Goal: Task Accomplishment & Management: Manage account settings

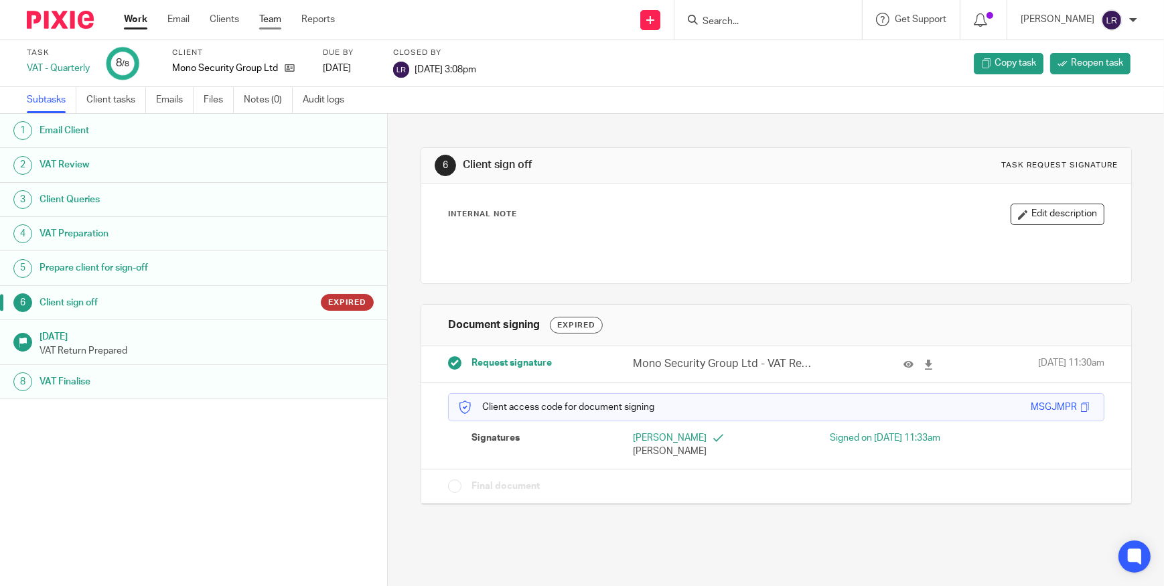
click at [277, 19] on link "Team" at bounding box center [270, 19] width 22 height 13
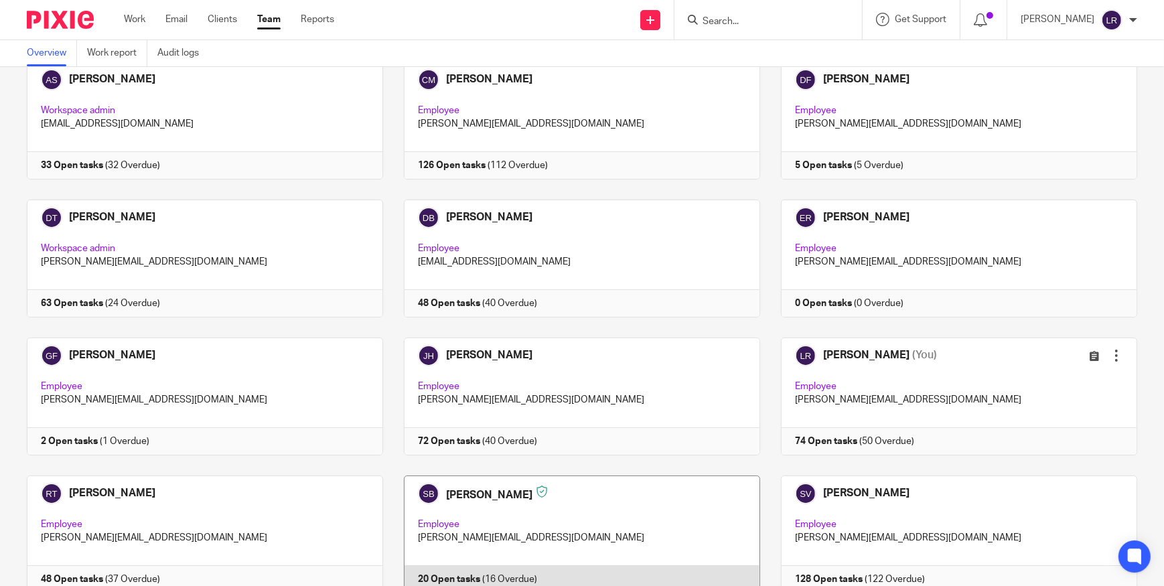
scroll to position [182, 0]
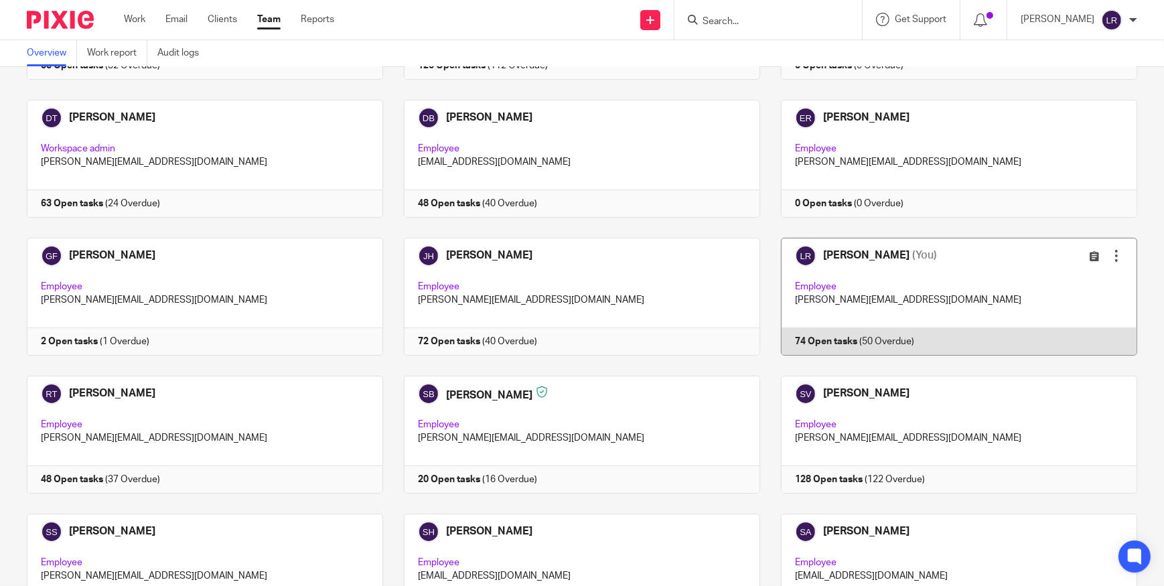
click at [834, 272] on link at bounding box center [948, 297] width 377 height 118
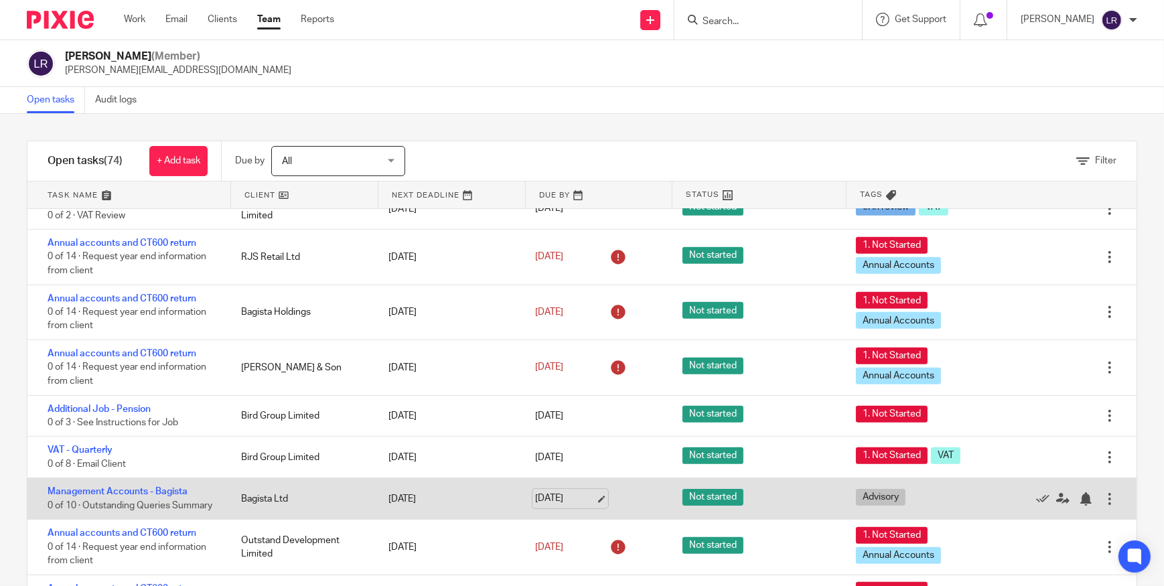
scroll to position [969, 0]
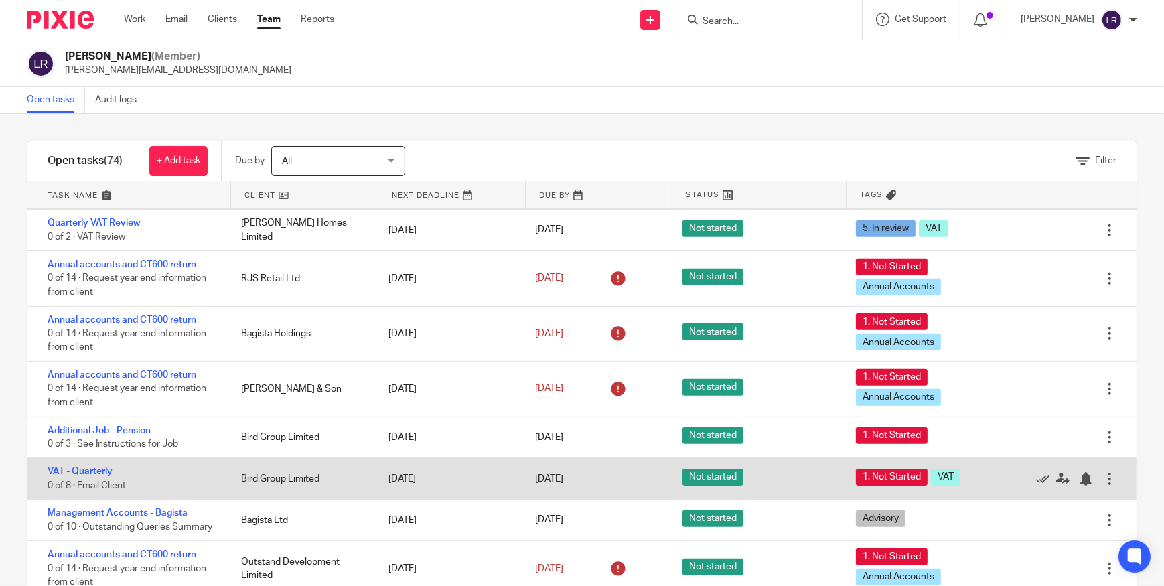
click at [270, 492] on div "Bird Group Limited" at bounding box center [301, 478] width 147 height 27
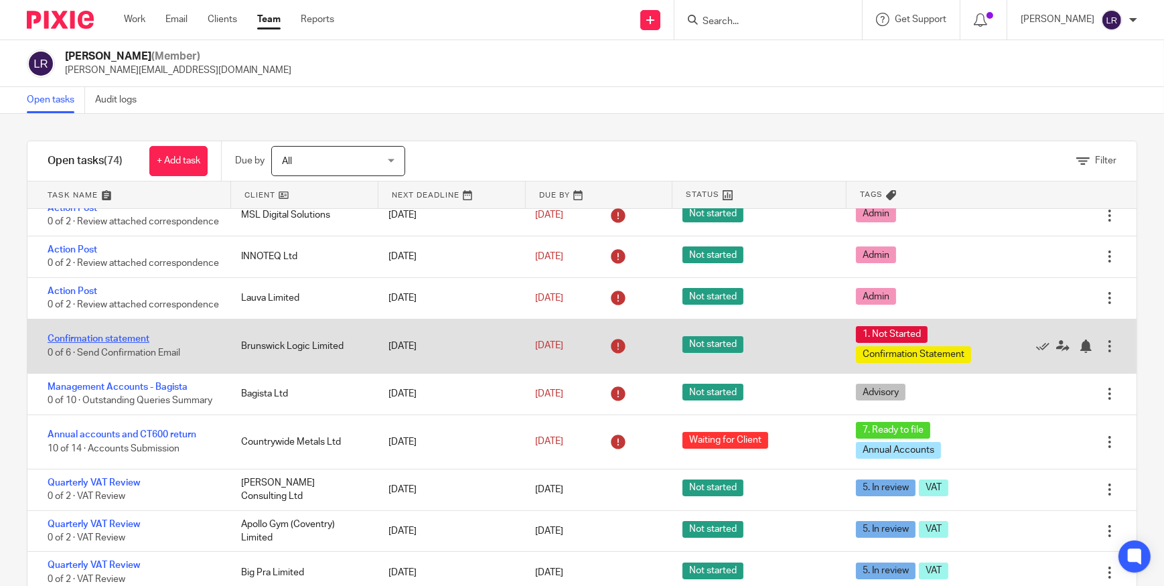
scroll to position [207, 0]
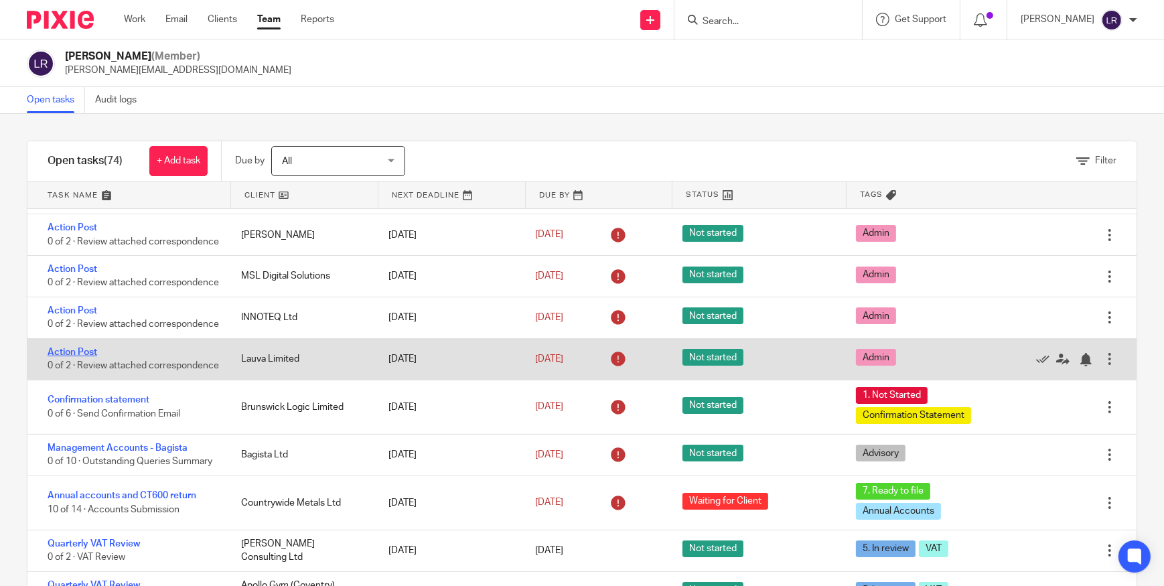
click at [80, 357] on link "Action Post" at bounding box center [73, 352] width 50 height 9
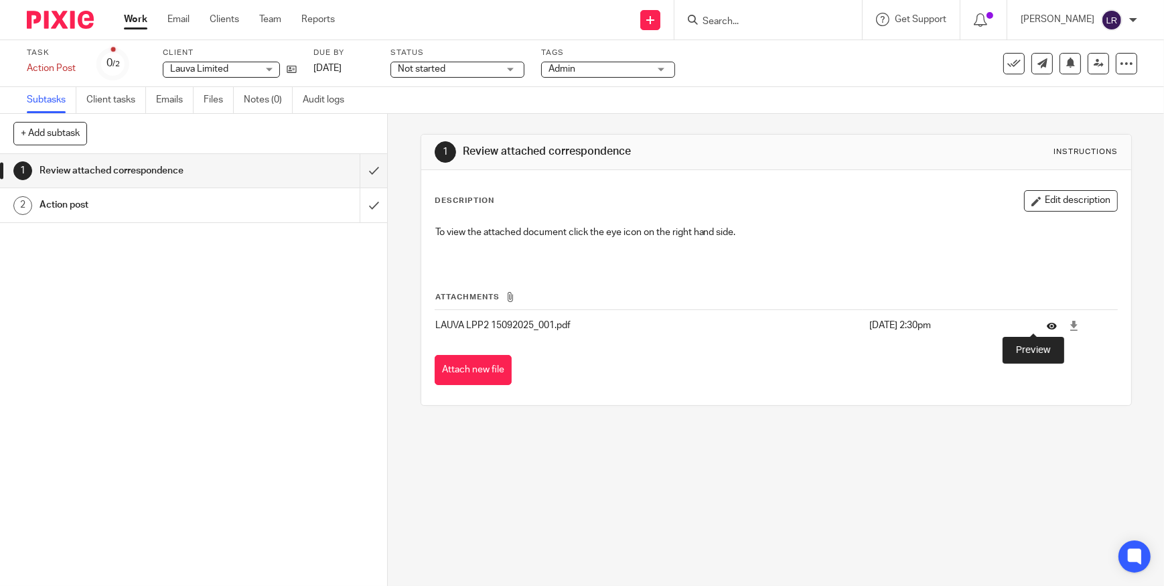
click at [1047, 323] on icon at bounding box center [1052, 326] width 10 height 10
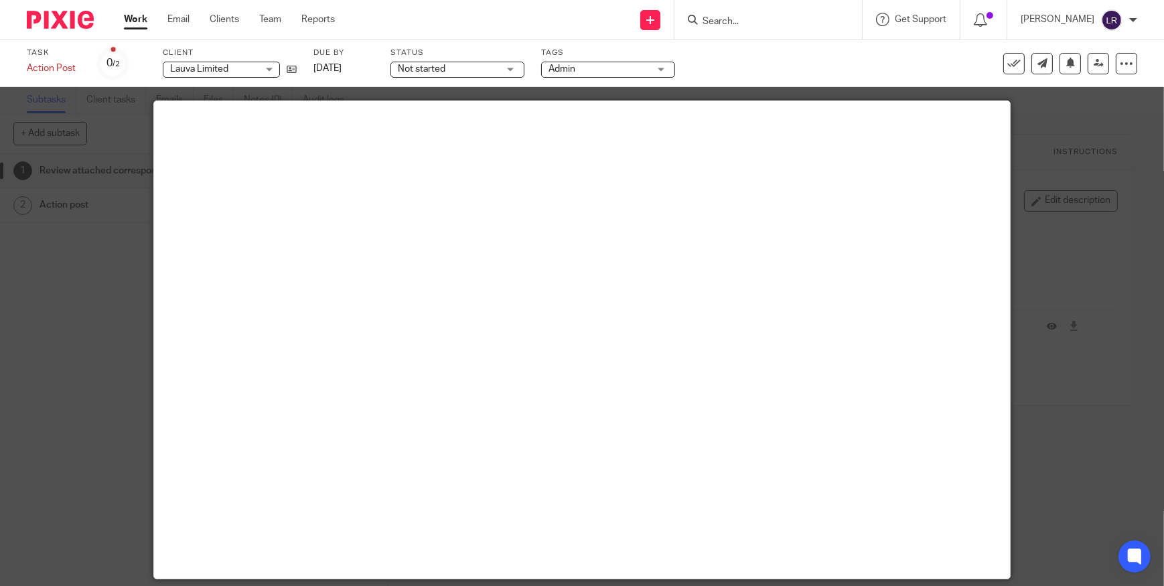
click at [1104, 103] on div at bounding box center [582, 293] width 1164 height 586
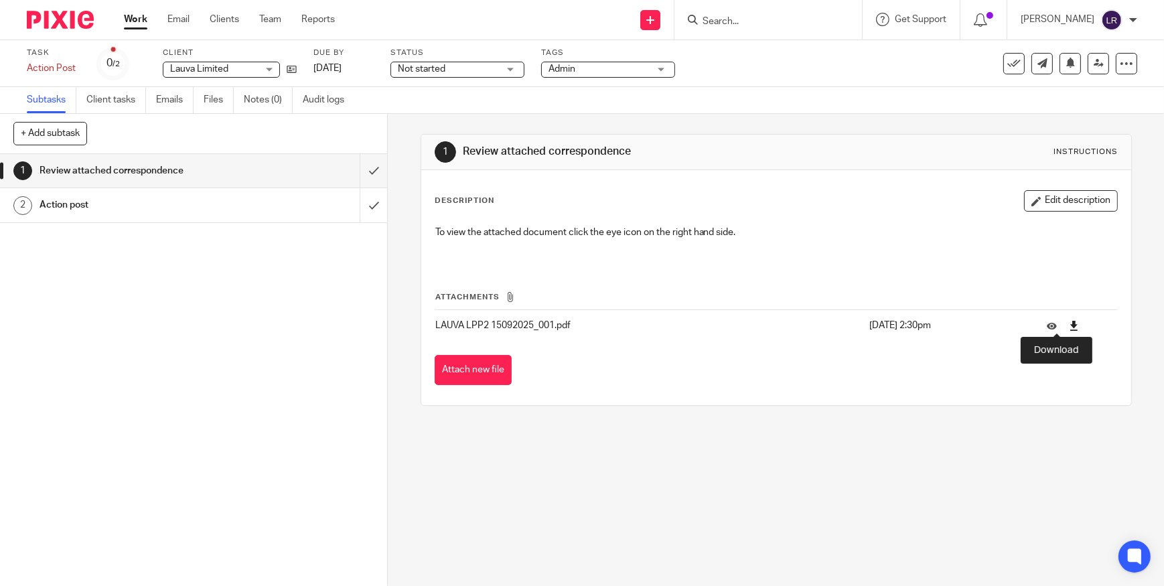
click at [1069, 325] on icon at bounding box center [1074, 326] width 10 height 10
click at [1047, 323] on icon at bounding box center [1052, 326] width 10 height 10
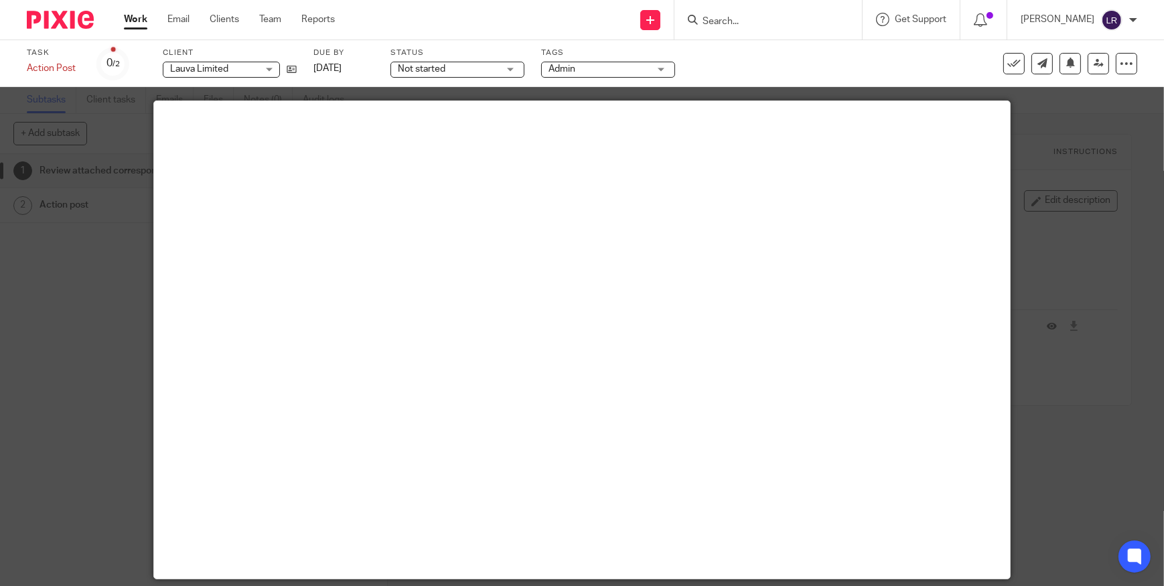
drag, startPoint x: 1014, startPoint y: 75, endPoint x: 1006, endPoint y: 74, distance: 8.1
click at [1011, 75] on div "Task Action Post Save Action Post 0 /2 Client Lauva Limited Lauva Limited No cl…" at bounding box center [582, 64] width 1110 height 32
click at [1005, 69] on button at bounding box center [1013, 63] width 21 height 21
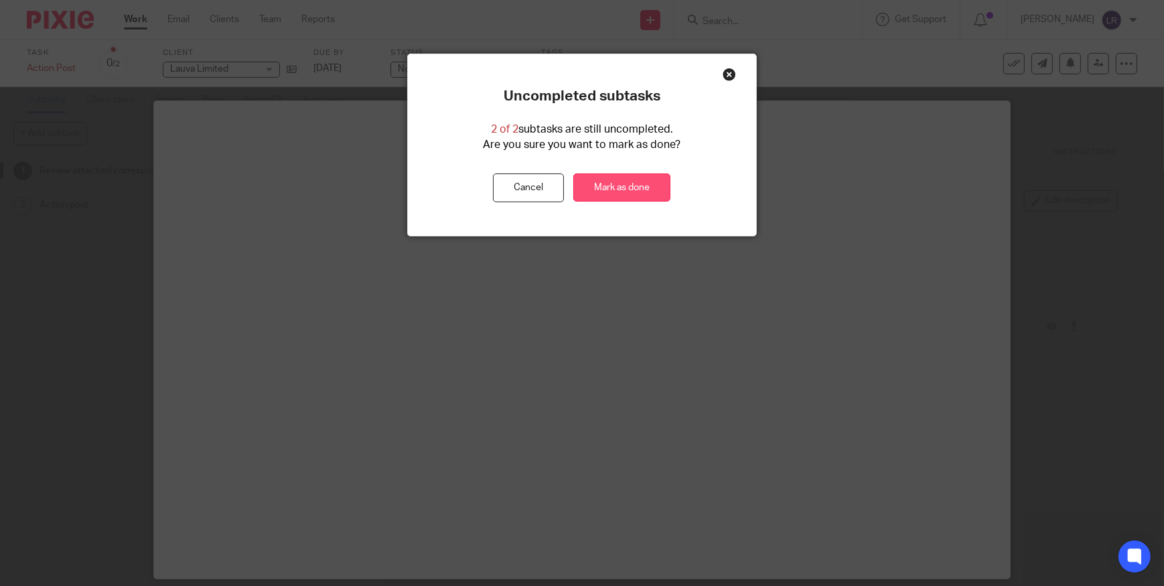
click at [630, 188] on link "Mark as done" at bounding box center [621, 187] width 97 height 29
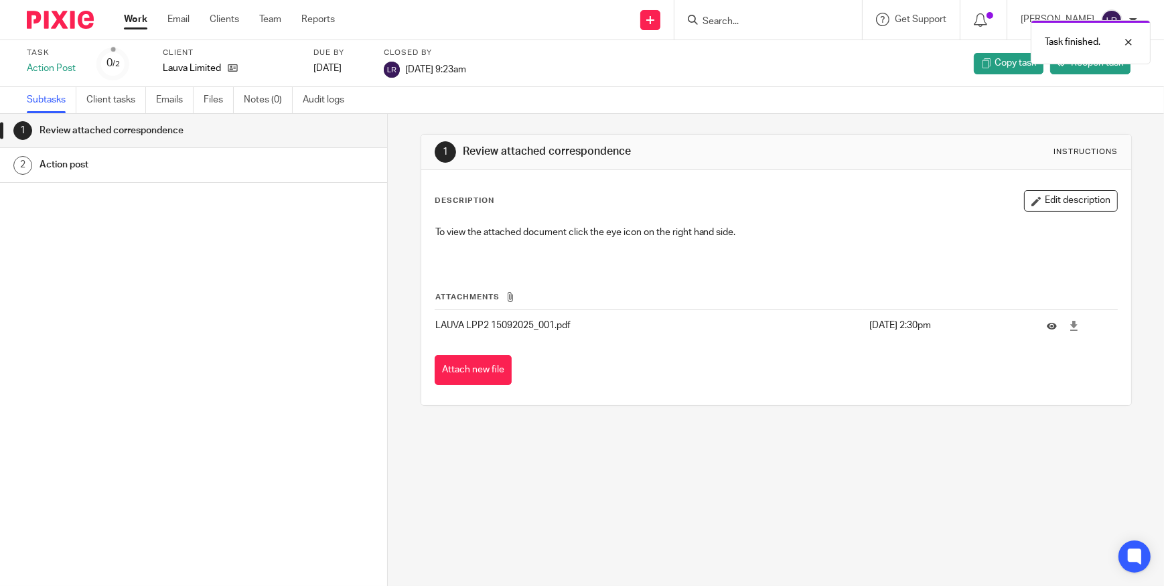
click at [75, 21] on img at bounding box center [60, 20] width 67 height 18
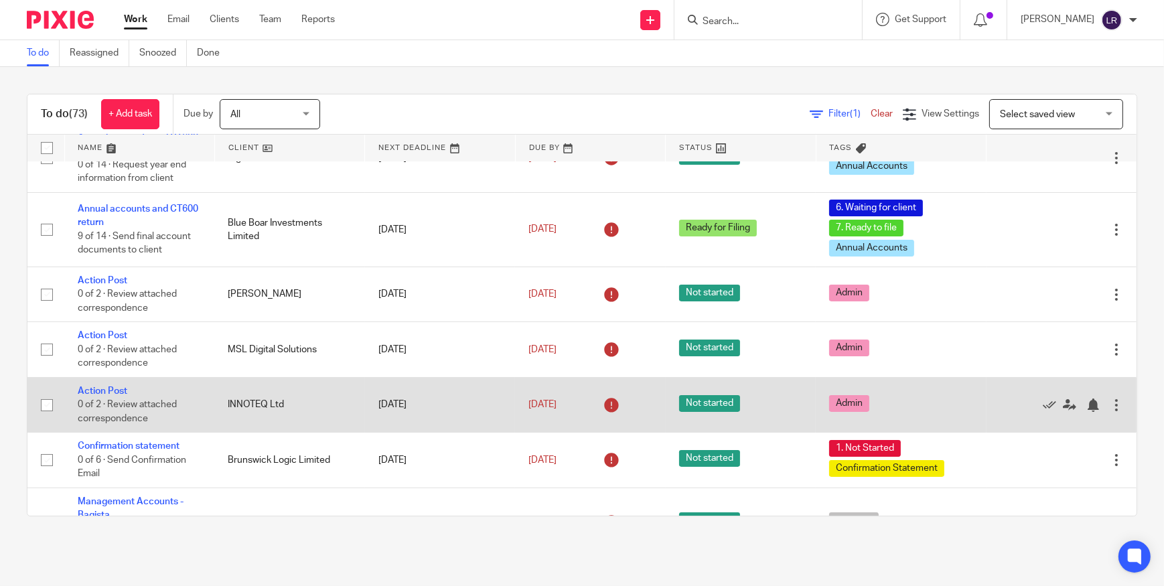
scroll to position [182, 0]
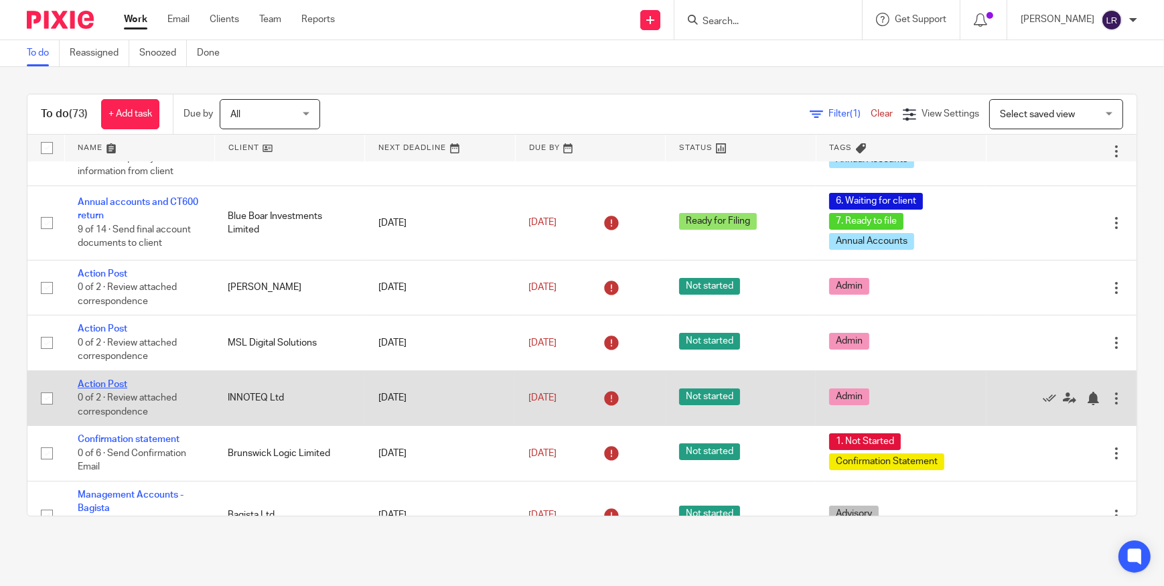
click at [107, 380] on link "Action Post" at bounding box center [103, 384] width 50 height 9
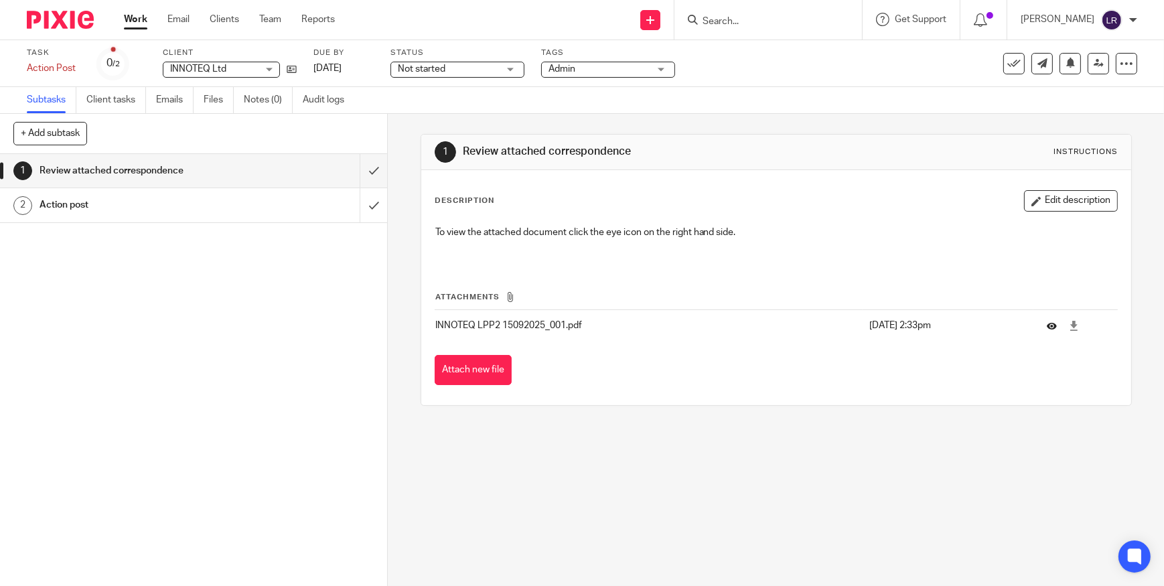
click at [1047, 324] on button at bounding box center [1057, 326] width 20 height 10
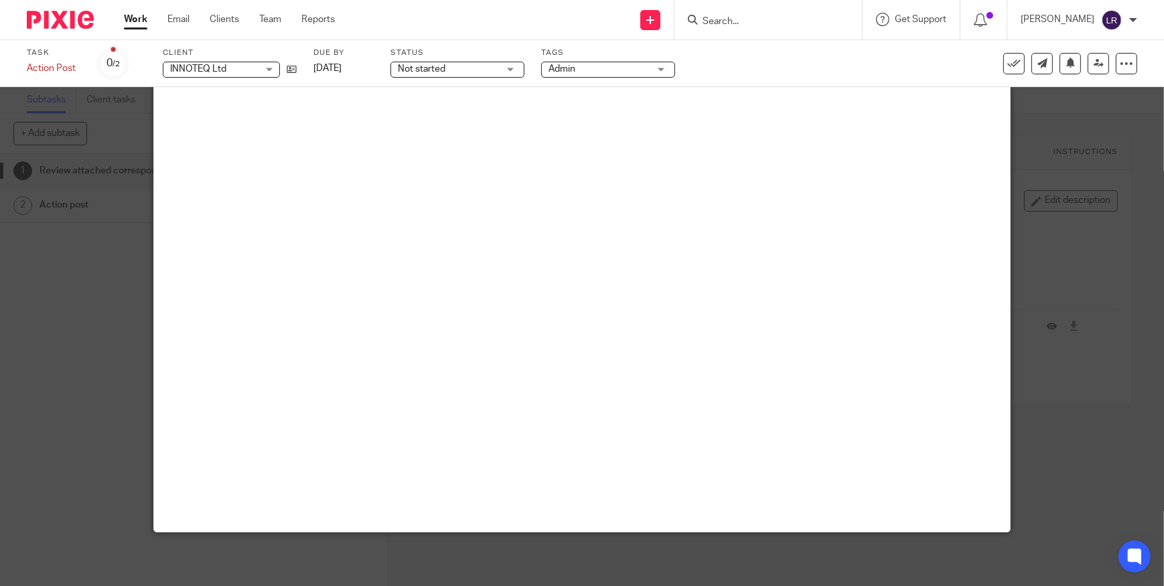
scroll to position [94, 0]
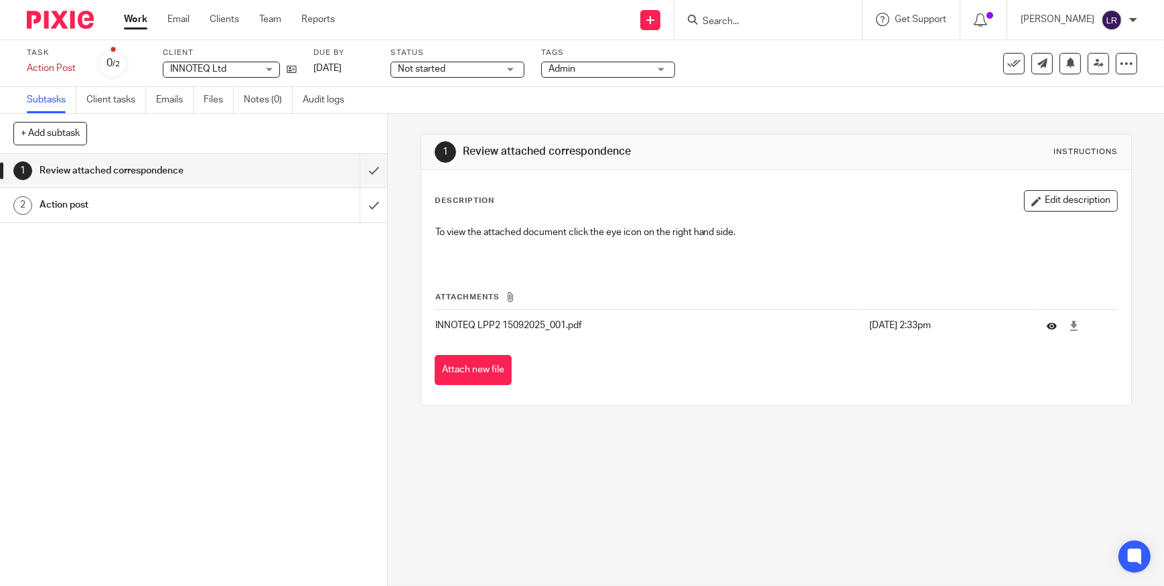
click at [1047, 326] on button at bounding box center [1057, 326] width 20 height 10
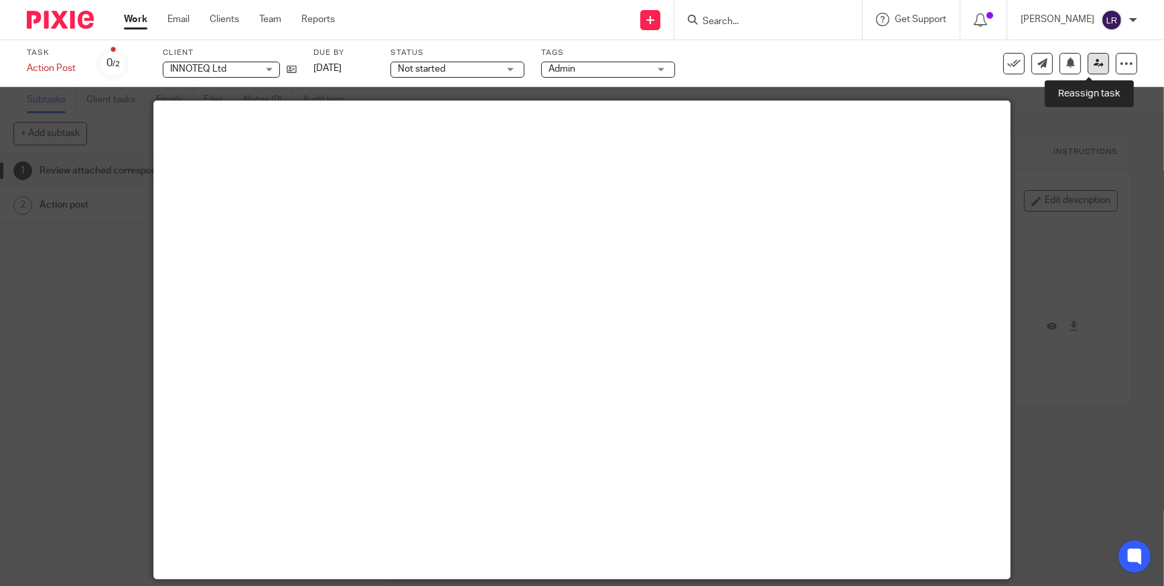
click at [1094, 60] on icon at bounding box center [1099, 63] width 10 height 10
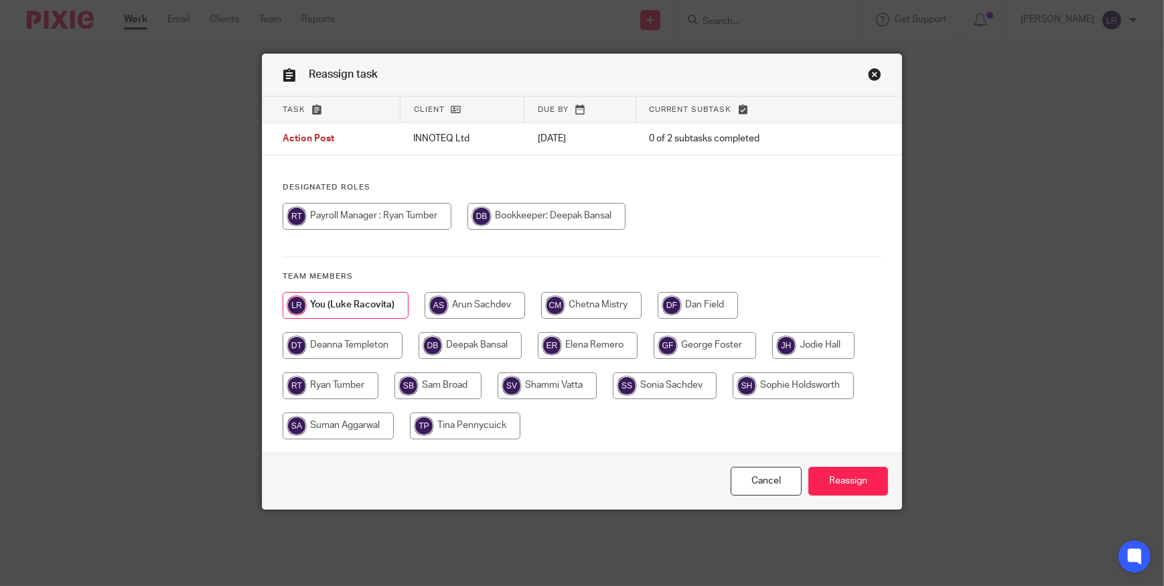
click at [422, 382] on input "radio" at bounding box center [437, 385] width 87 height 27
radio input "true"
drag, startPoint x: 843, startPoint y: 462, endPoint x: 843, endPoint y: 470, distance: 8.0
click at [843, 462] on div "Cancel Reassign" at bounding box center [582, 481] width 639 height 56
click at [845, 477] on input "Reassign" at bounding box center [848, 481] width 80 height 29
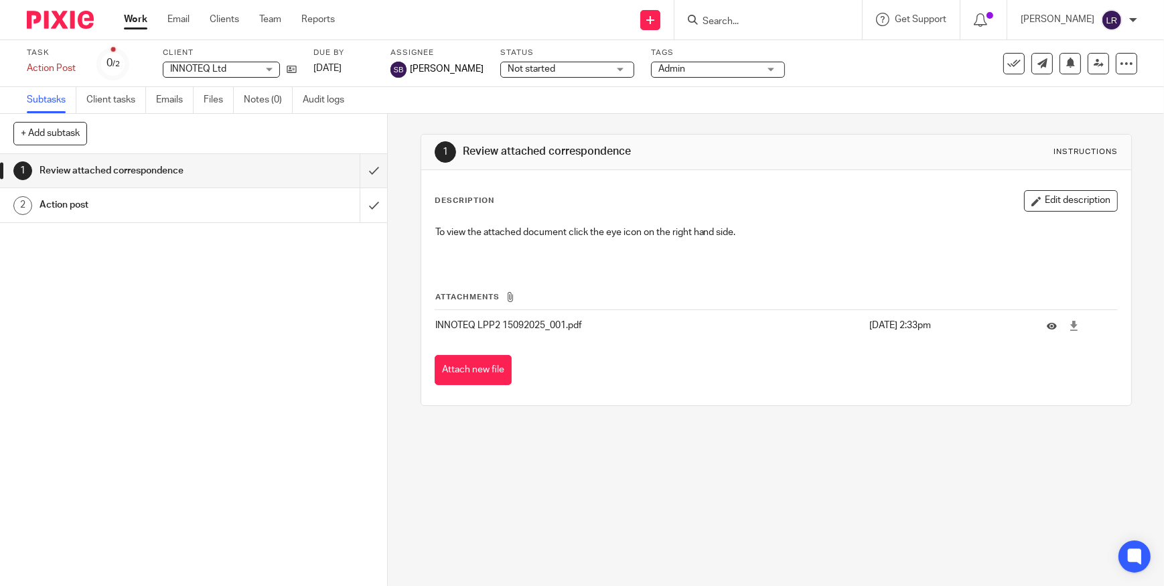
click at [508, 72] on span "Not started" at bounding box center [532, 68] width 48 height 9
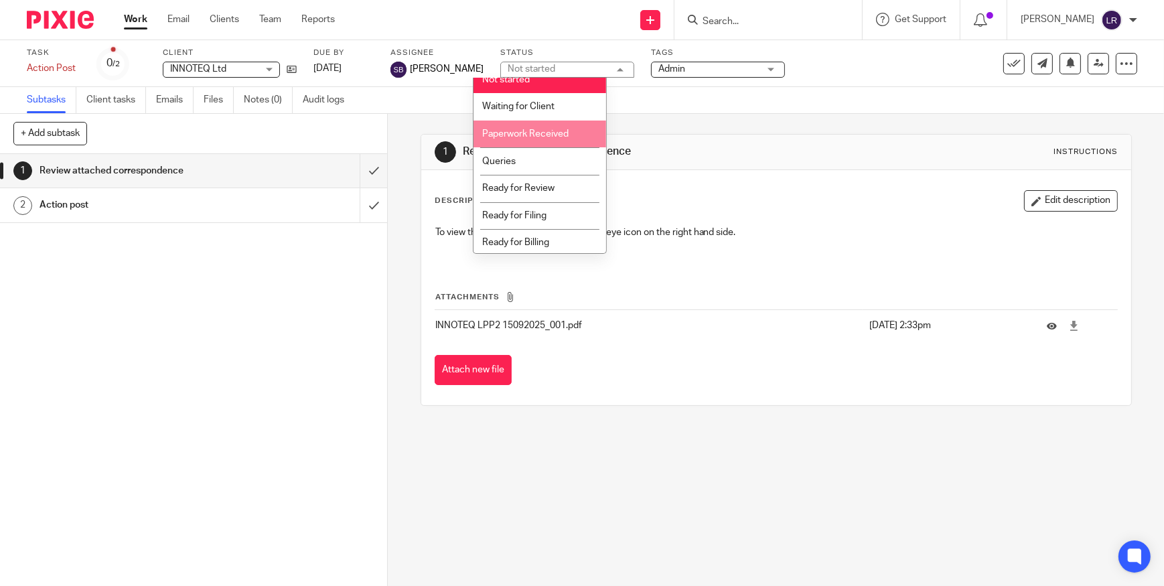
scroll to position [13, 0]
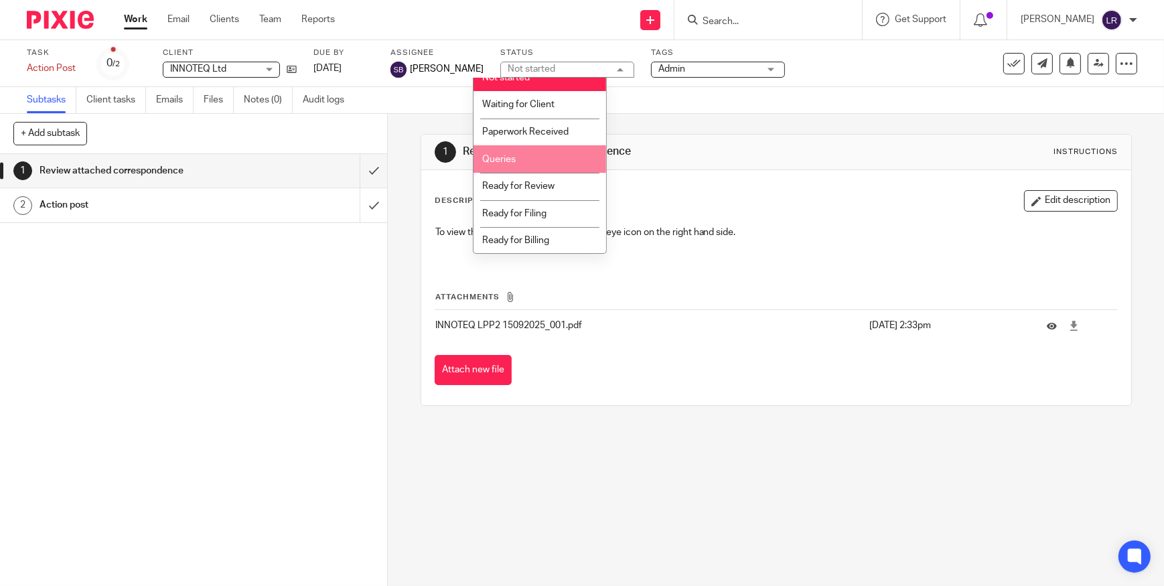
click at [544, 164] on li "Queries" at bounding box center [540, 158] width 133 height 27
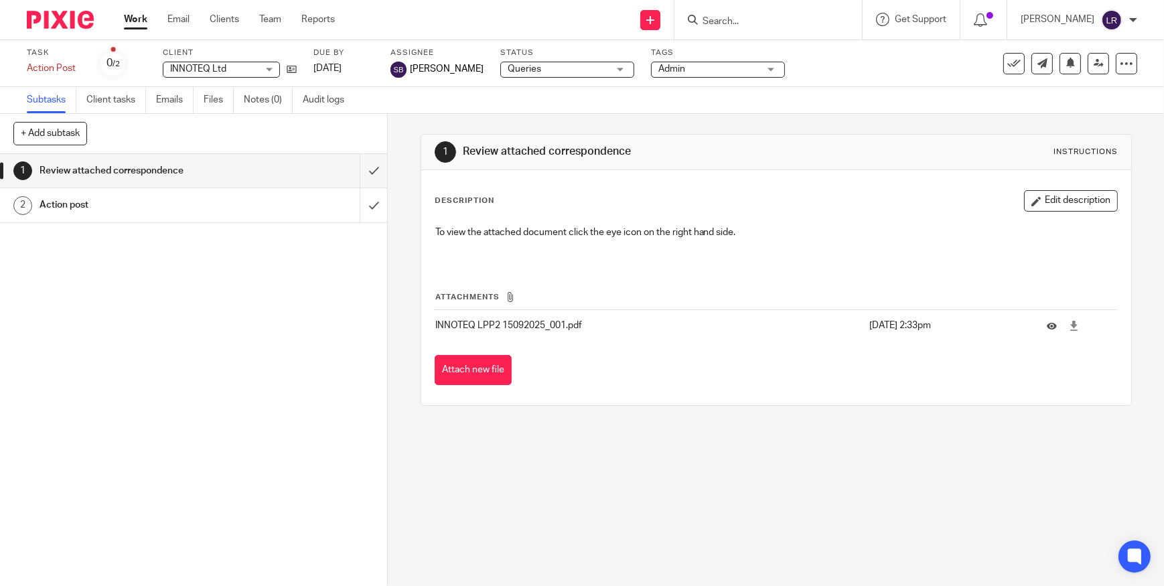
click at [68, 24] on img at bounding box center [60, 20] width 67 height 18
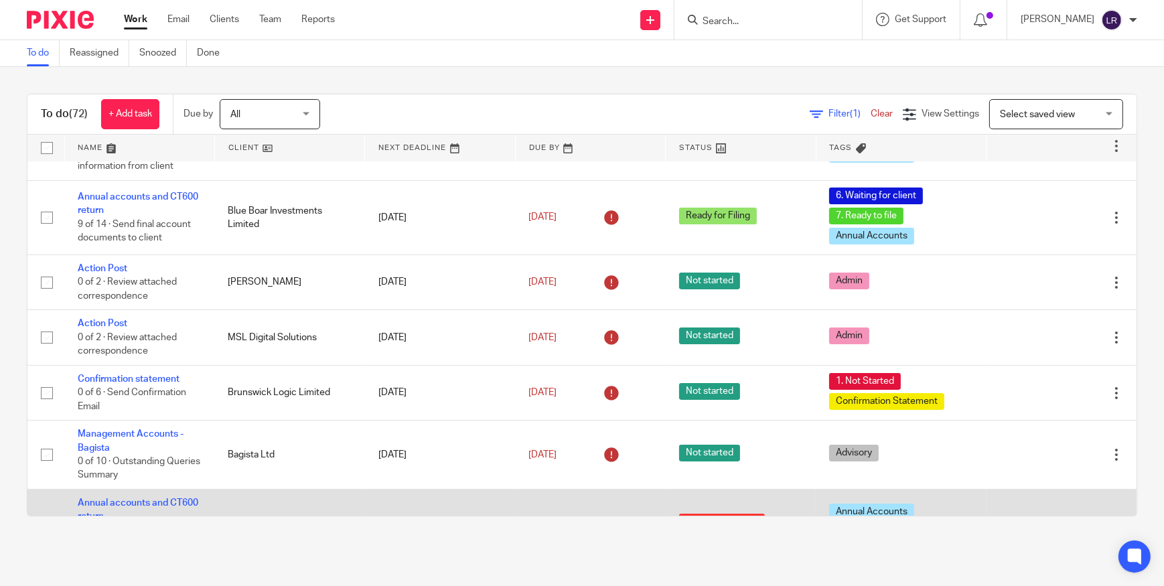
scroll to position [182, 0]
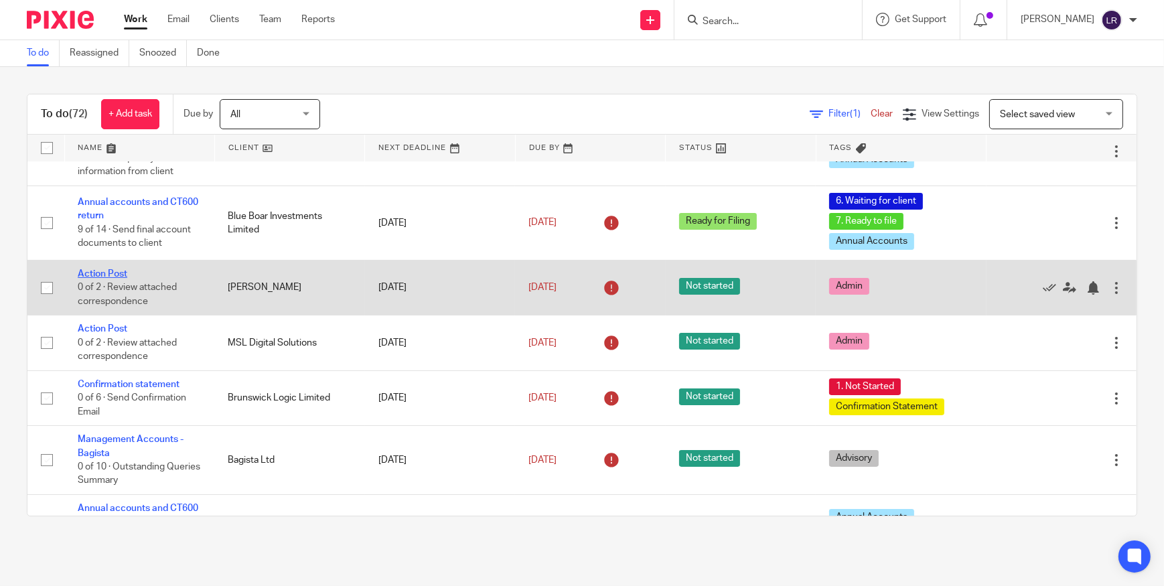
click at [88, 274] on link "Action Post" at bounding box center [103, 273] width 50 height 9
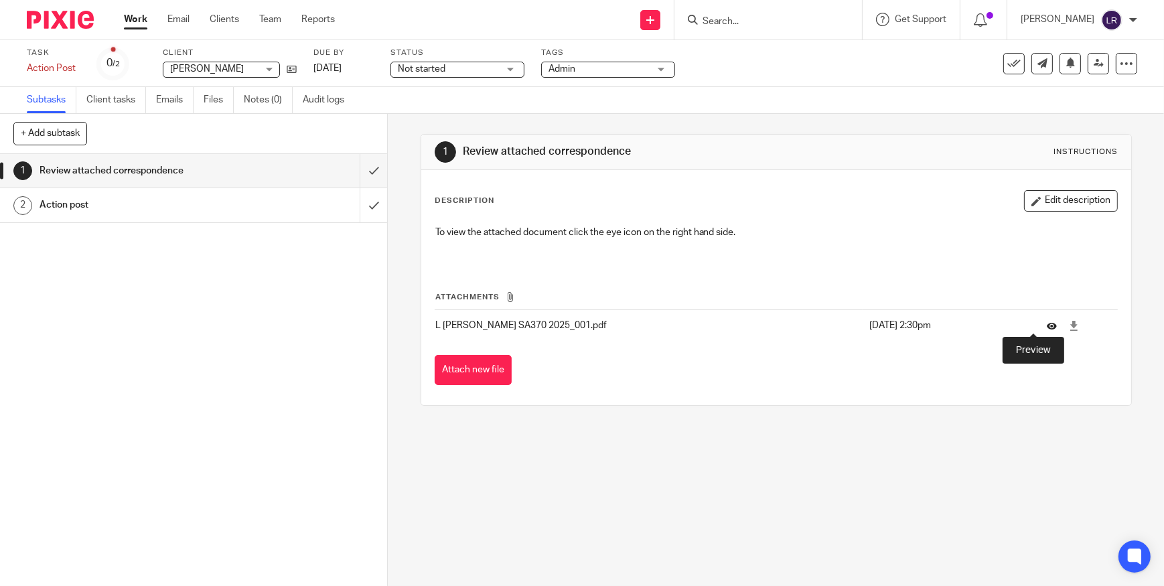
click at [1047, 322] on icon at bounding box center [1052, 326] width 10 height 10
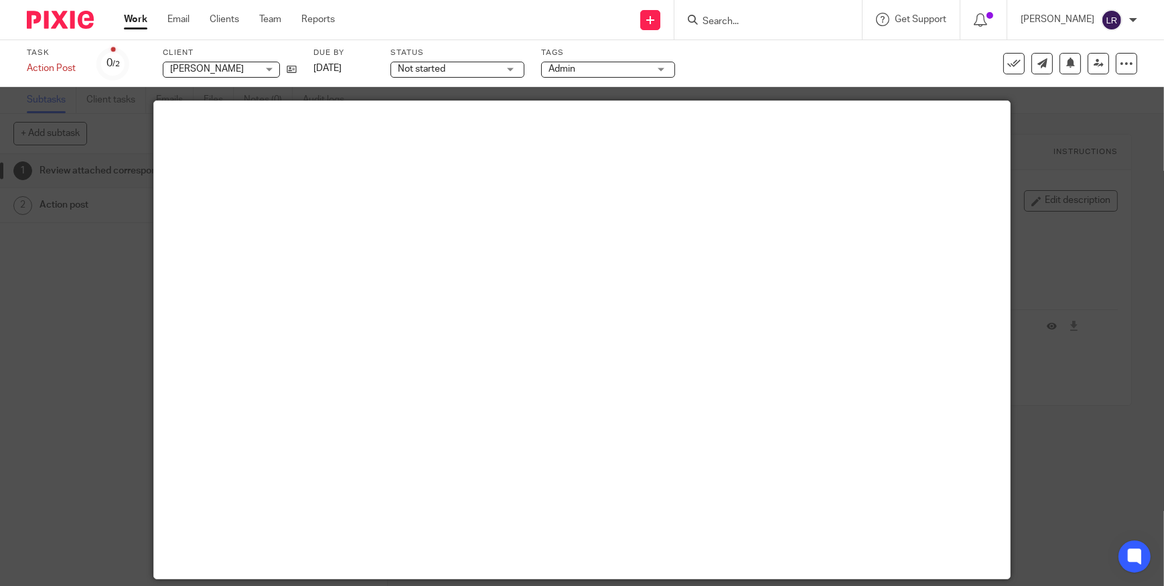
click at [1058, 197] on div at bounding box center [582, 293] width 1164 height 586
click at [1007, 60] on icon at bounding box center [1013, 63] width 13 height 13
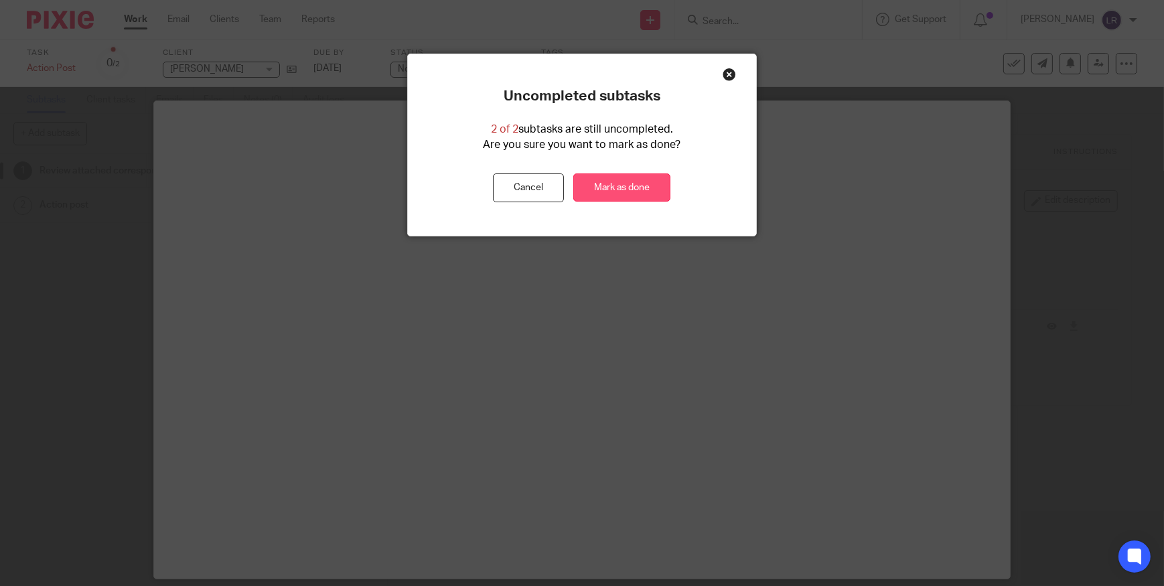
click at [595, 182] on link "Mark as done" at bounding box center [621, 187] width 97 height 29
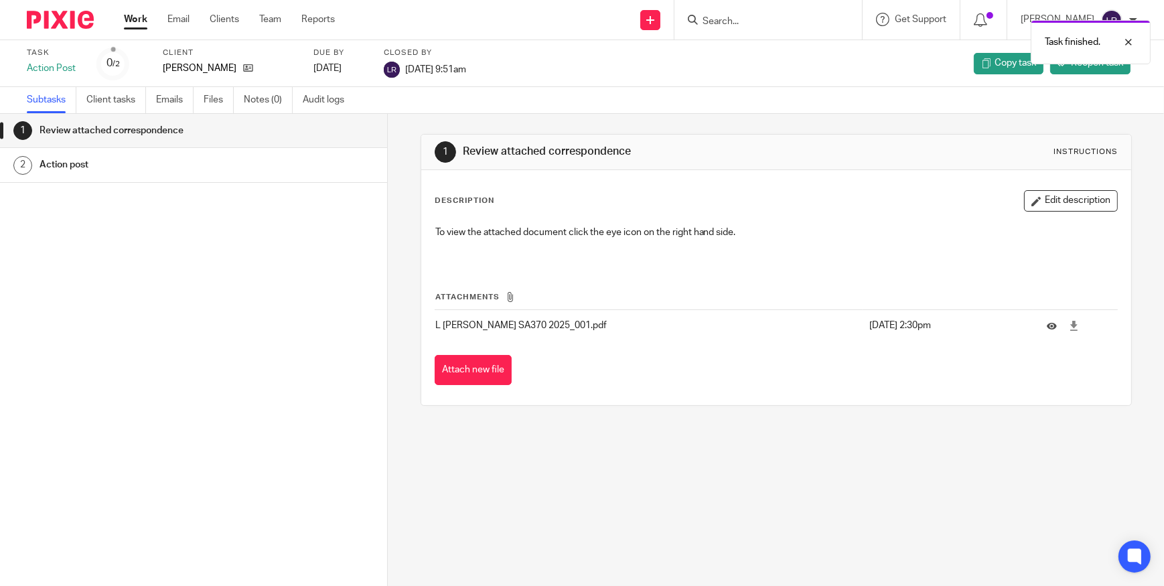
click at [73, 23] on img at bounding box center [60, 20] width 67 height 18
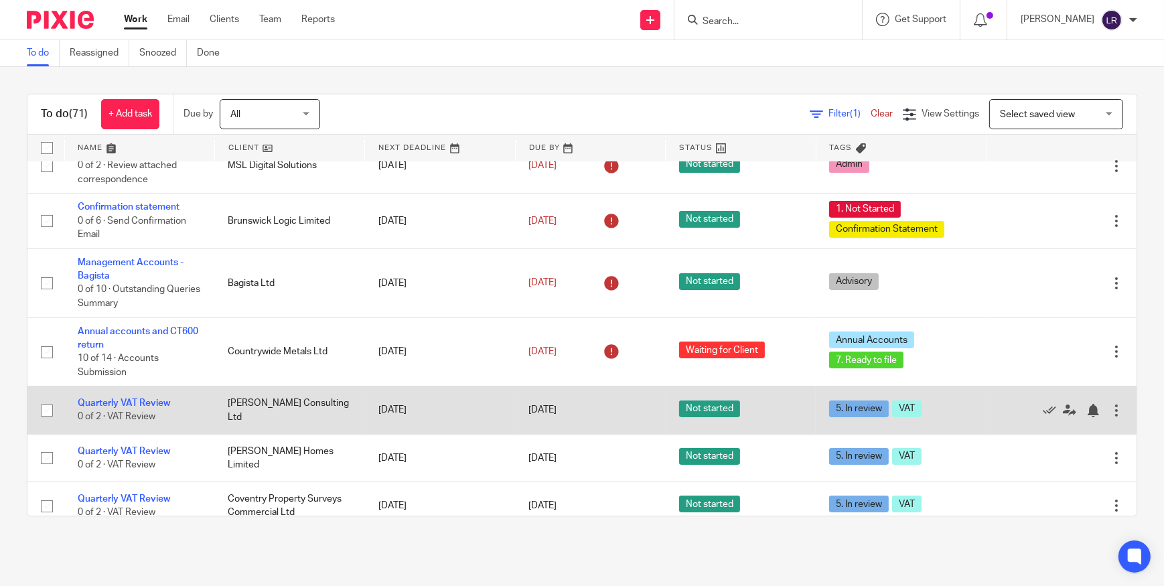
scroll to position [243, 0]
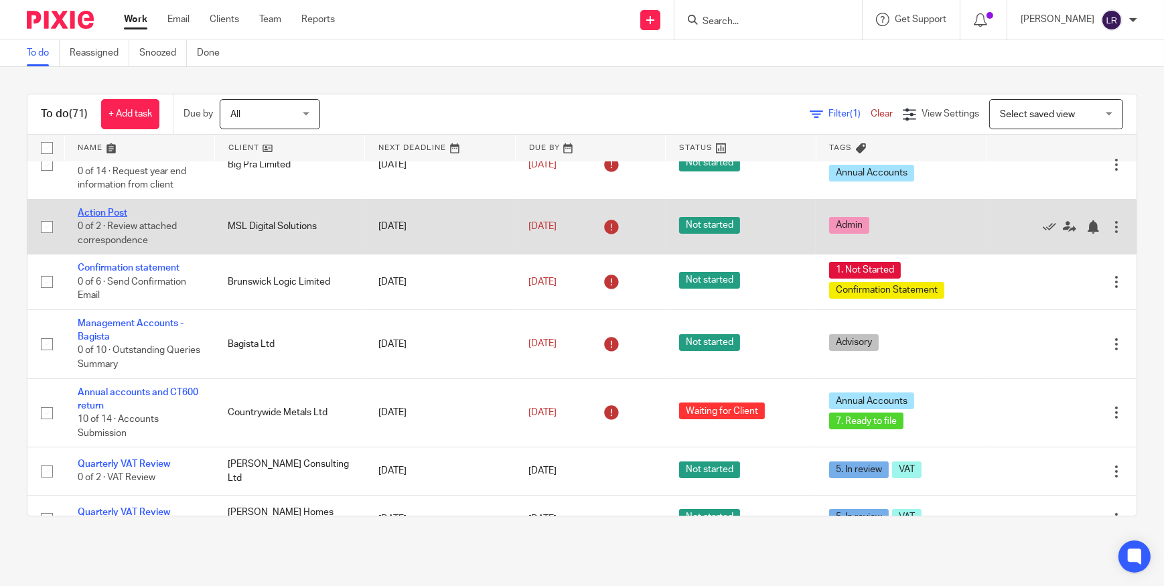
click at [94, 209] on link "Action Post" at bounding box center [103, 212] width 50 height 9
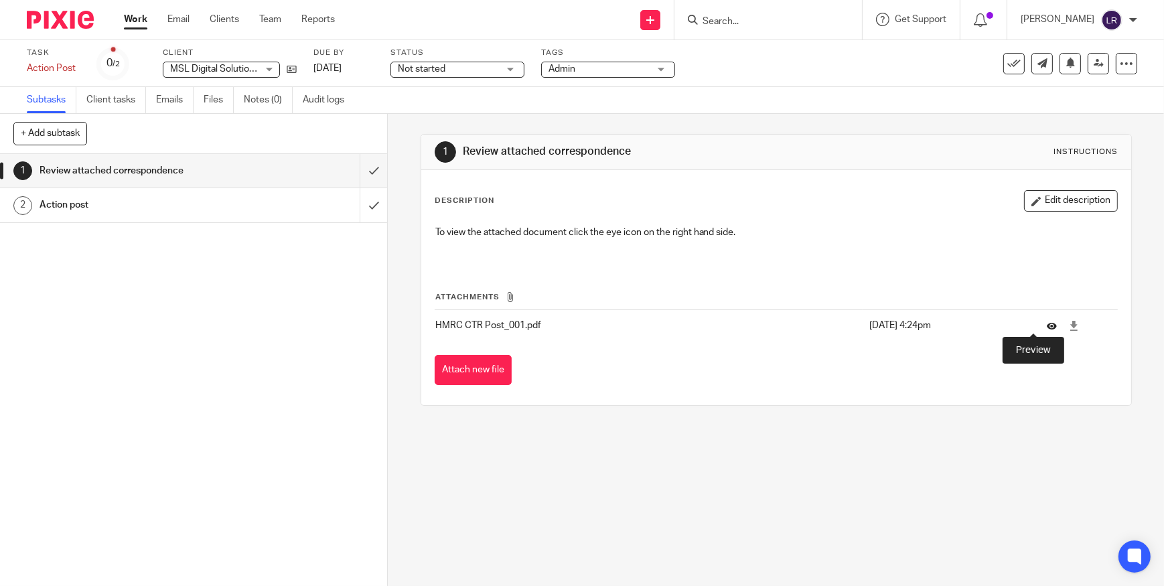
click at [1047, 327] on icon at bounding box center [1052, 326] width 10 height 10
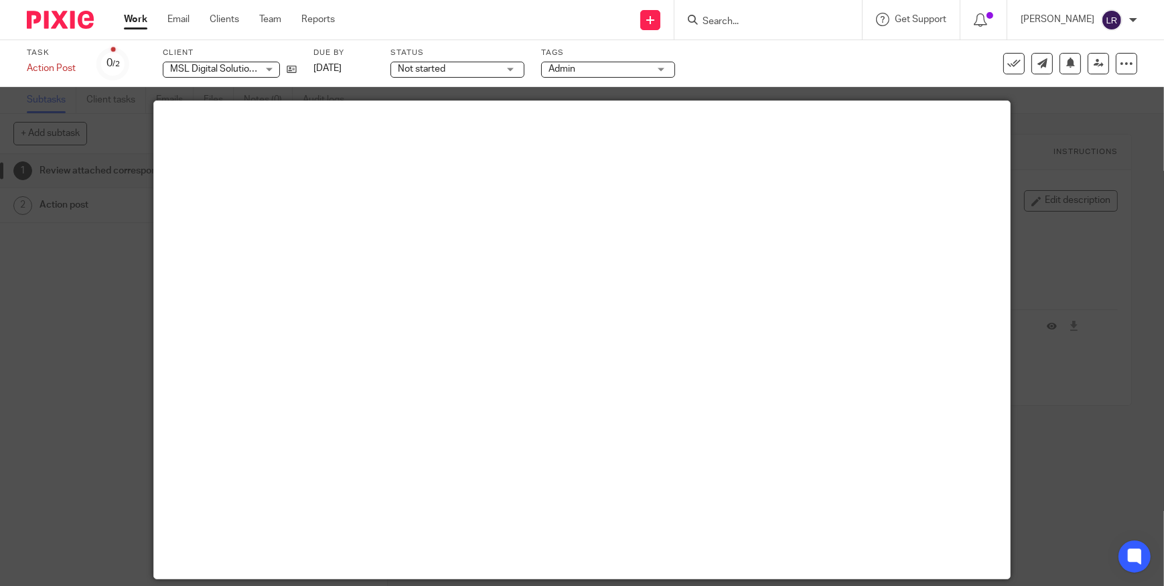
click at [759, 16] on input "Search" at bounding box center [761, 22] width 121 height 12
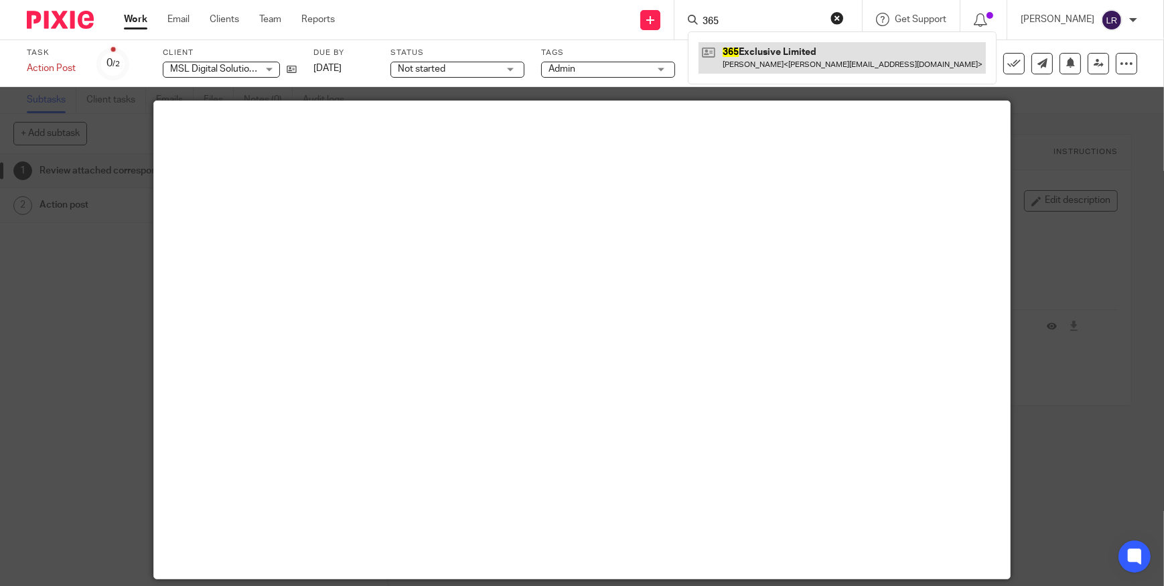
type input "365"
click at [762, 54] on link at bounding box center [842, 57] width 287 height 31
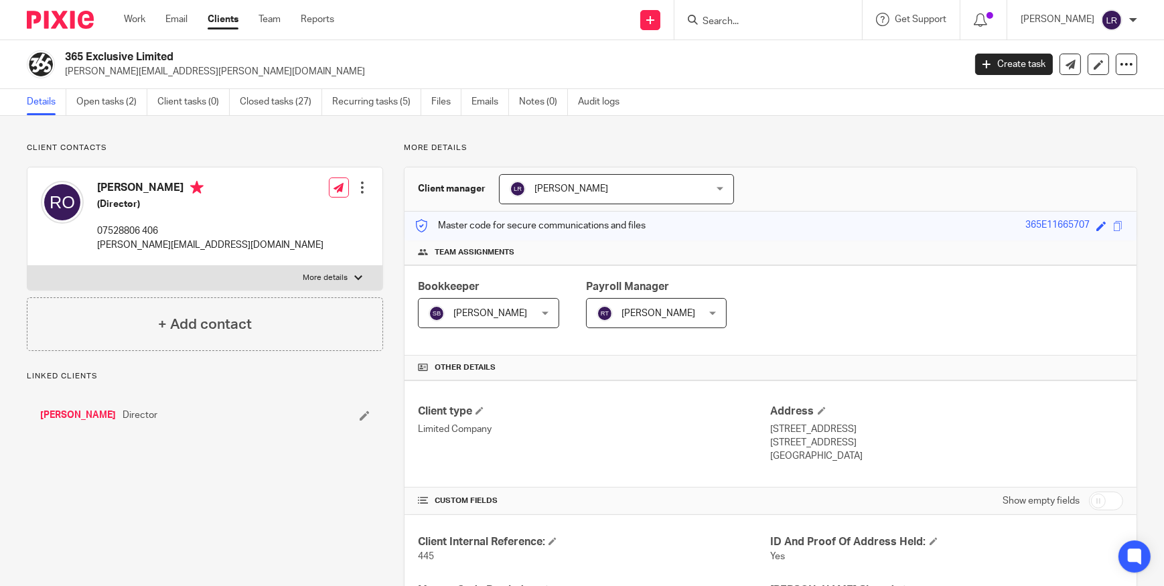
drag, startPoint x: 126, startPoint y: 104, endPoint x: 208, endPoint y: 212, distance: 135.7
click at [125, 104] on link "Open tasks (2)" at bounding box center [111, 102] width 71 height 26
click at [115, 113] on link "Open tasks (2)" at bounding box center [111, 102] width 71 height 26
click at [115, 104] on link "Open tasks (2)" at bounding box center [111, 102] width 71 height 26
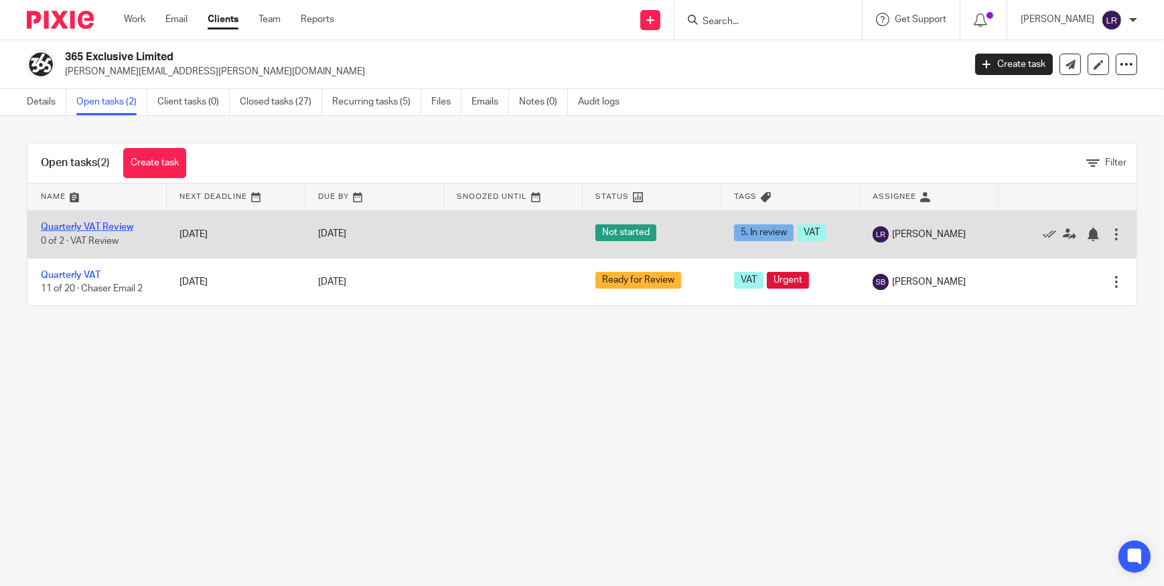
click at [84, 224] on link "Quarterly VAT Review" at bounding box center [87, 226] width 92 height 9
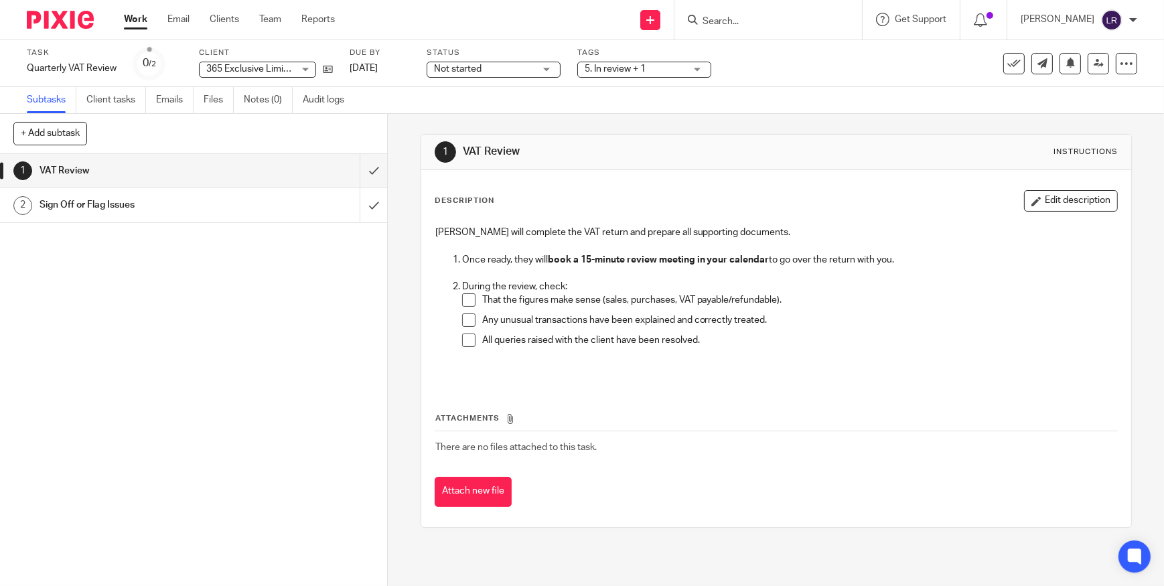
click at [462, 299] on span at bounding box center [468, 299] width 13 height 13
click at [468, 321] on span at bounding box center [468, 319] width 13 height 13
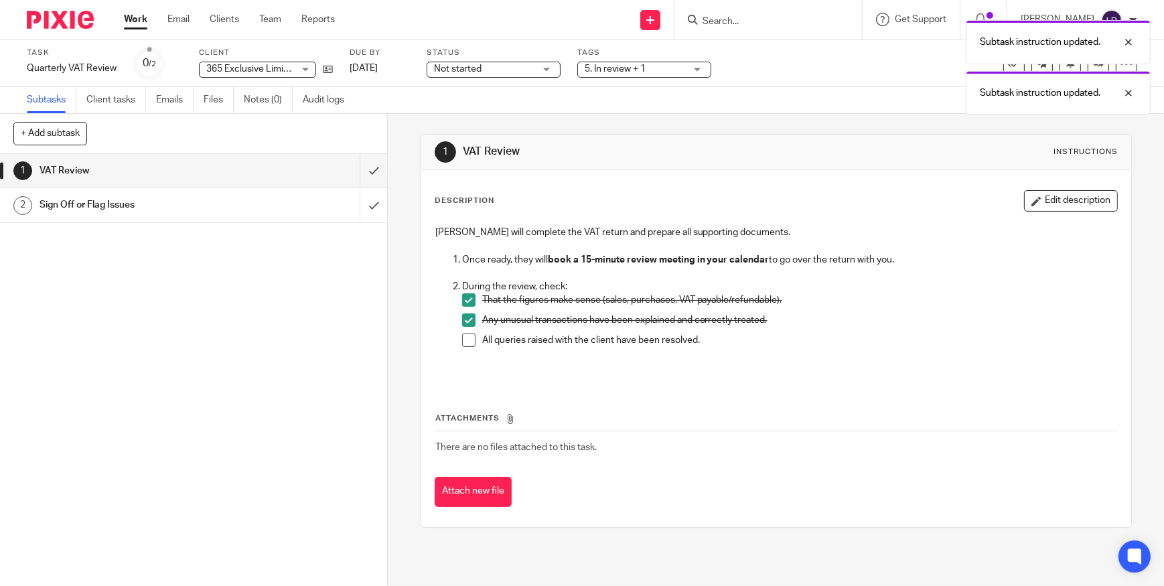
click at [469, 342] on span at bounding box center [468, 340] width 13 height 13
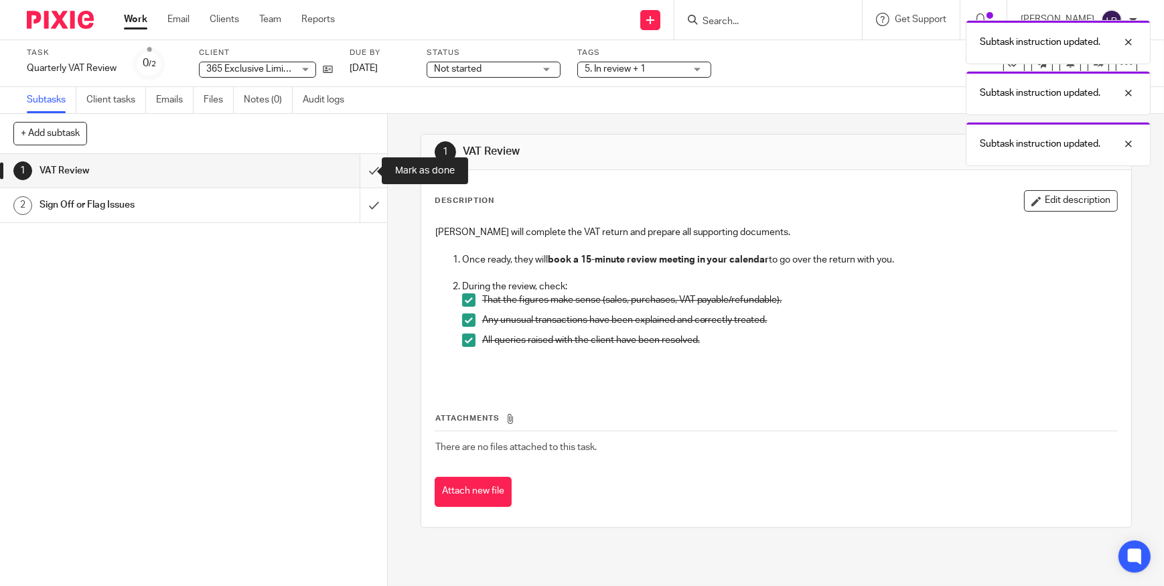
click at [357, 174] on input "submit" at bounding box center [193, 170] width 387 height 33
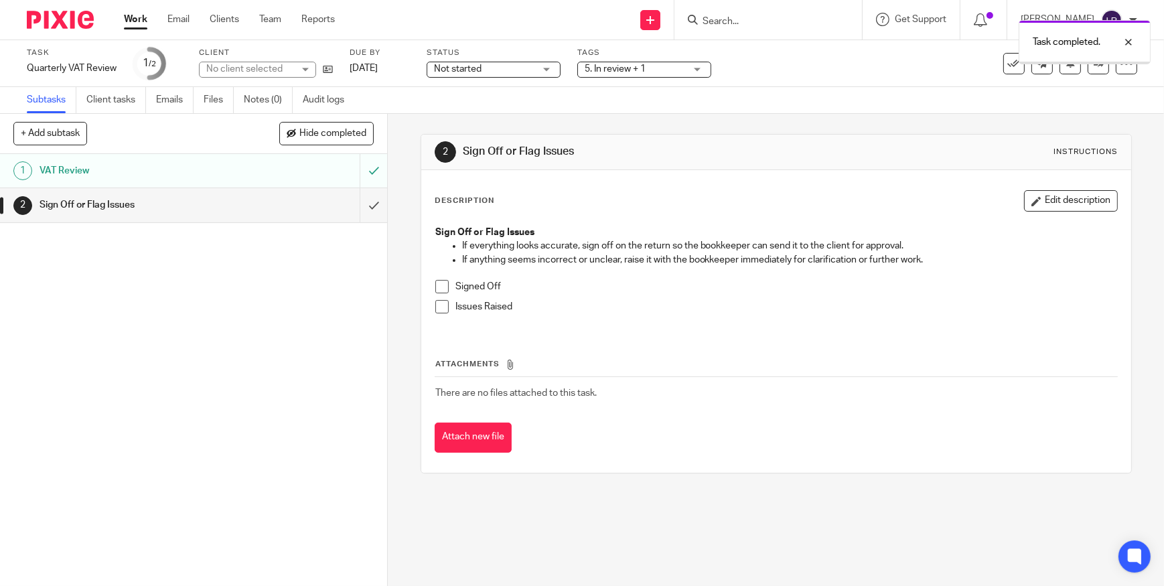
click at [457, 72] on span "Not started" at bounding box center [458, 68] width 48 height 9
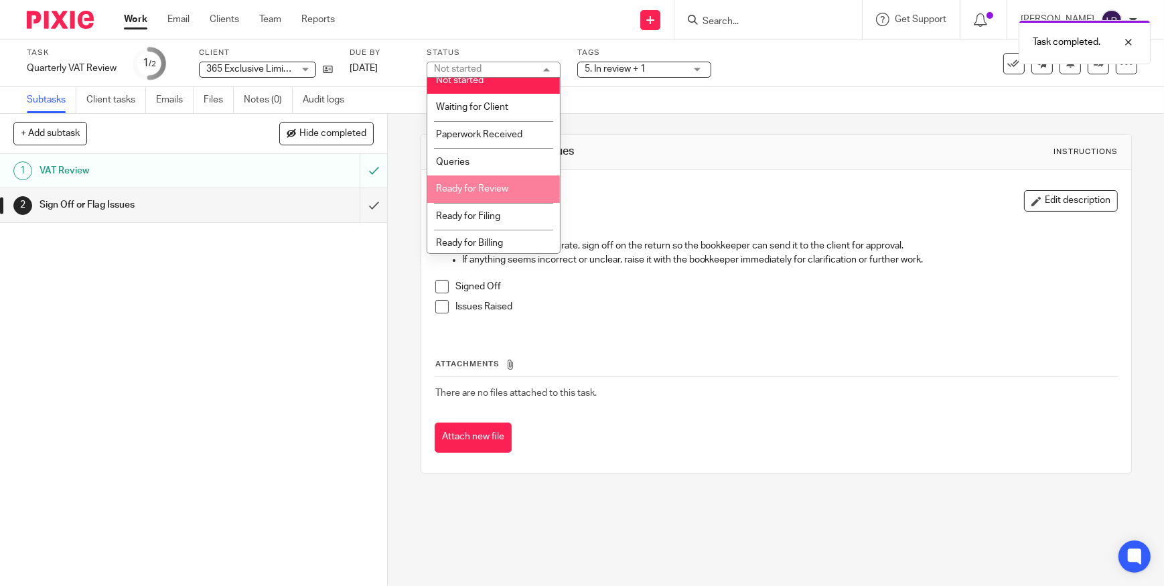
scroll to position [13, 0]
click at [500, 187] on span "Ready for Review" at bounding box center [472, 186] width 72 height 9
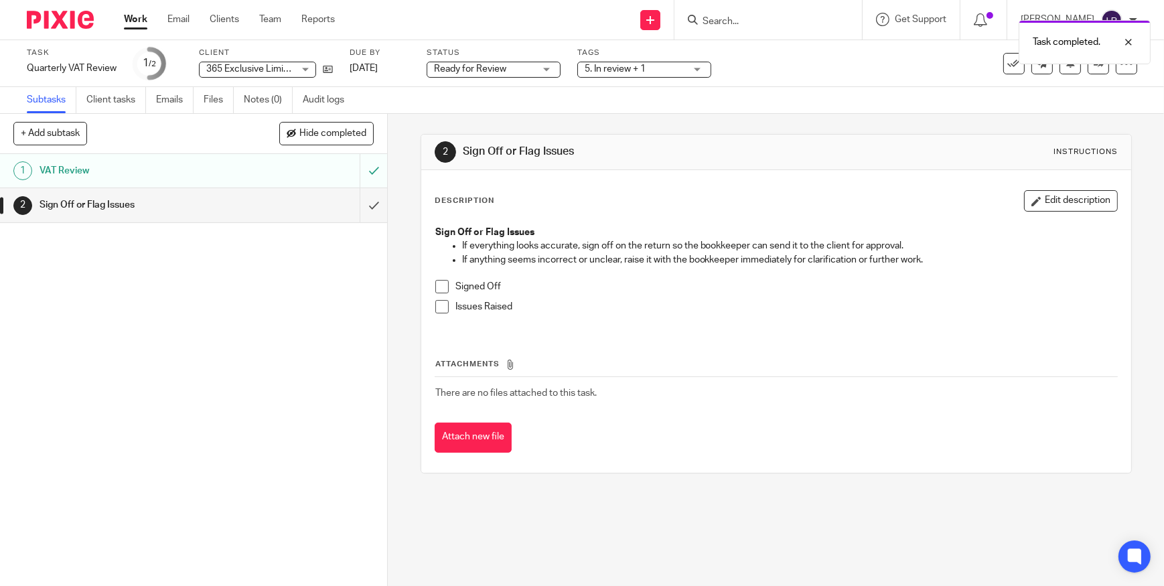
click at [633, 117] on div "2 Sign Off or Flag Issues Instructions Description Edit description Sign Off or…" at bounding box center [776, 304] width 711 height 380
click at [638, 70] on span "5. In review + 1" at bounding box center [615, 68] width 61 height 9
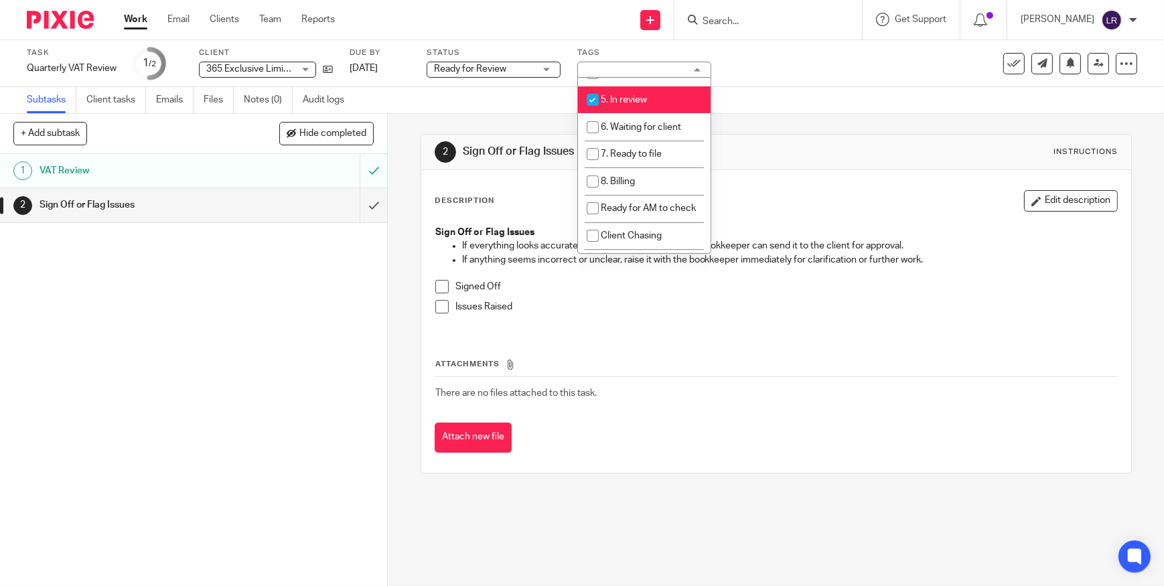
scroll to position [182, 0]
click at [640, 104] on span "5. In review" at bounding box center [624, 98] width 46 height 9
checkbox input "false"
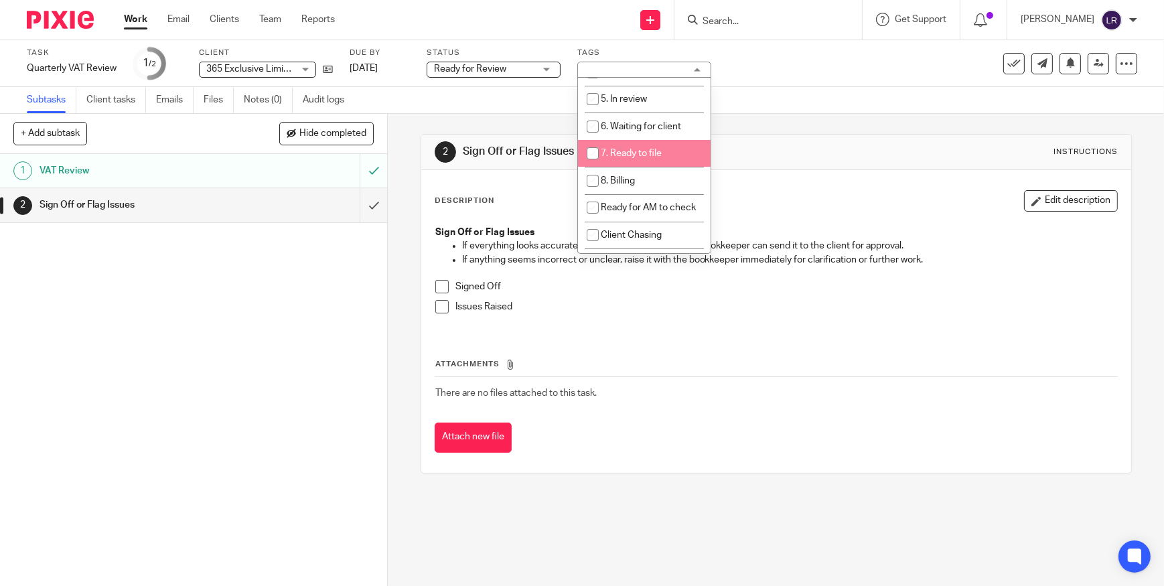
click at [648, 158] on span "7. Ready to file" at bounding box center [631, 153] width 61 height 9
checkbox input "true"
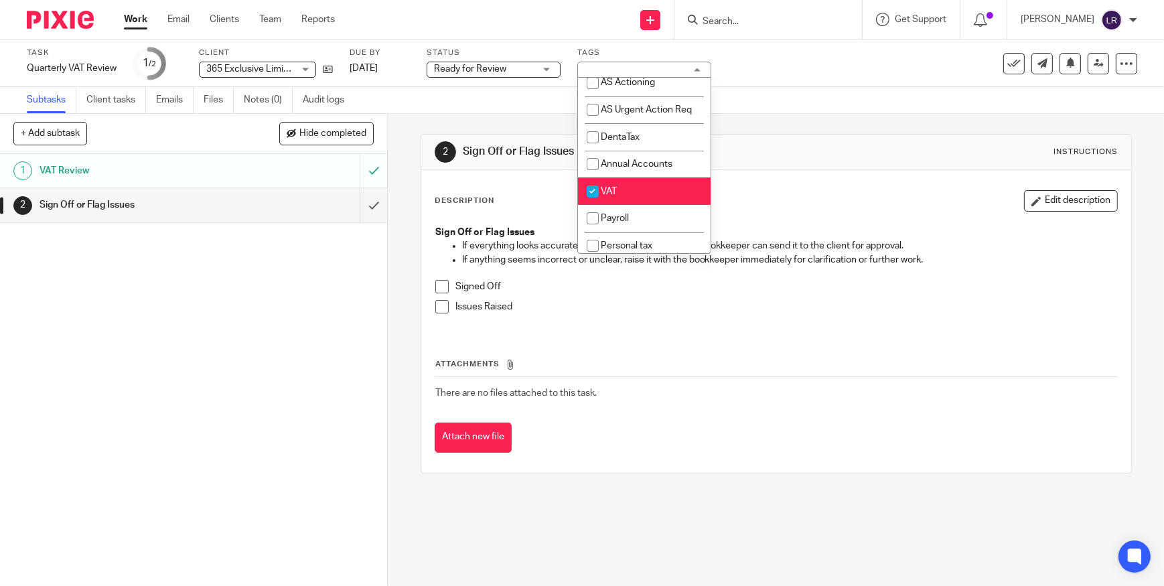
scroll to position [487, 0]
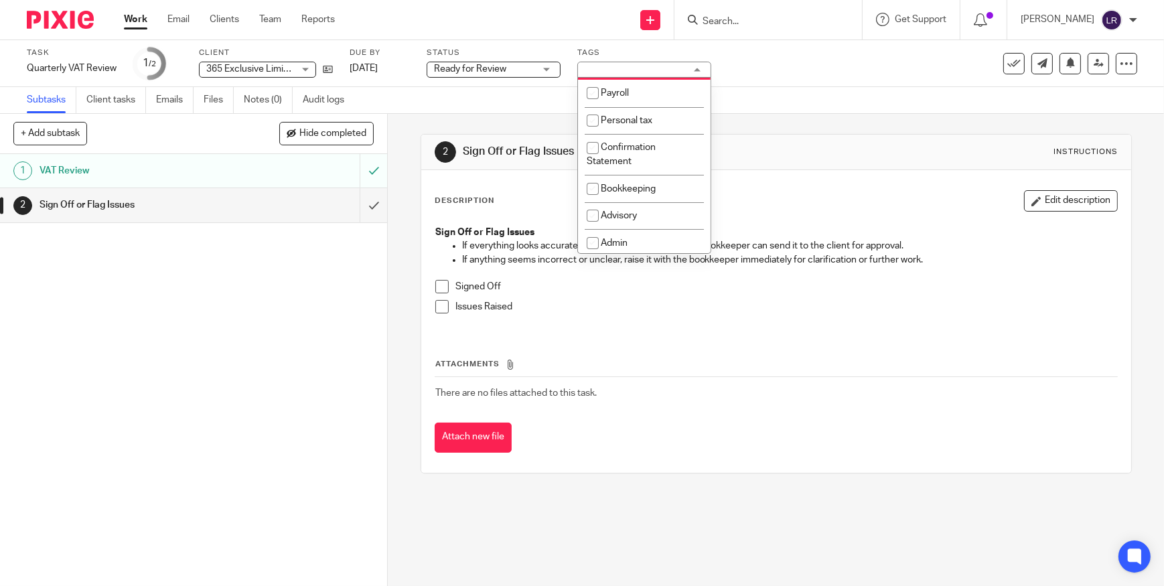
click at [510, 68] on span "Ready for Review" at bounding box center [484, 69] width 100 height 14
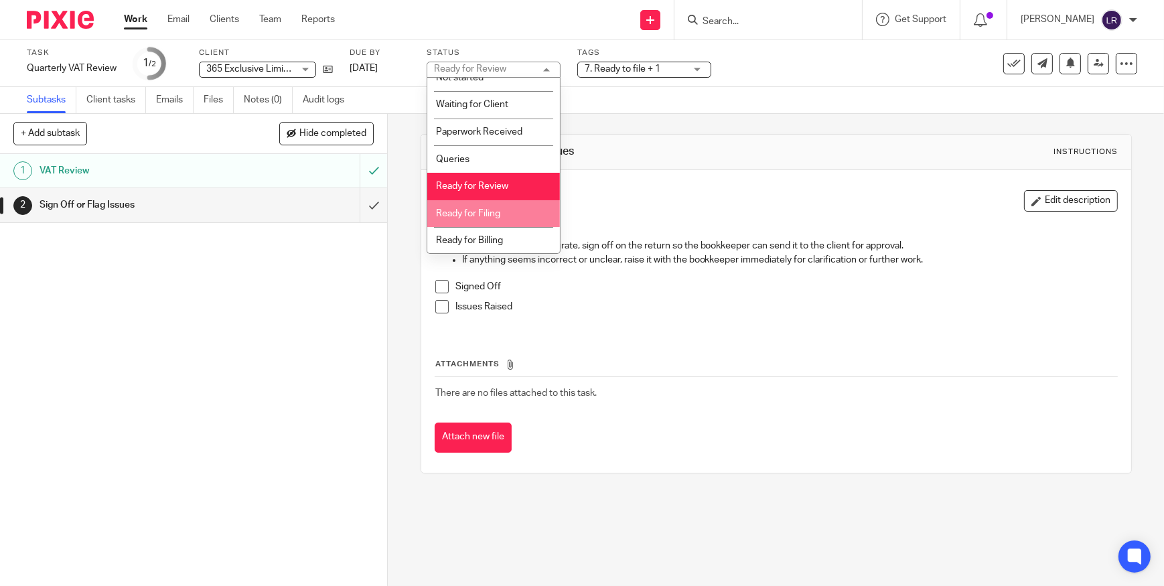
click at [502, 210] on li "Ready for Filing" at bounding box center [493, 213] width 133 height 27
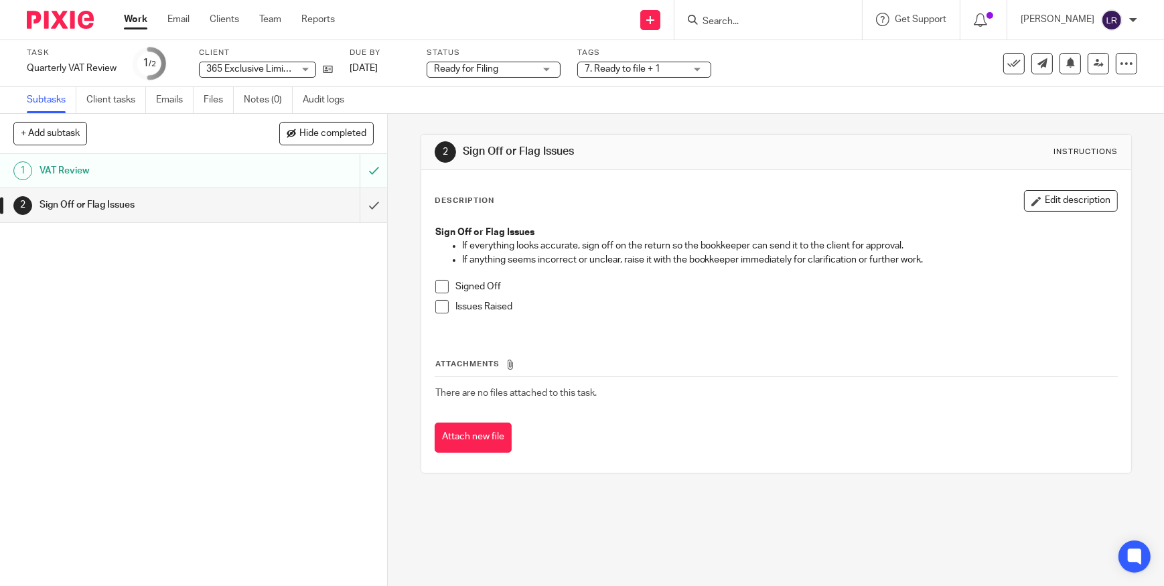
click at [624, 125] on div "2 Sign Off or Flag Issues Instructions Description Edit description Sign Off or…" at bounding box center [776, 304] width 711 height 380
click at [649, 68] on span "7. Ready to file + 1" at bounding box center [623, 68] width 76 height 9
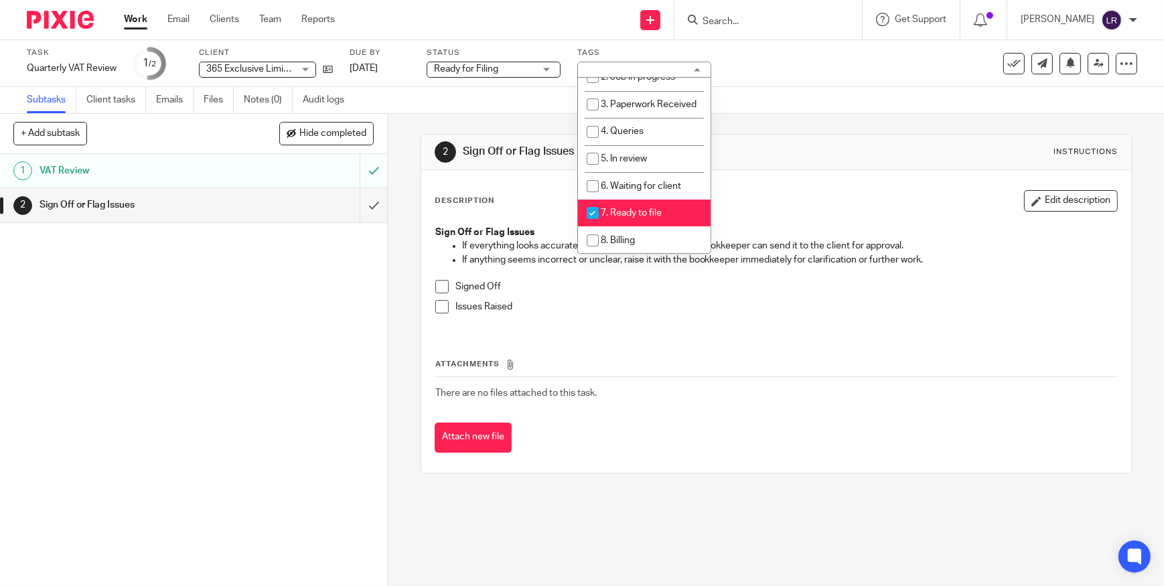
scroll to position [69, 0]
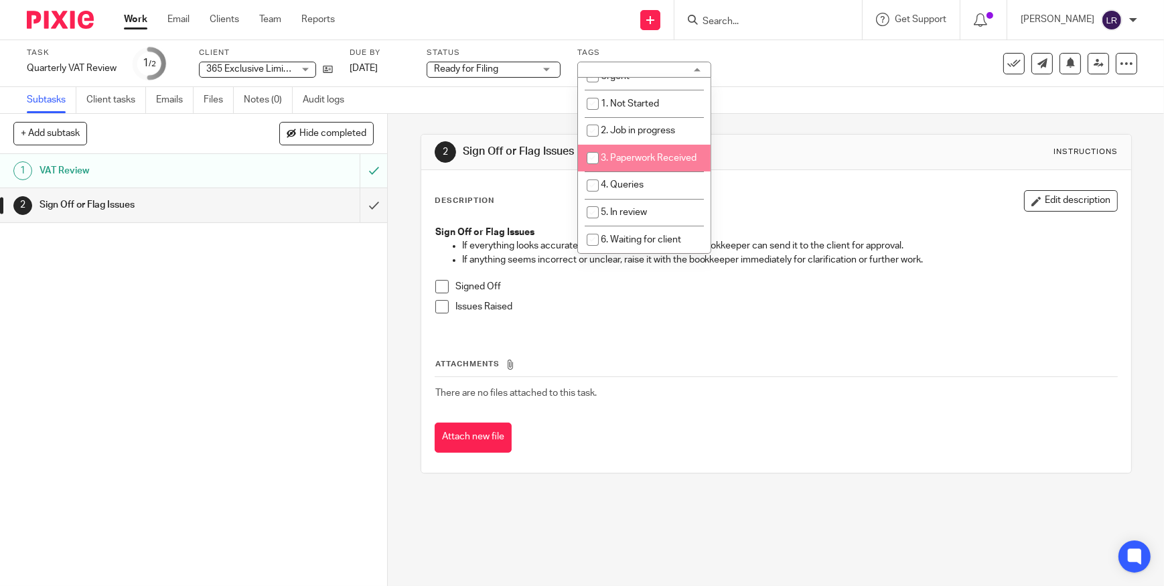
click at [752, 165] on div "2 Sign Off or Flag Issues Instructions" at bounding box center [776, 152] width 710 height 35
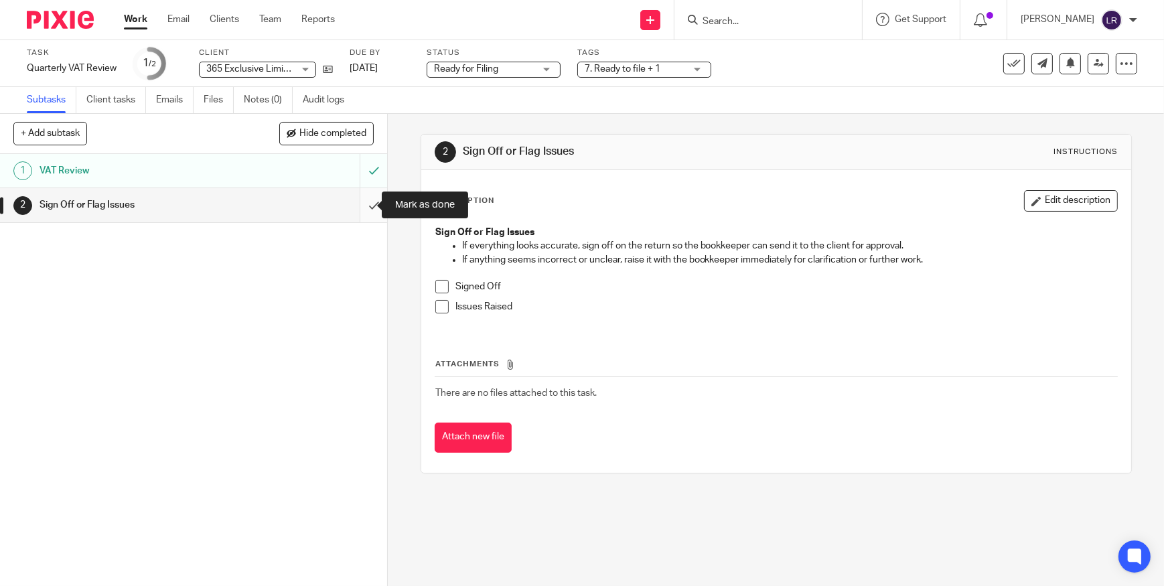
click at [364, 206] on input "submit" at bounding box center [193, 204] width 387 height 33
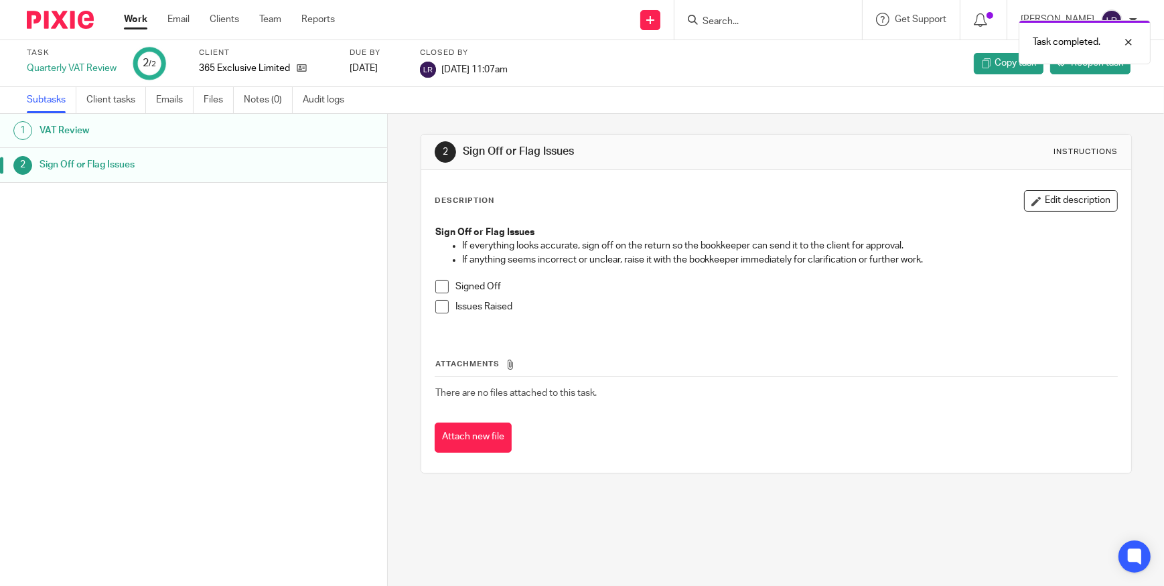
click at [60, 15] on img at bounding box center [60, 20] width 67 height 18
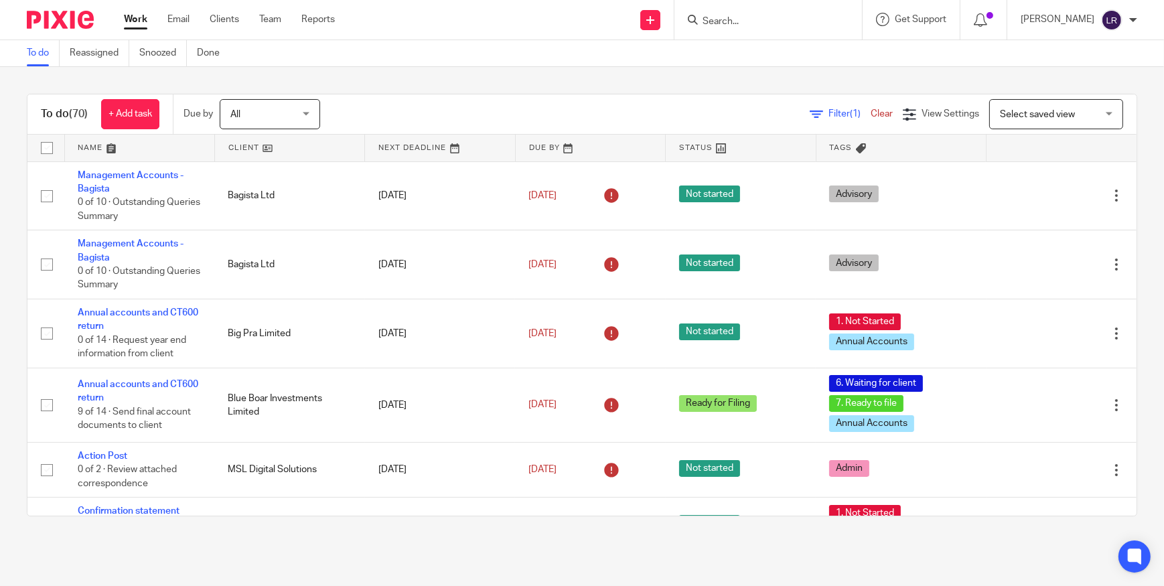
click at [778, 22] on input "Search" at bounding box center [761, 22] width 121 height 12
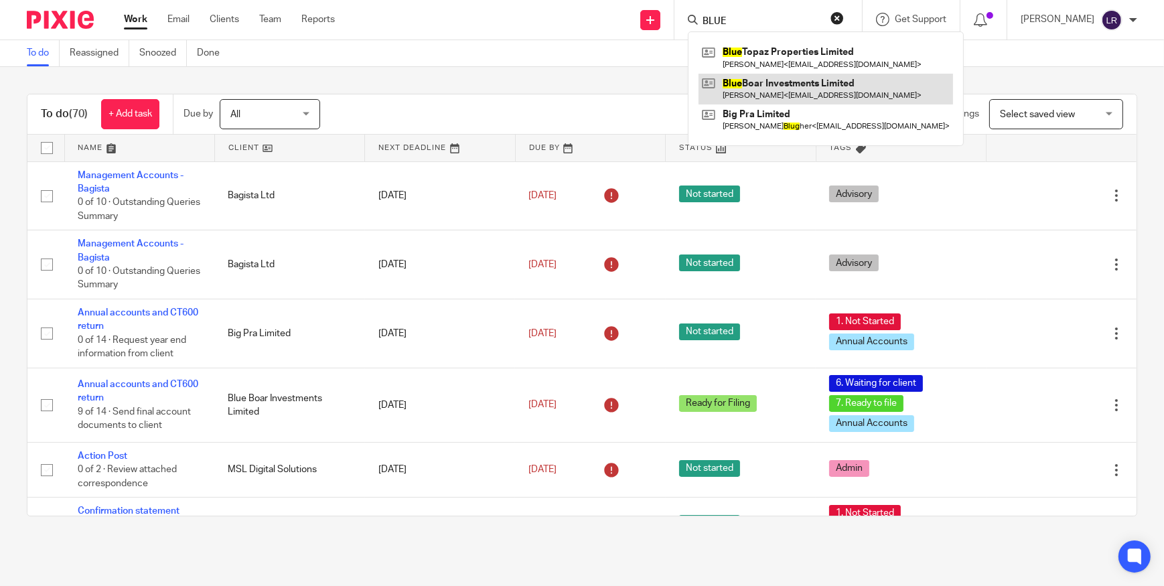
type input "BLUE"
click at [820, 96] on link at bounding box center [826, 89] width 255 height 31
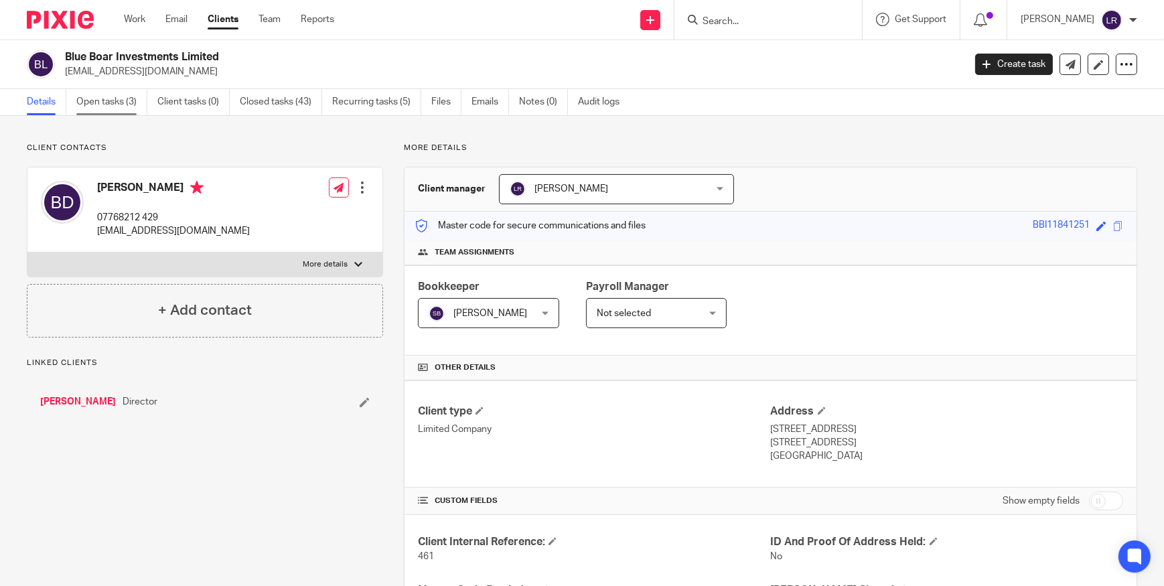
click at [108, 96] on link "Open tasks (3)" at bounding box center [111, 102] width 71 height 26
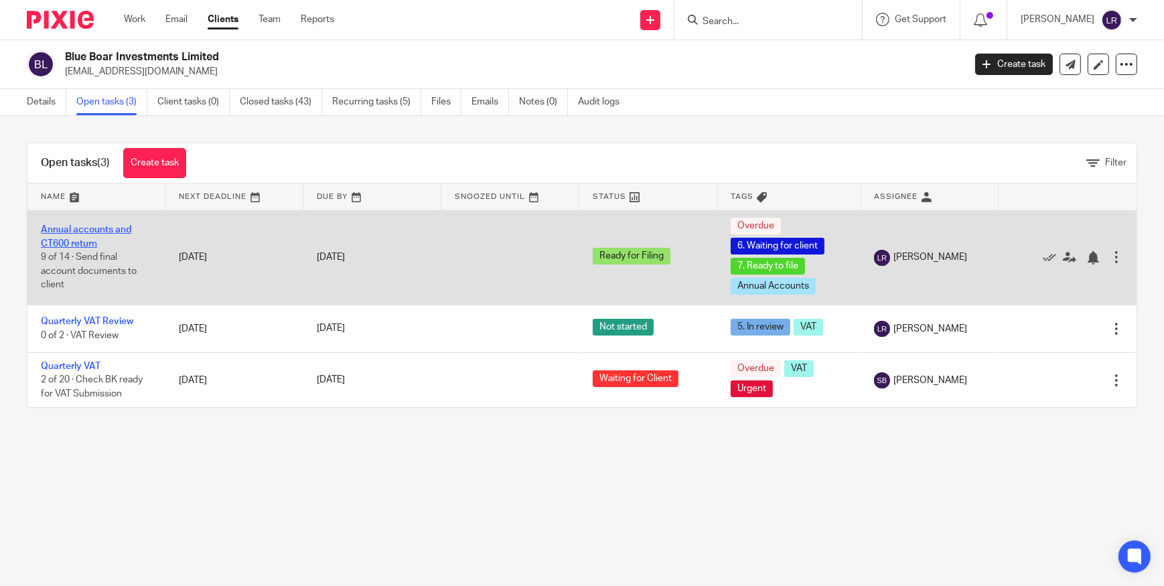
click at [92, 234] on link "Annual accounts and CT600 return" at bounding box center [86, 236] width 90 height 23
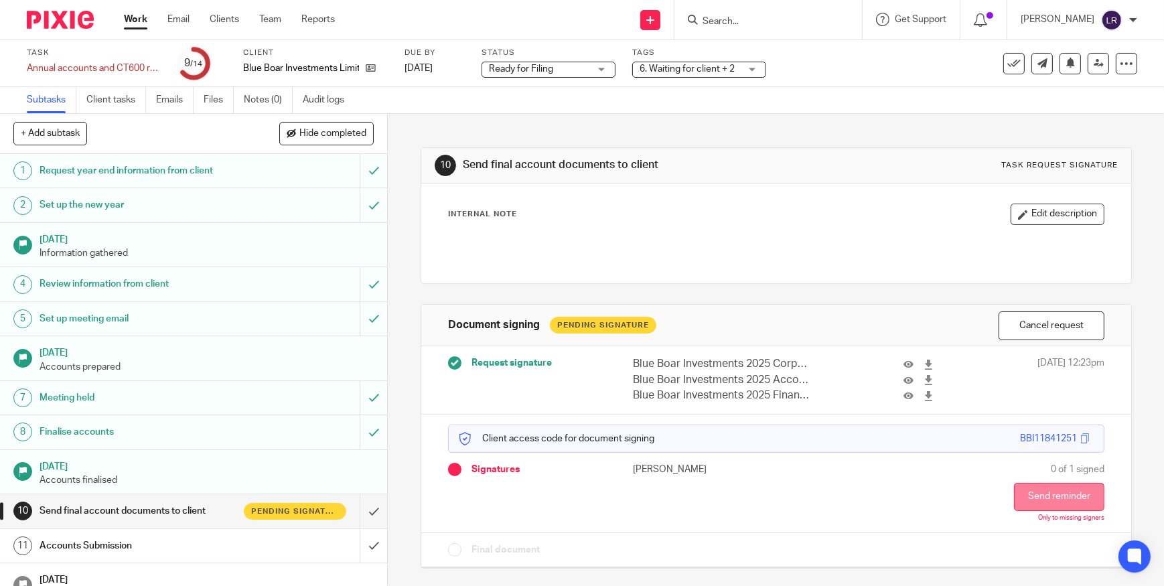
click at [1048, 498] on button "Send reminder" at bounding box center [1059, 497] width 90 height 28
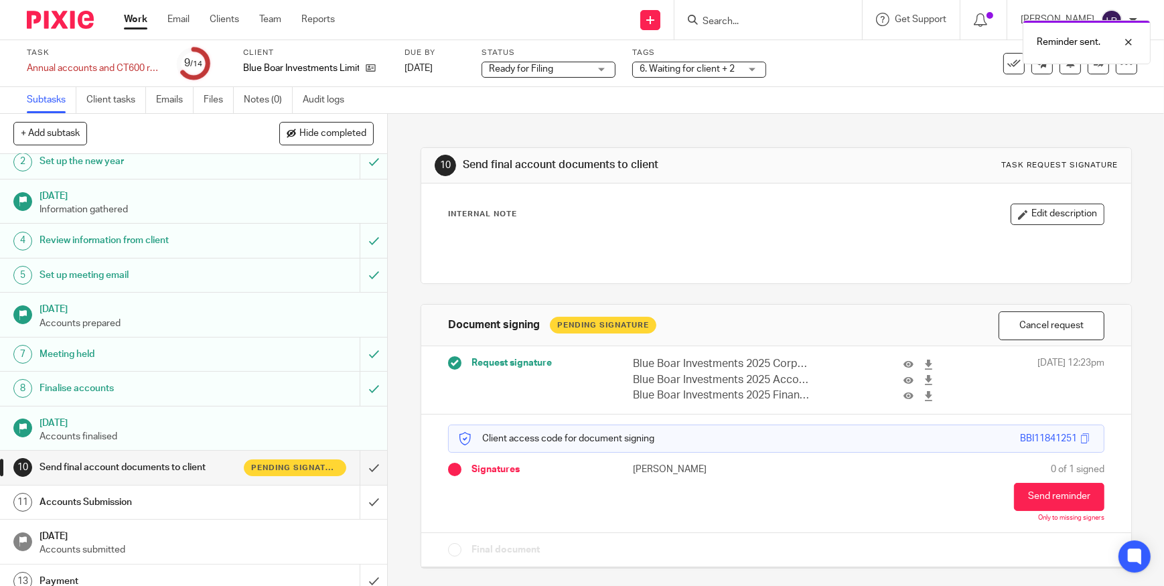
scroll to position [90, 0]
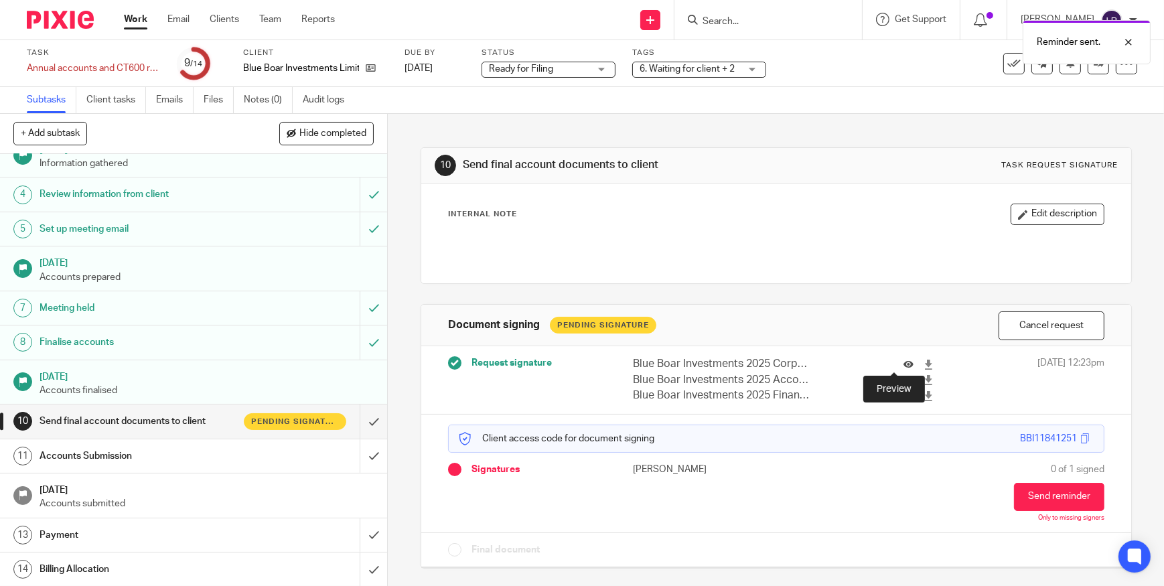
click at [904, 362] on icon at bounding box center [909, 365] width 10 height 10
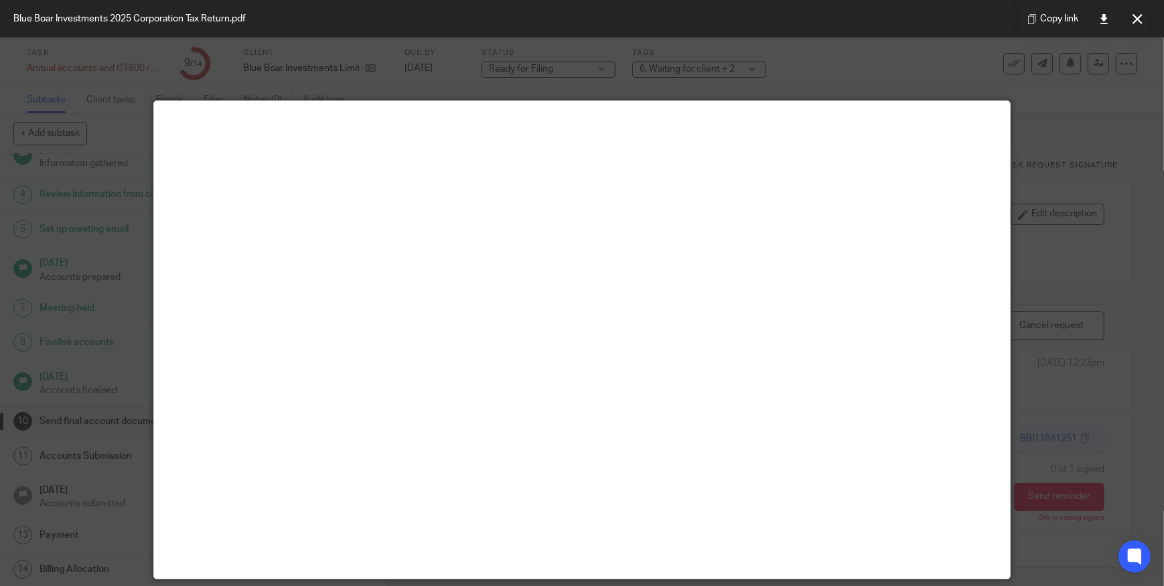
click at [1135, 16] on icon at bounding box center [1138, 19] width 10 height 10
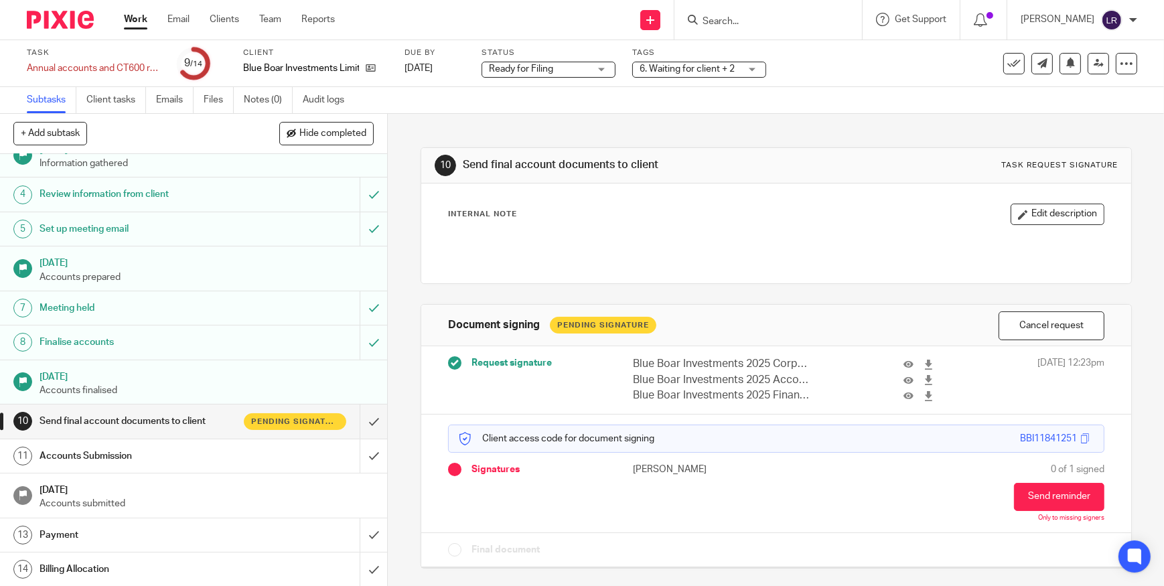
click at [727, 19] on input "Search" at bounding box center [761, 22] width 121 height 12
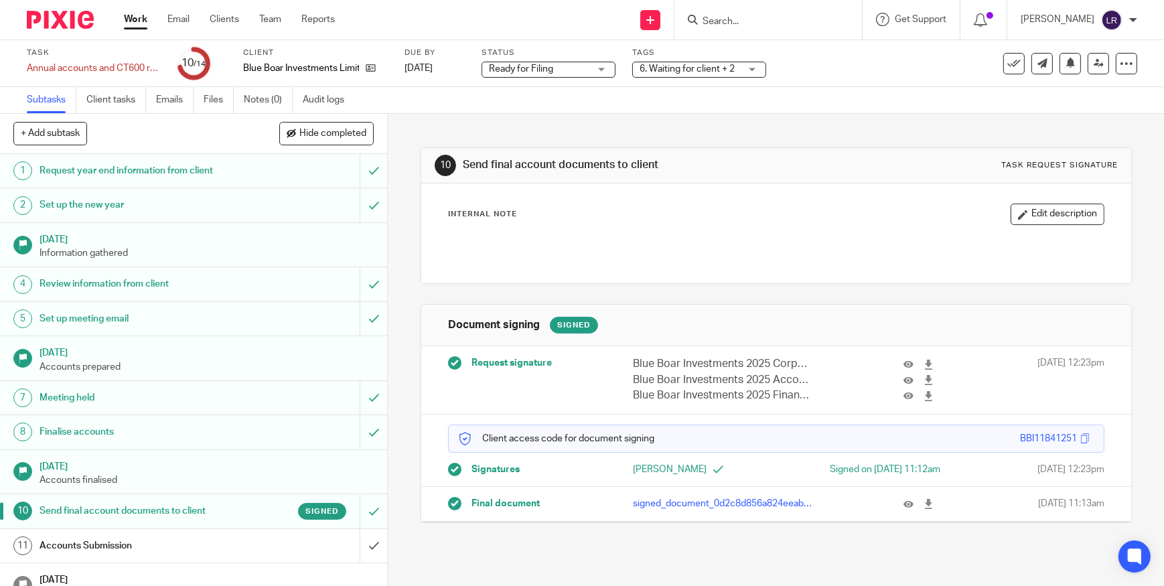
click at [544, 69] on span "Ready for Filing" at bounding box center [521, 68] width 64 height 9
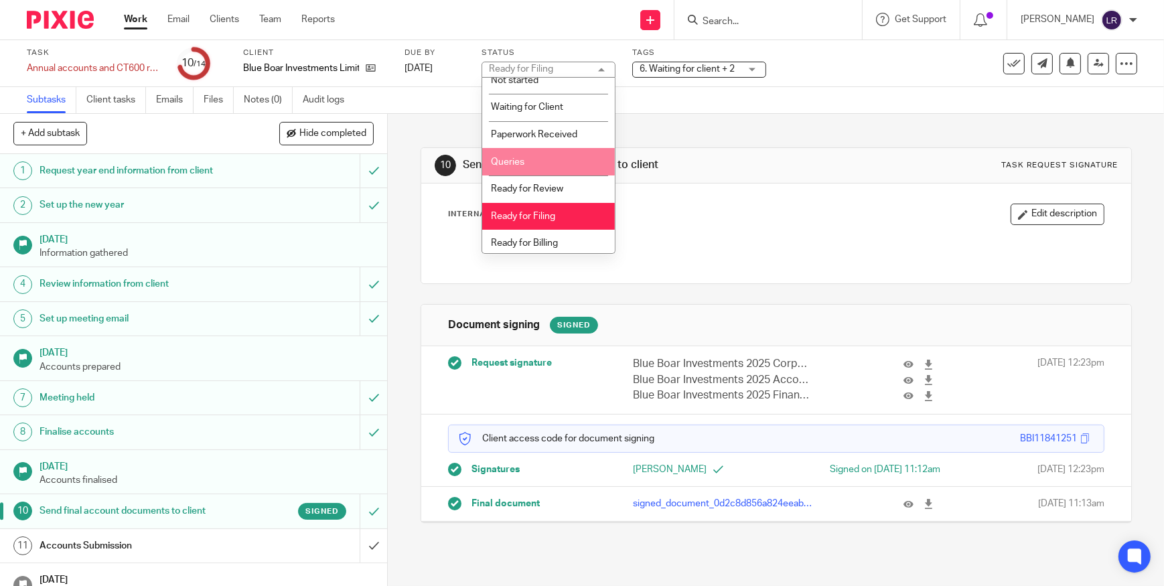
scroll to position [13, 0]
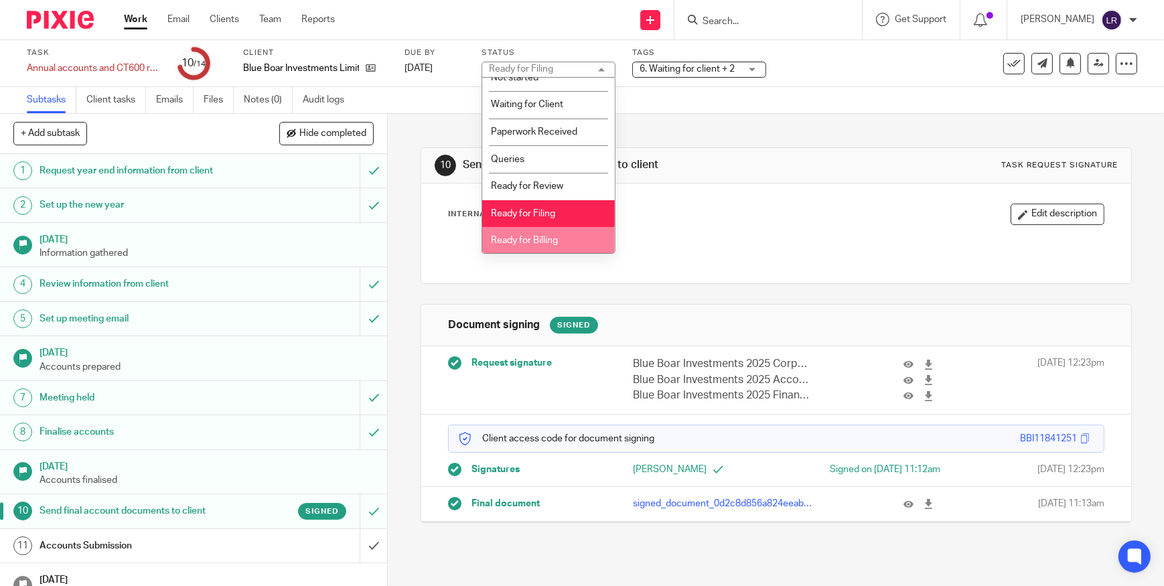
click at [545, 236] on span "Ready for Billing" at bounding box center [524, 240] width 67 height 9
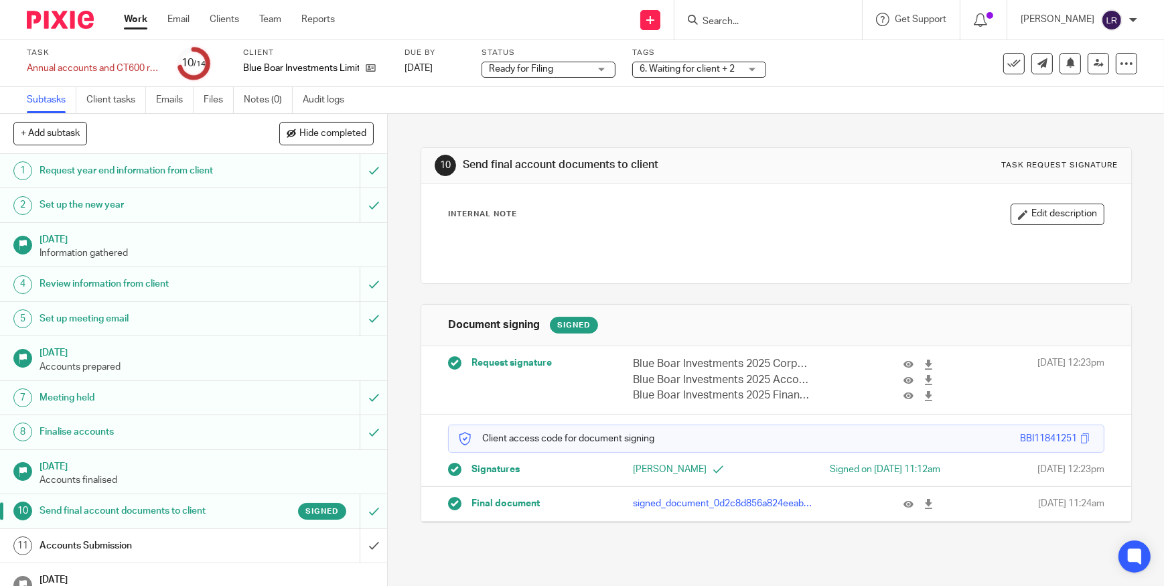
click at [520, 67] on span "Ready for Filing" at bounding box center [521, 68] width 64 height 9
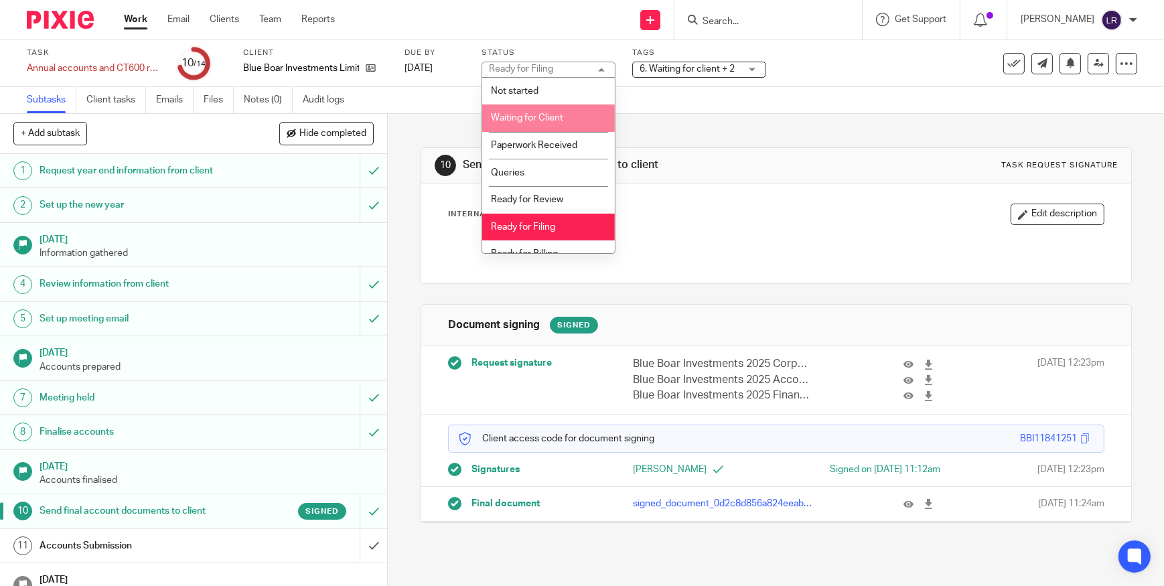
scroll to position [13, 0]
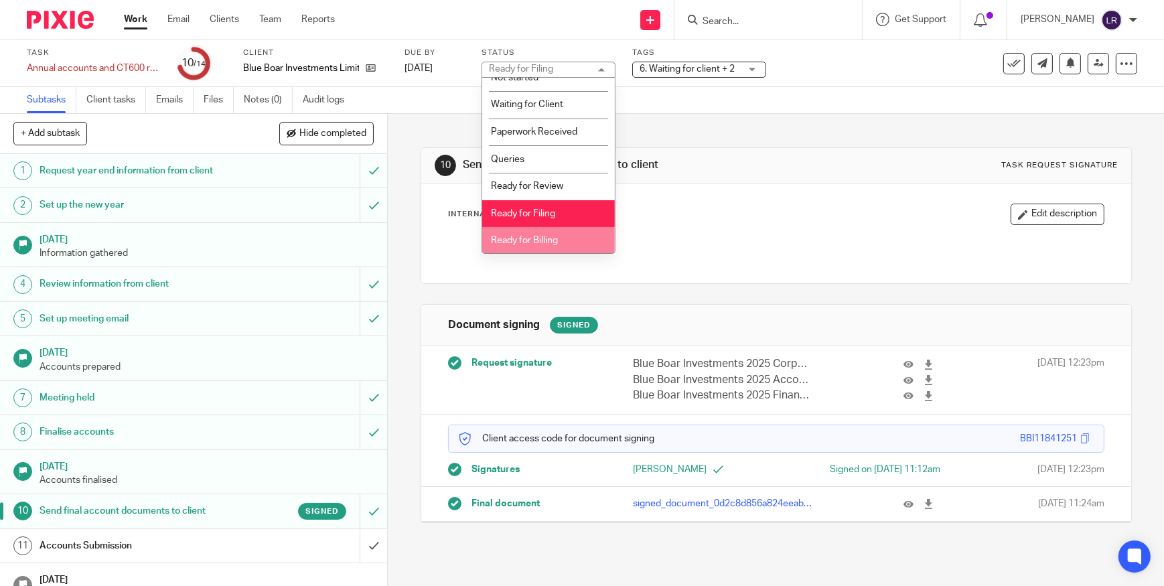
click at [552, 241] on span "Ready for Billing" at bounding box center [524, 240] width 67 height 9
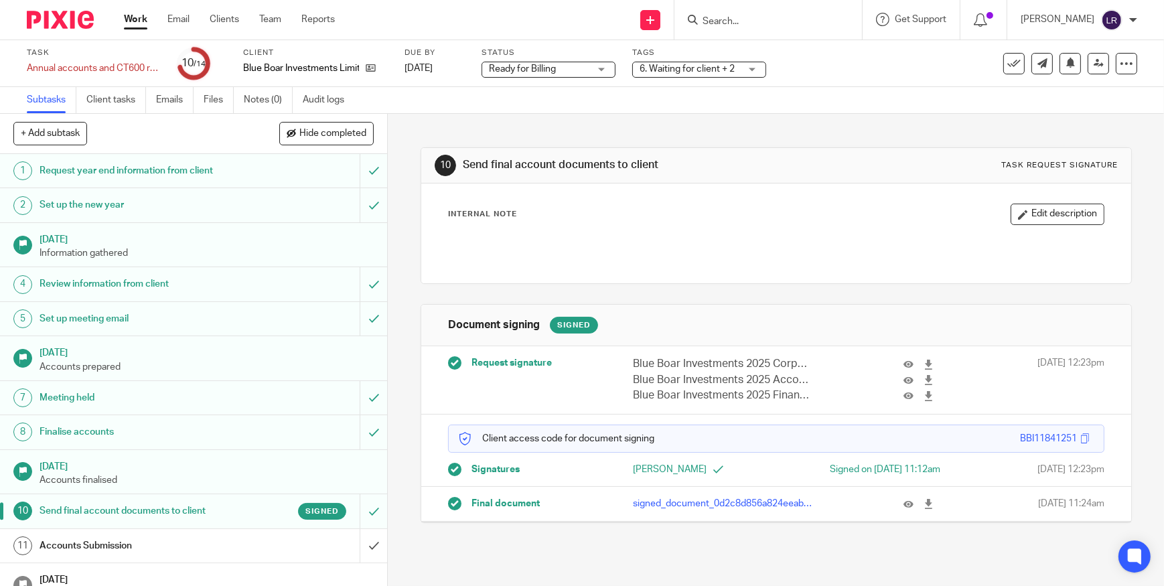
click at [683, 63] on span "6. Waiting for client + 2" at bounding box center [690, 69] width 100 height 14
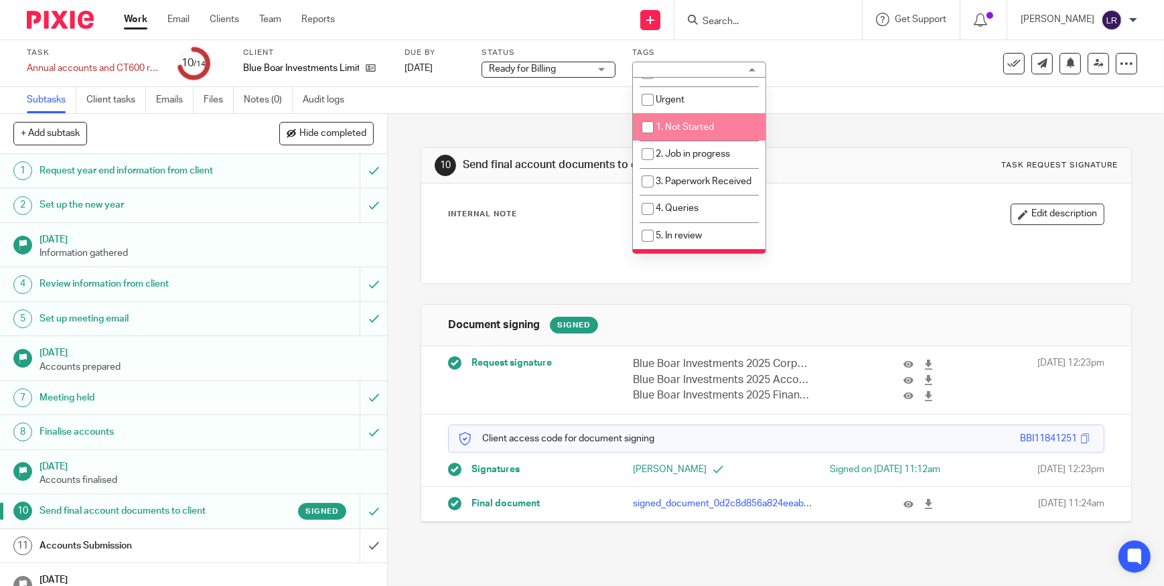
scroll to position [121, 0]
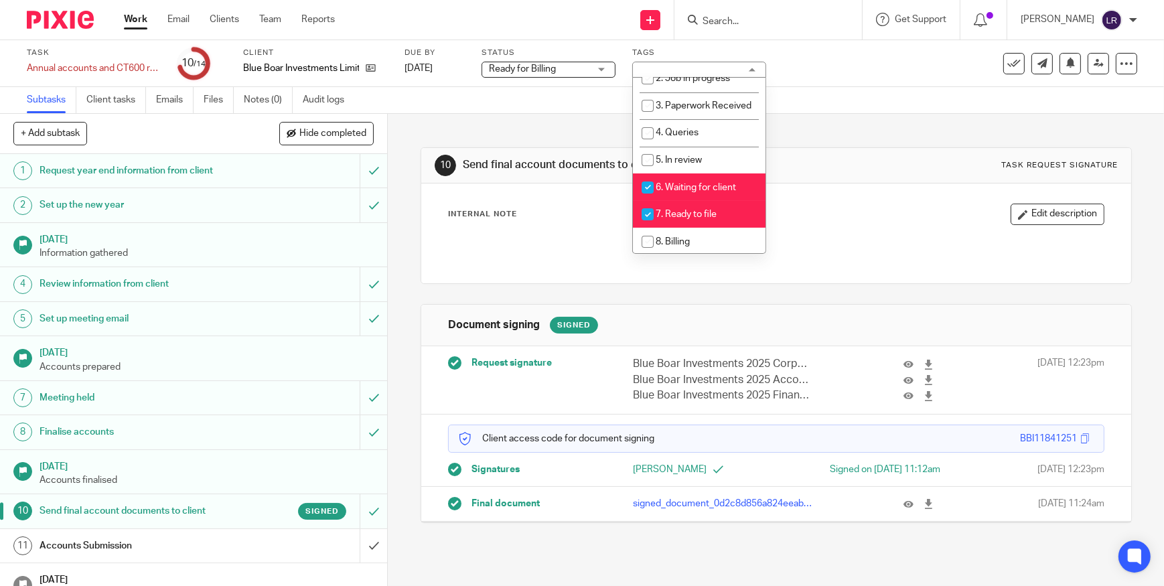
click at [689, 192] on span "6. Waiting for client" at bounding box center [696, 187] width 80 height 9
checkbox input "false"
click at [696, 219] on span "7. Ready to file" at bounding box center [686, 214] width 61 height 9
checkbox input "false"
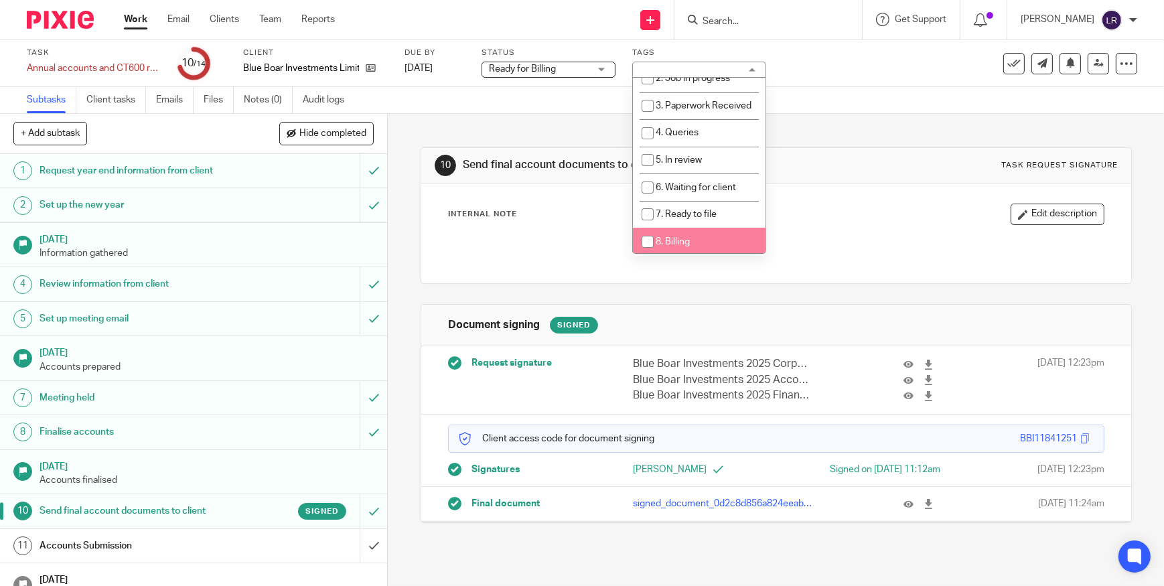
click at [697, 248] on li "8. Billing" at bounding box center [699, 241] width 133 height 27
checkbox input "true"
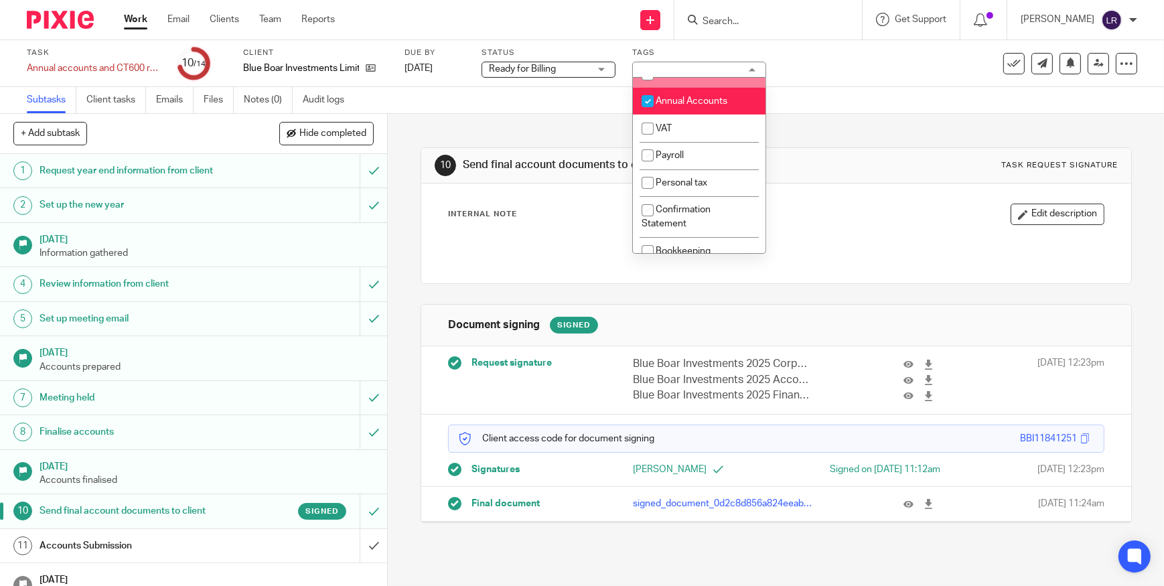
scroll to position [426, 0]
click at [827, 105] on div "Subtasks Client tasks Emails Files Notes (0) Audit logs" at bounding box center [582, 100] width 1164 height 27
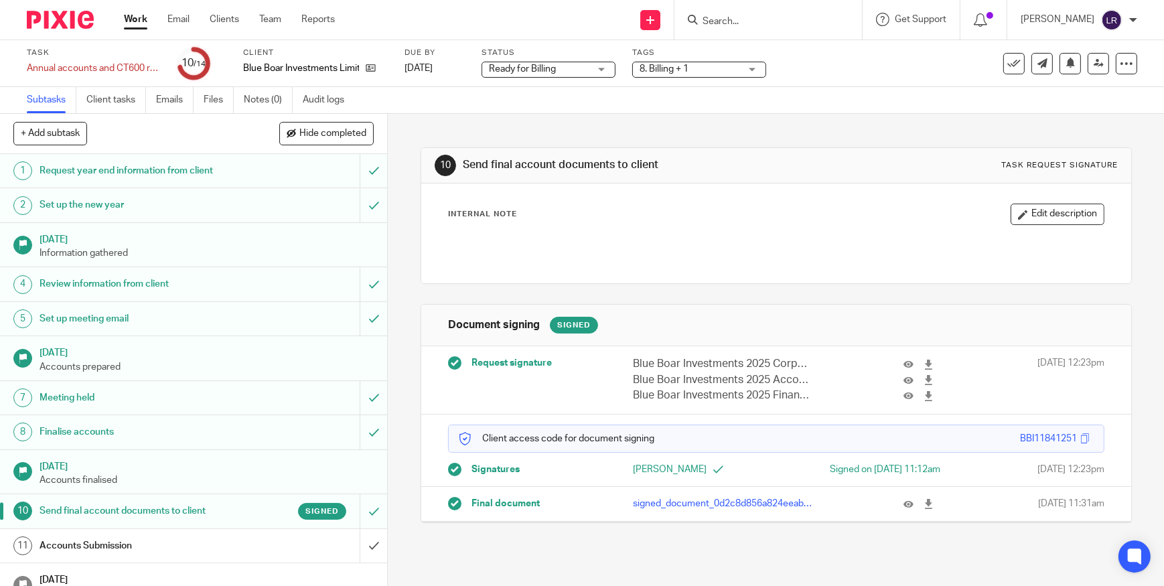
click at [664, 74] on span "8. Billing + 1" at bounding box center [690, 69] width 100 height 14
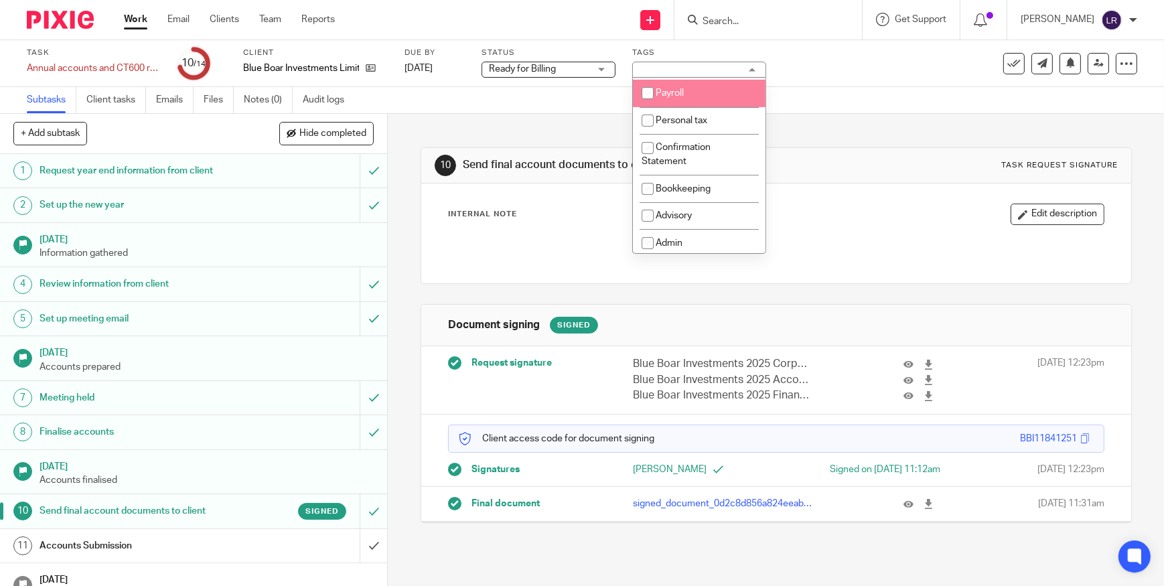
click at [824, 117] on div "10 Send final account documents to client Task request signature Internal Note …" at bounding box center [776, 325] width 711 height 423
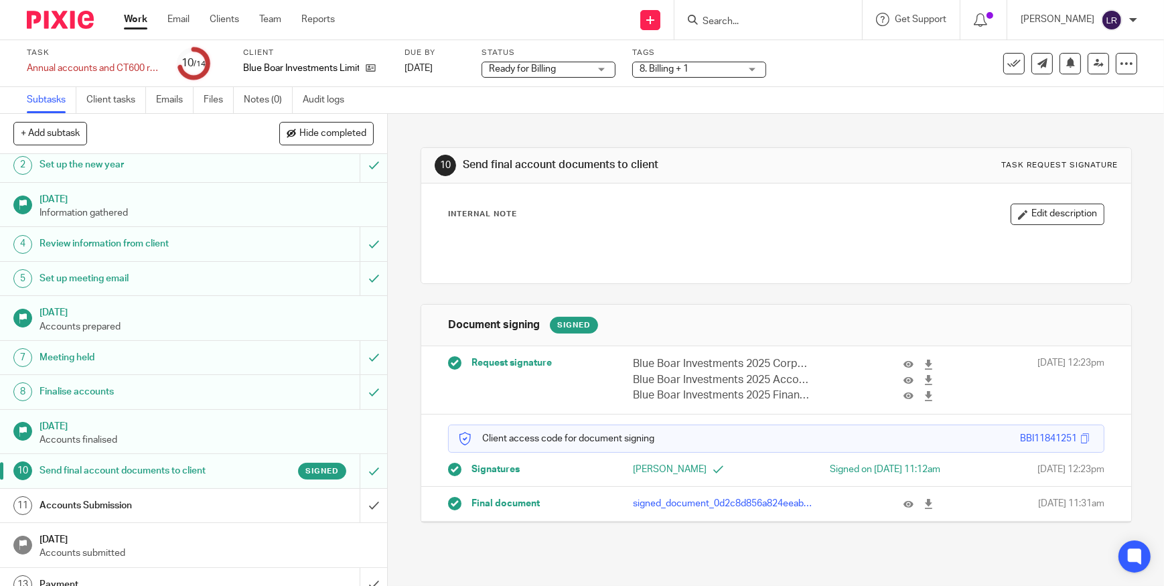
scroll to position [90, 0]
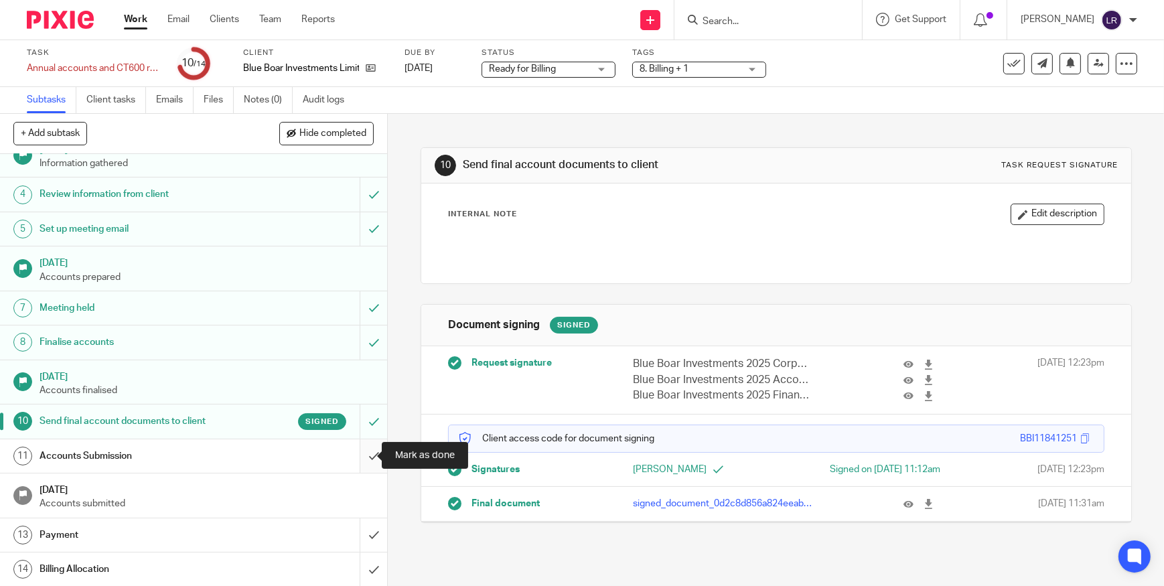
click at [362, 450] on input "submit" at bounding box center [193, 455] width 387 height 33
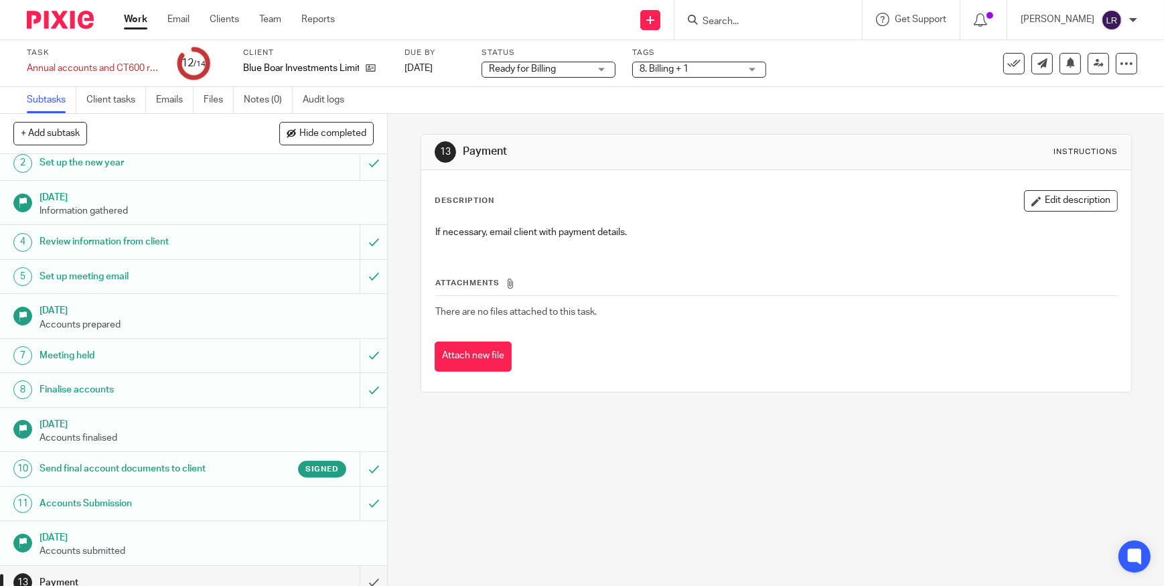
scroll to position [90, 0]
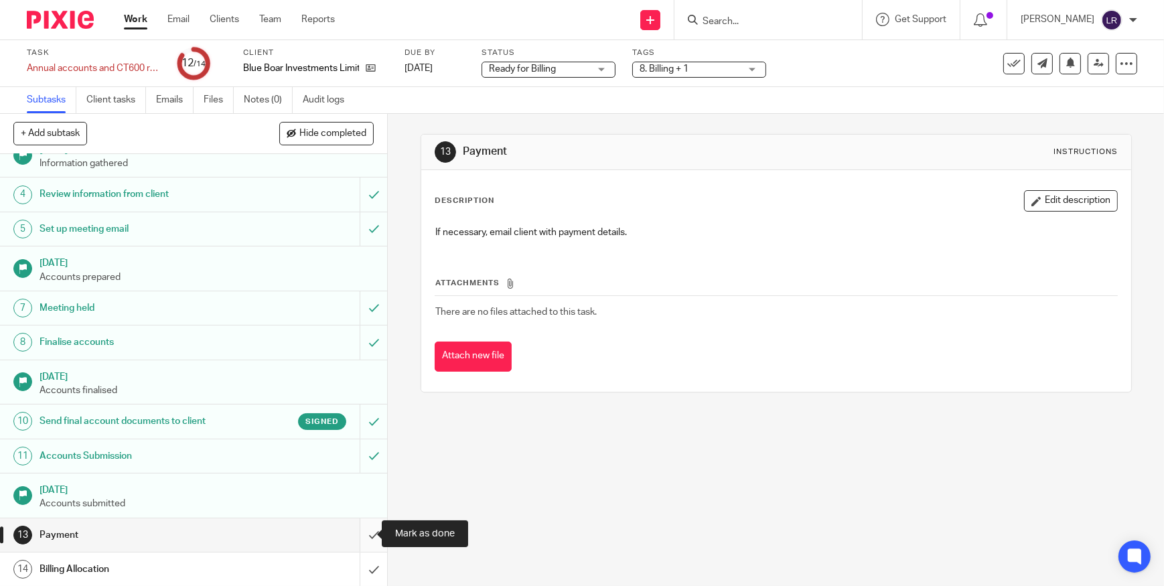
click at [358, 530] on input "submit" at bounding box center [193, 534] width 387 height 33
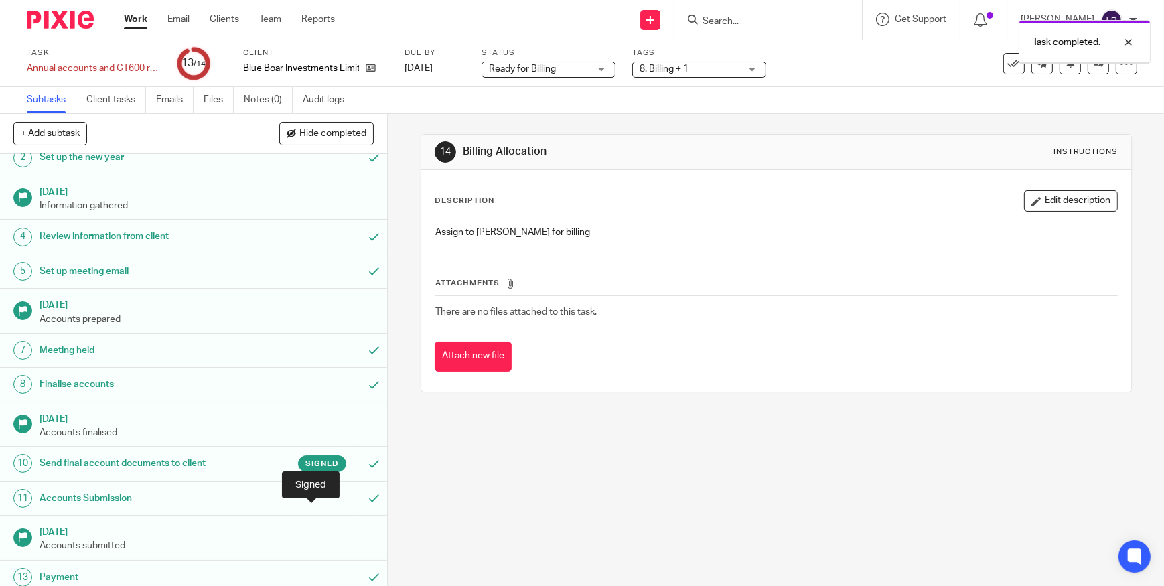
scroll to position [90, 0]
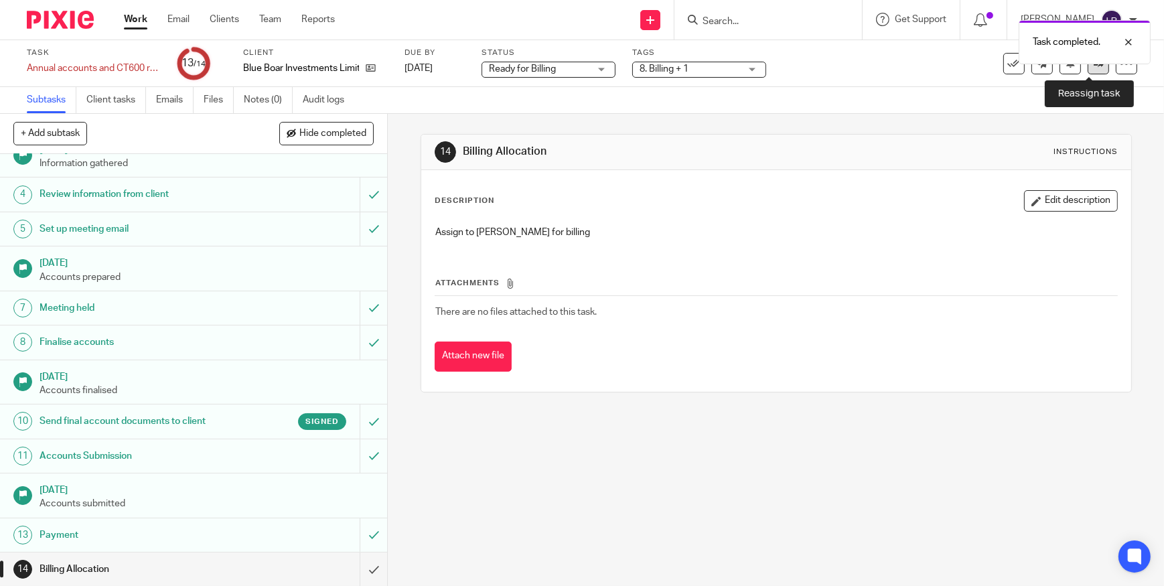
click at [1094, 65] on icon at bounding box center [1099, 63] width 10 height 10
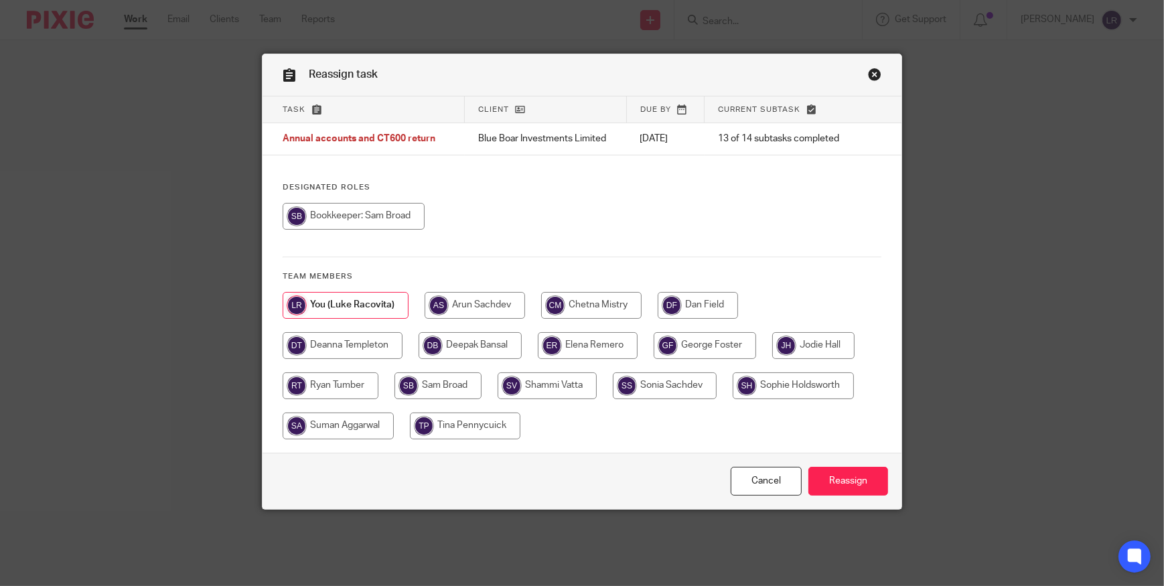
click at [369, 347] on input "radio" at bounding box center [343, 345] width 120 height 27
radio input "true"
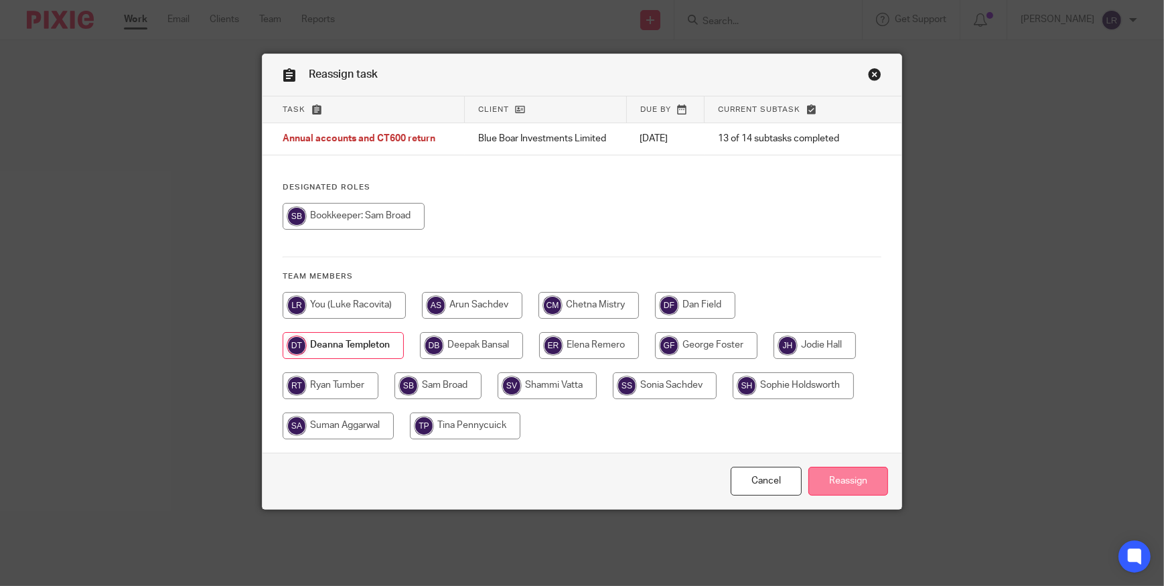
click at [843, 481] on input "Reassign" at bounding box center [848, 481] width 80 height 29
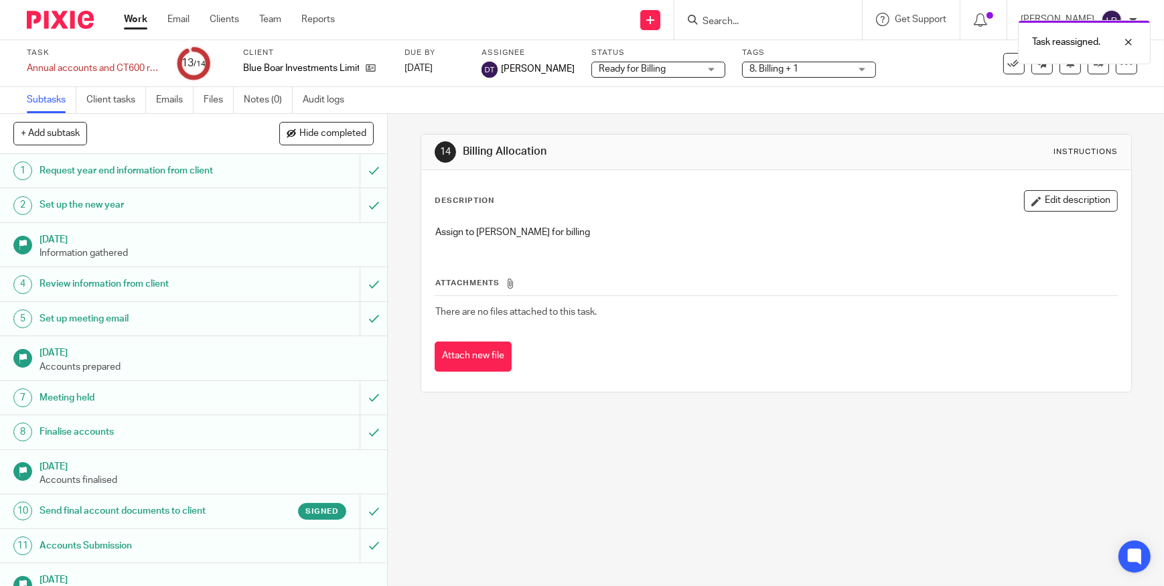
click at [797, 70] on span "8. Billing + 1" at bounding box center [773, 68] width 49 height 9
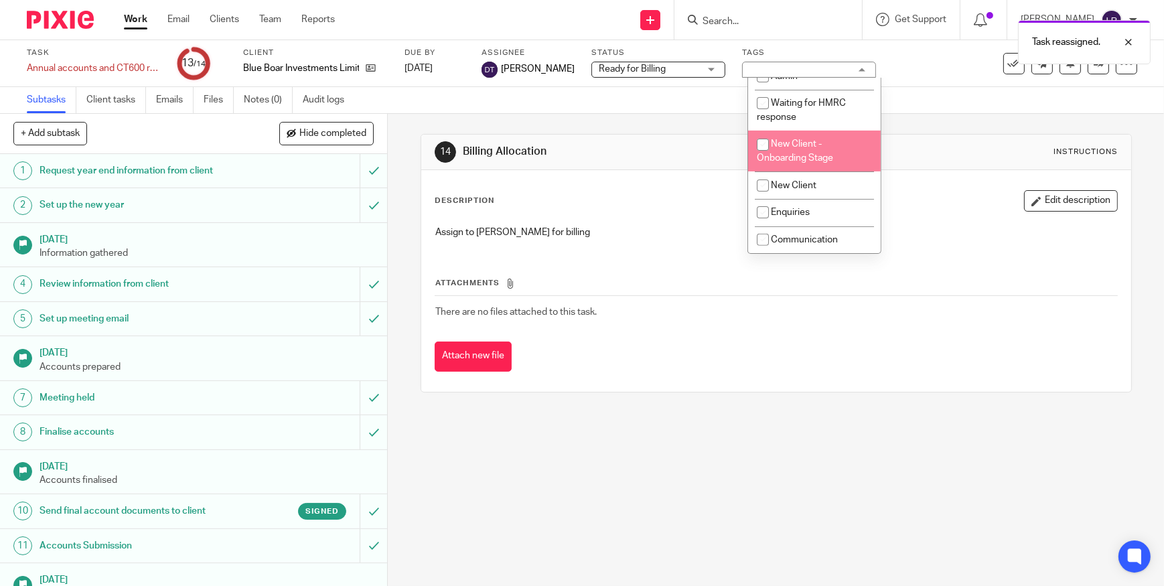
scroll to position [677, 0]
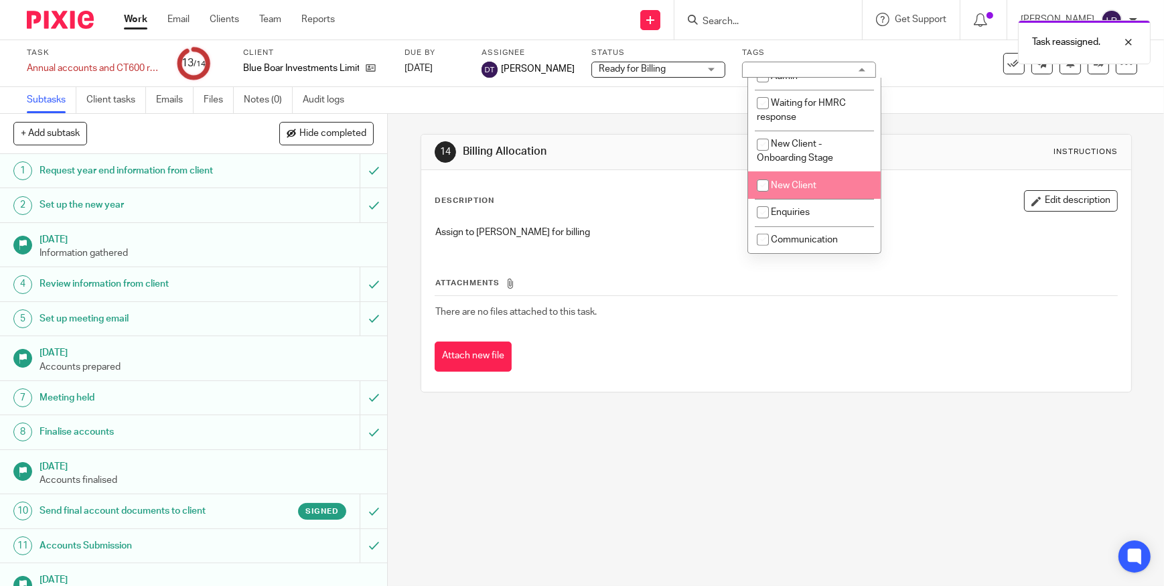
click at [922, 399] on div "14 Billing Allocation Instructions Description Edit description Assign to [PERS…" at bounding box center [776, 263] width 711 height 299
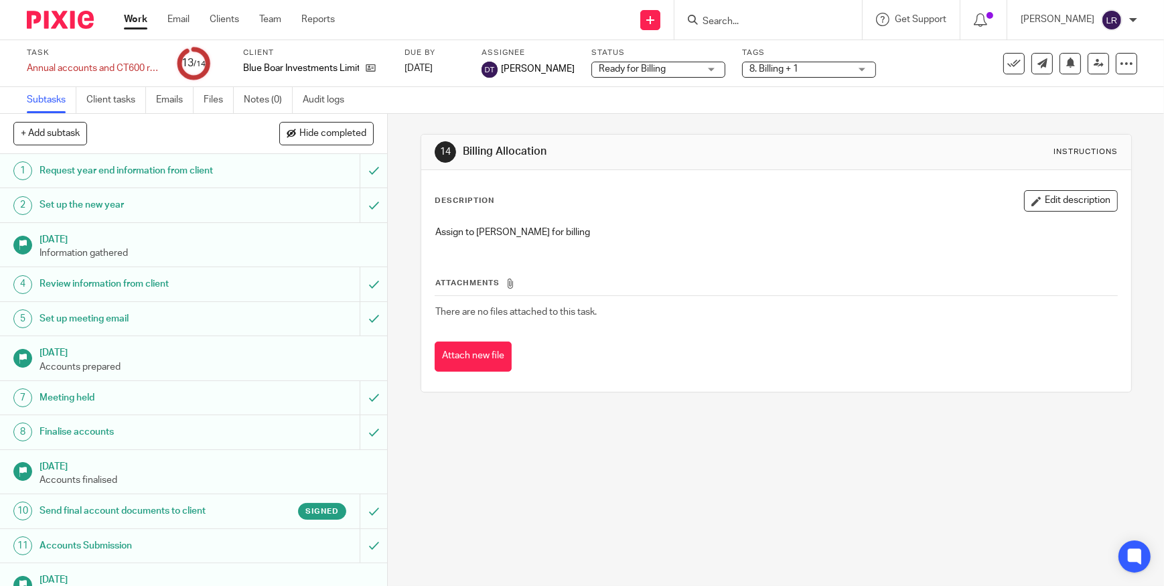
click at [73, 11] on img at bounding box center [60, 20] width 67 height 18
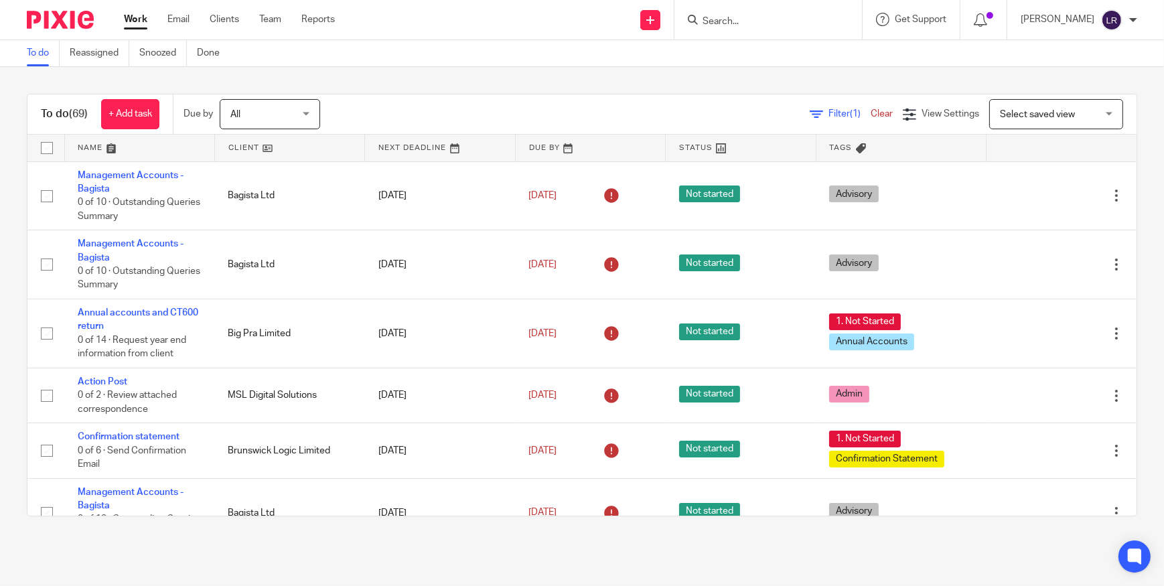
click at [742, 21] on input "Search" at bounding box center [761, 22] width 121 height 12
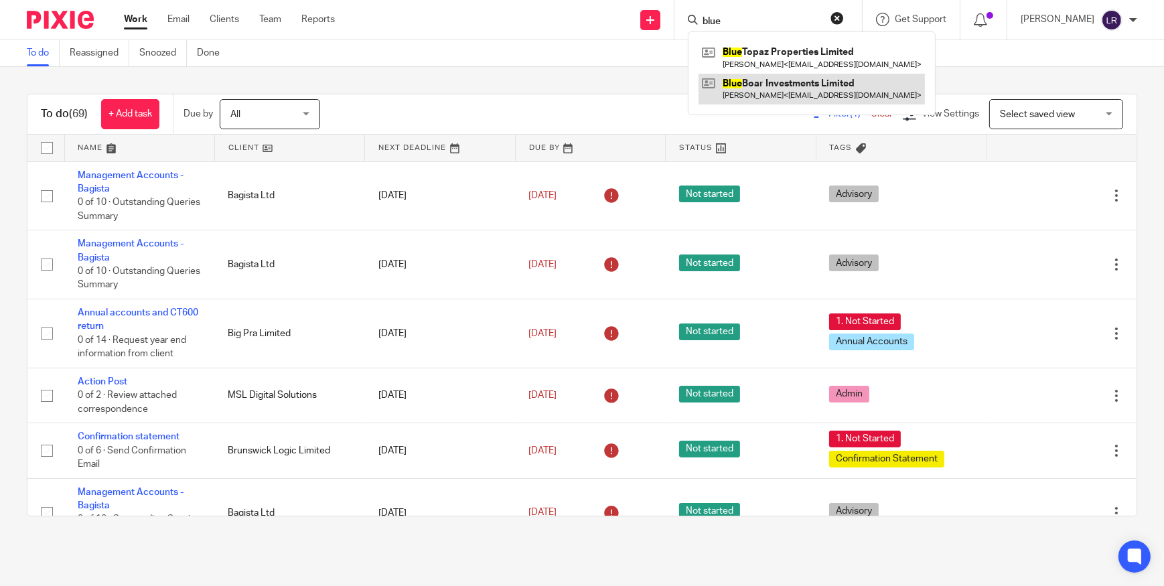
type input "blue"
click at [786, 86] on link at bounding box center [812, 89] width 226 height 31
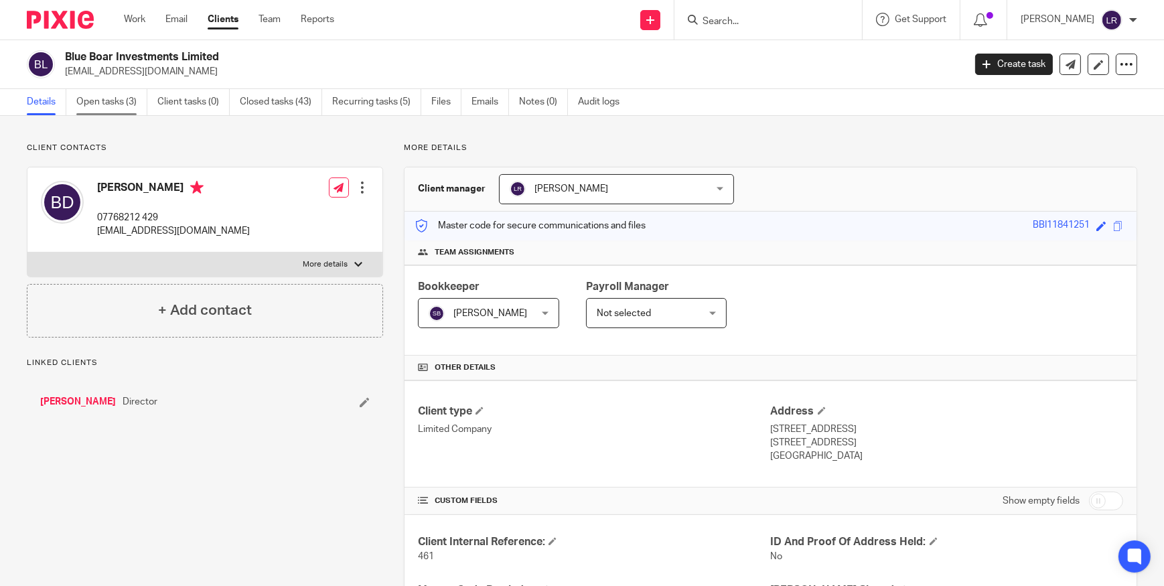
click at [97, 102] on link "Open tasks (3)" at bounding box center [111, 102] width 71 height 26
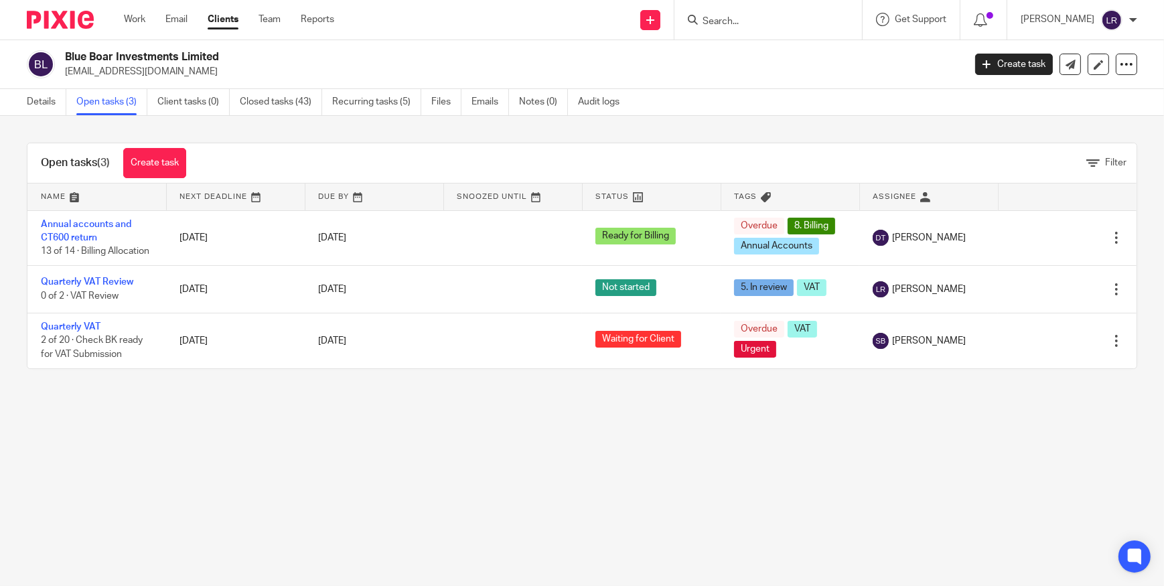
click at [763, 20] on input "Search" at bounding box center [761, 22] width 121 height 12
type input "365"
click button "submit" at bounding box center [0, 0] width 0 height 0
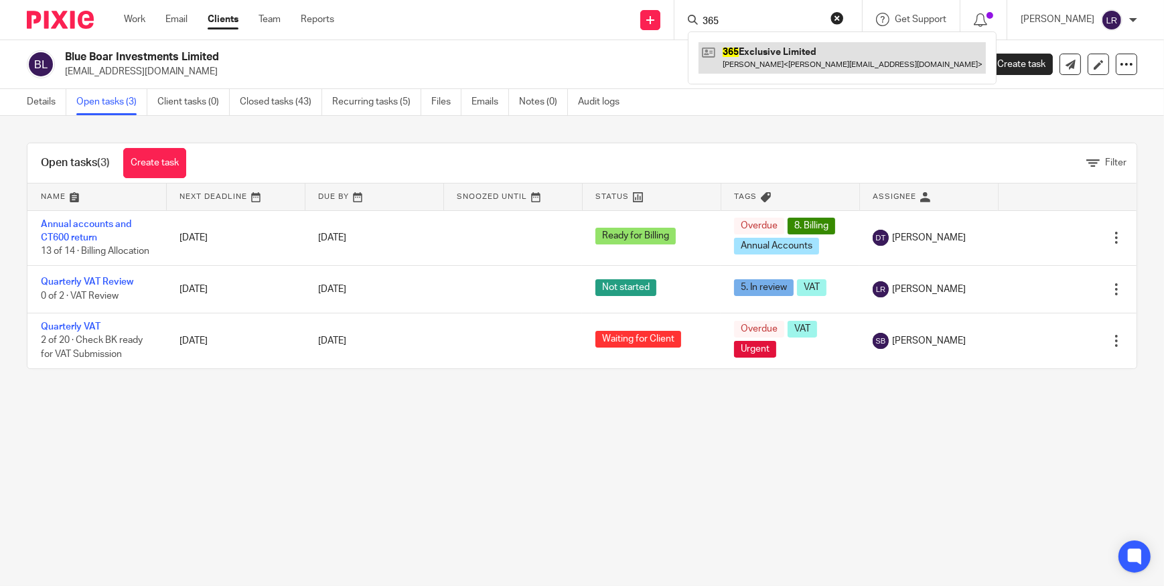
click at [750, 68] on link at bounding box center [842, 57] width 287 height 31
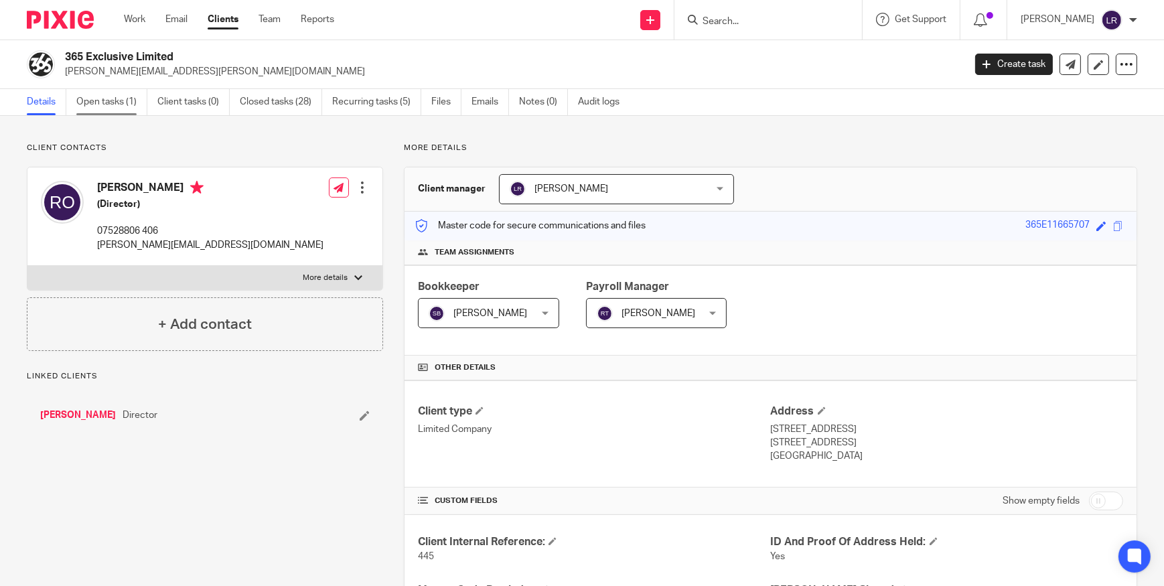
click at [99, 101] on link "Open tasks (1)" at bounding box center [111, 102] width 71 height 26
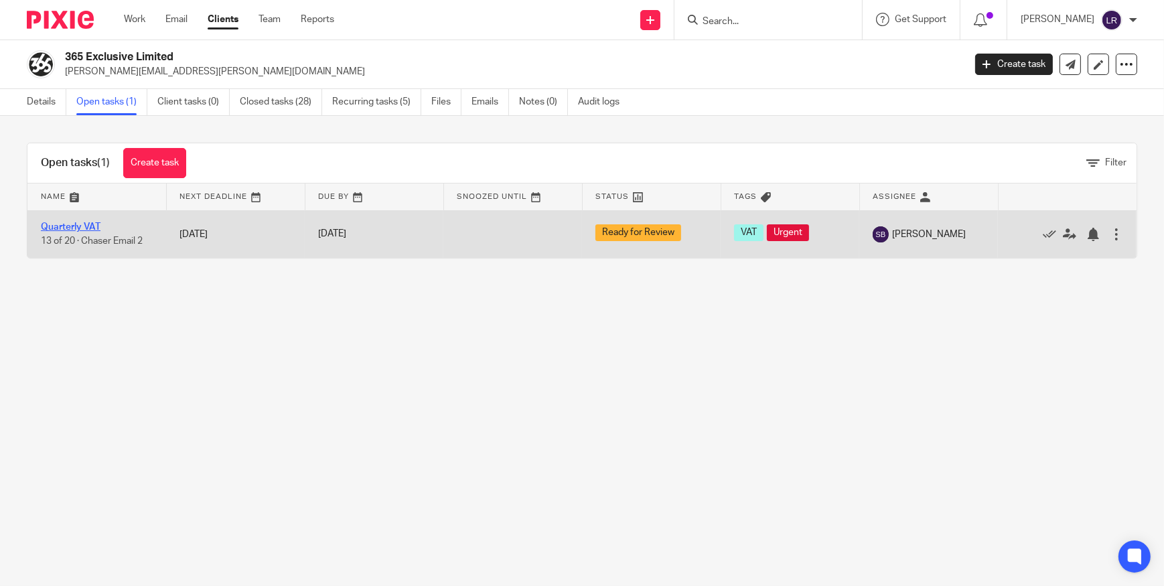
click at [86, 222] on link "Quarterly VAT" at bounding box center [71, 226] width 60 height 9
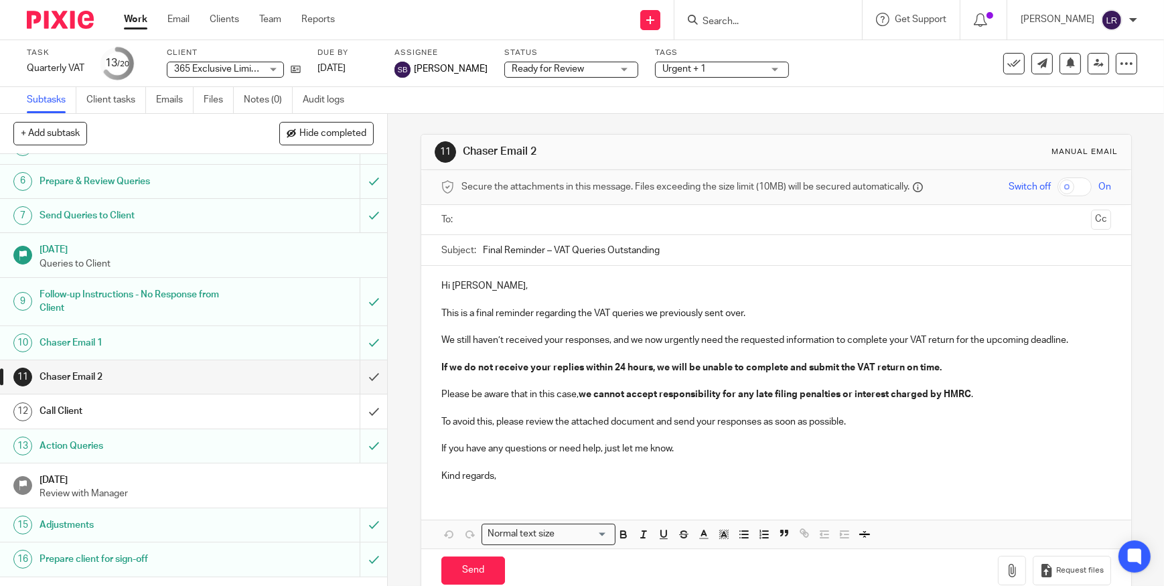
scroll to position [320, 0]
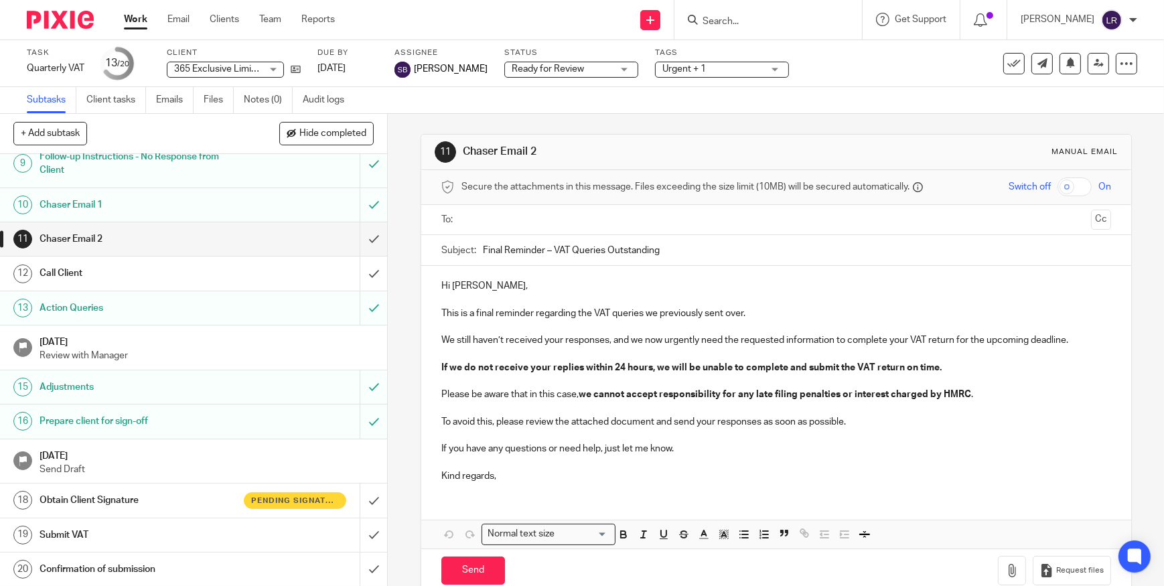
click at [188, 500] on h1 "Obtain Client Signature" at bounding box center [142, 500] width 205 height 20
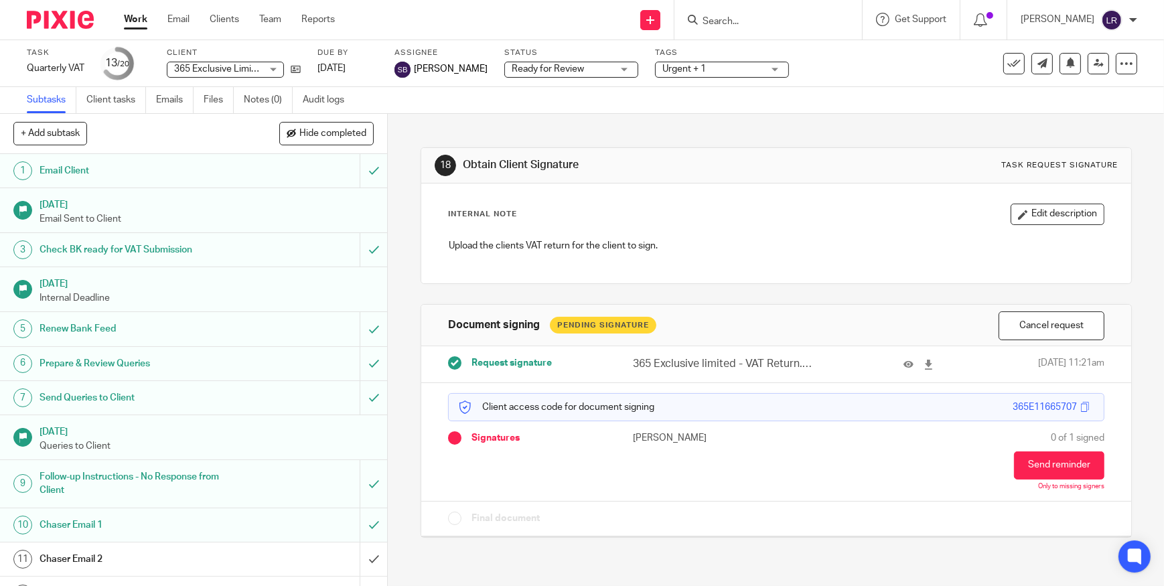
click at [60, 22] on img at bounding box center [60, 20] width 67 height 18
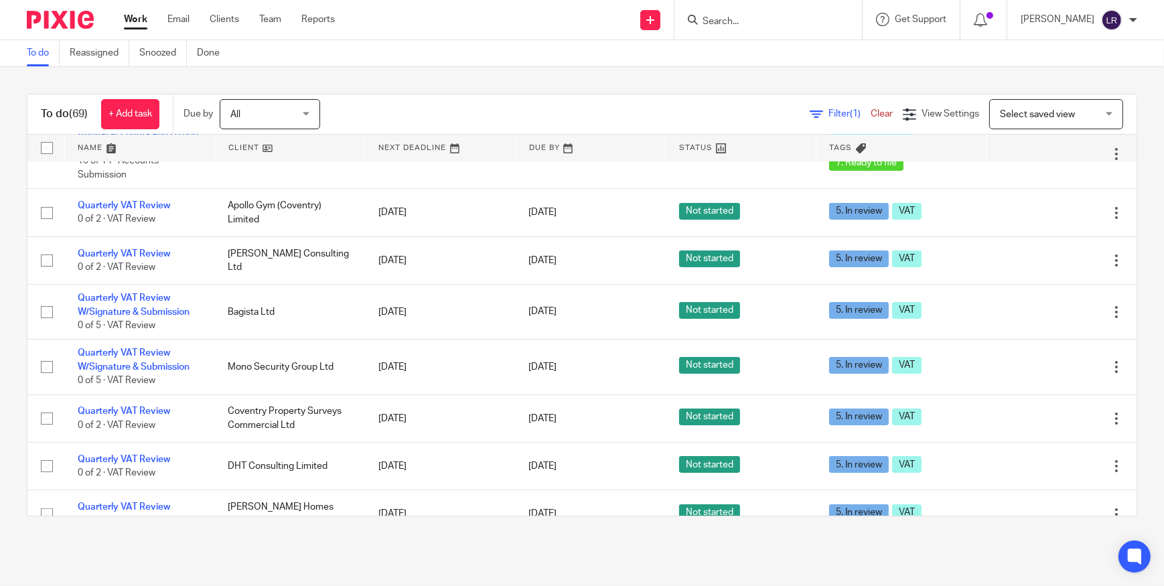
scroll to position [548, 0]
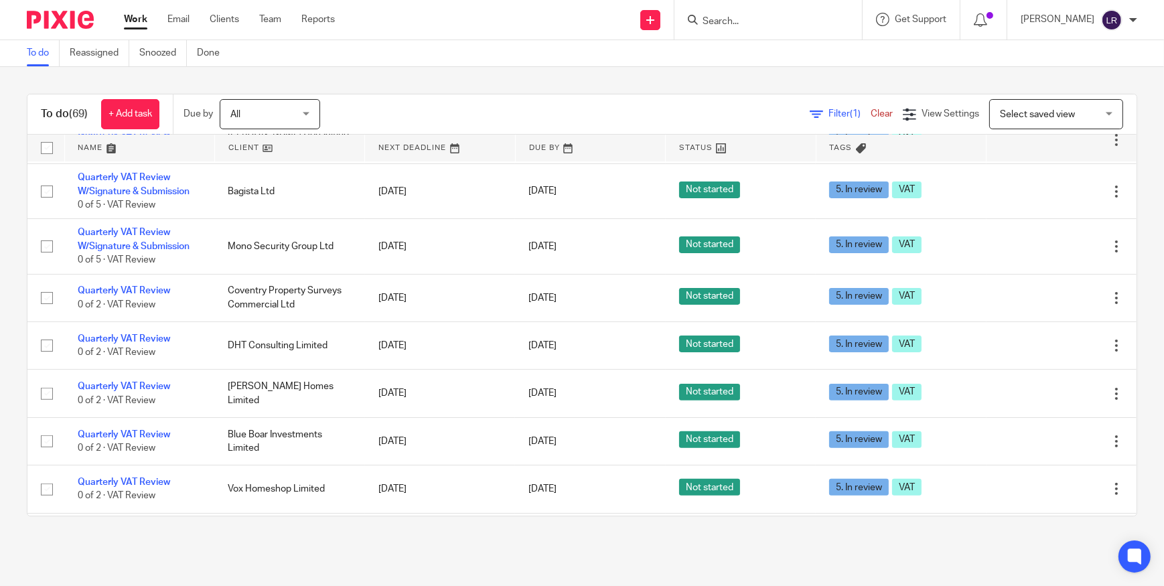
click at [746, 19] on input "Search" at bounding box center [761, 22] width 121 height 12
type input "DHT"
click button "submit" at bounding box center [0, 0] width 0 height 0
click at [770, 62] on link at bounding box center [812, 57] width 226 height 31
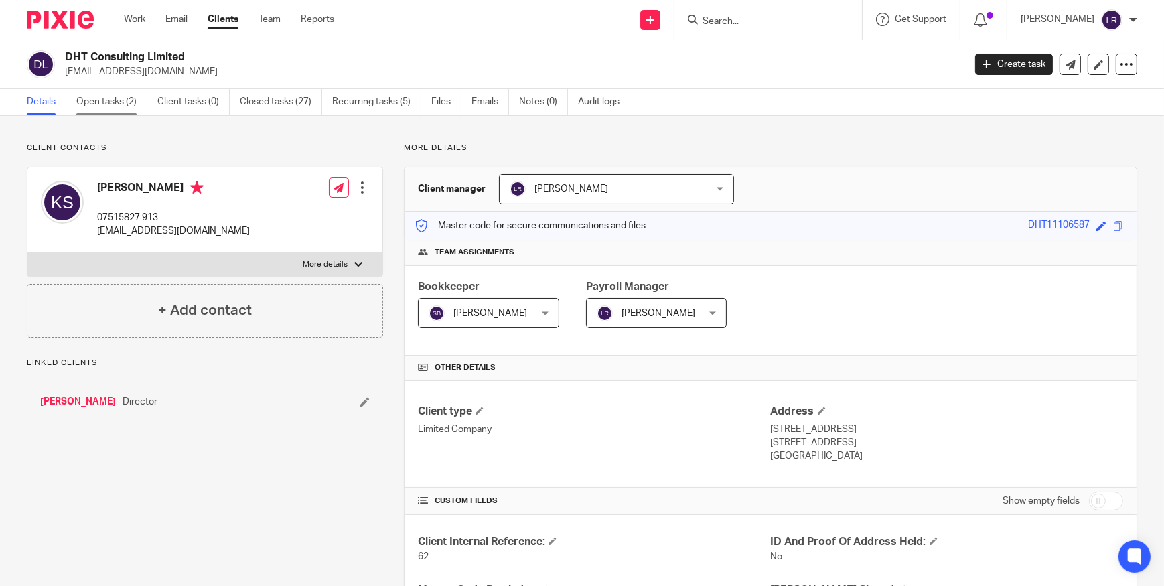
click at [84, 104] on link "Open tasks (2)" at bounding box center [111, 102] width 71 height 26
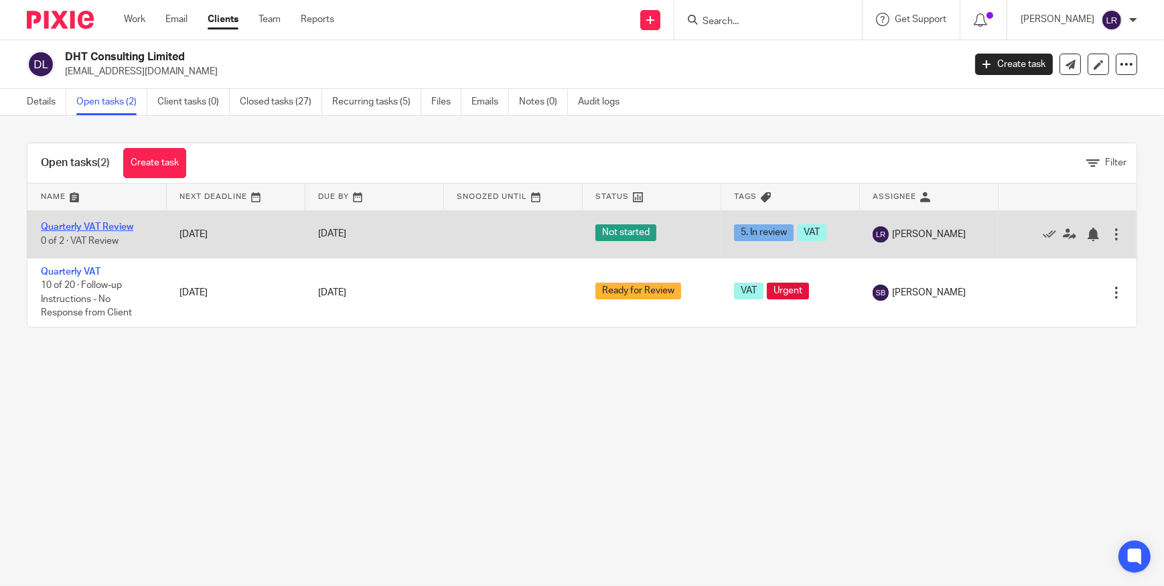
click at [91, 222] on link "Quarterly VAT Review" at bounding box center [87, 226] width 92 height 9
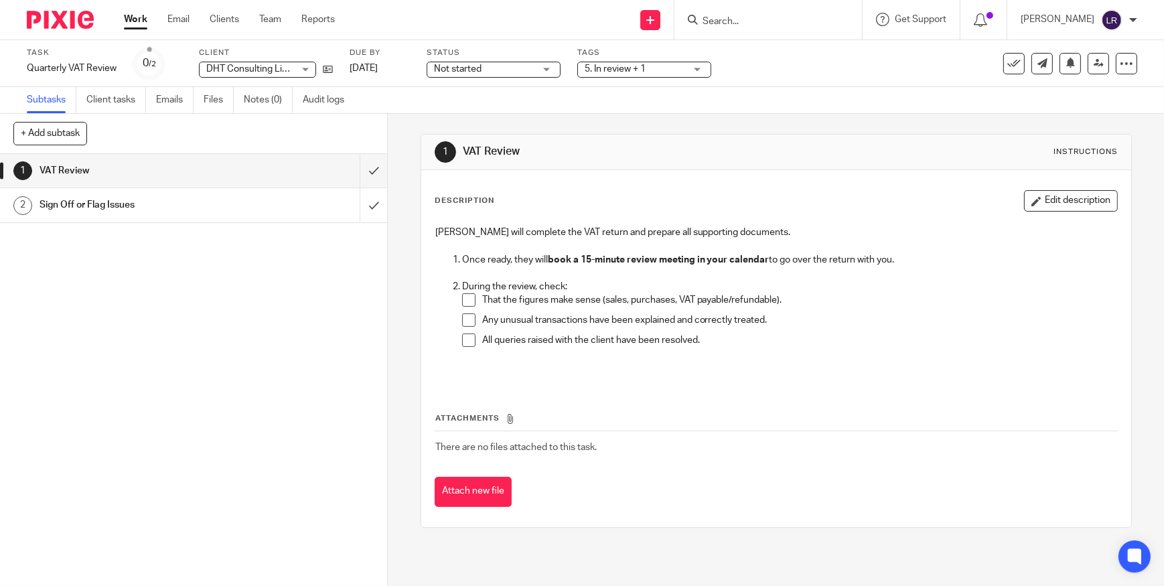
click at [463, 298] on span at bounding box center [468, 299] width 13 height 13
click at [470, 319] on span at bounding box center [468, 319] width 13 height 13
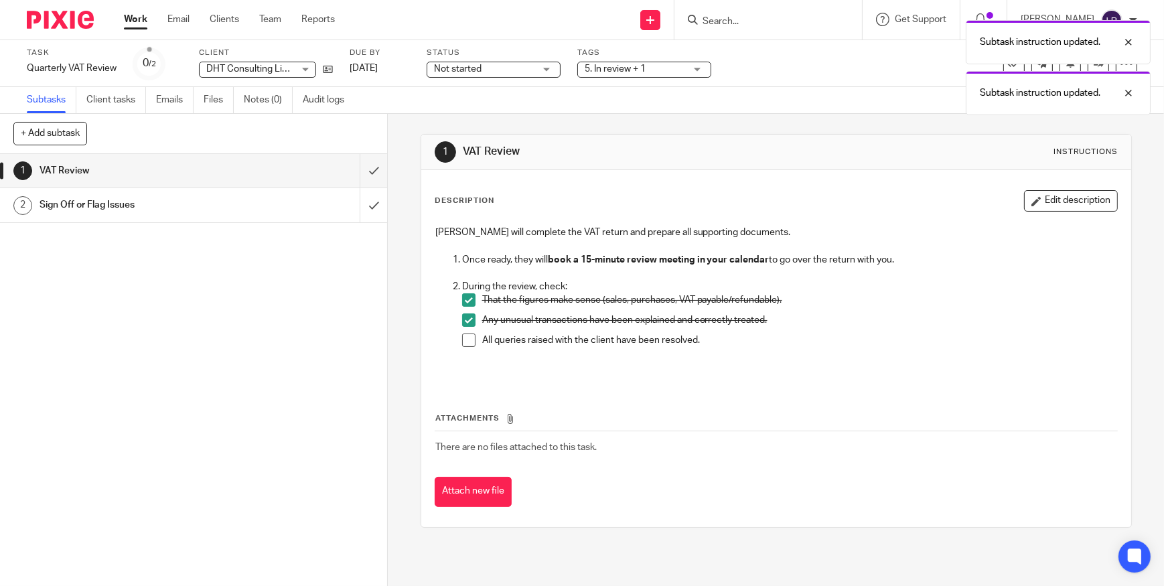
click at [462, 338] on span at bounding box center [468, 340] width 13 height 13
click at [94, 207] on h1 "Sign Off or Flag Issues" at bounding box center [142, 205] width 205 height 20
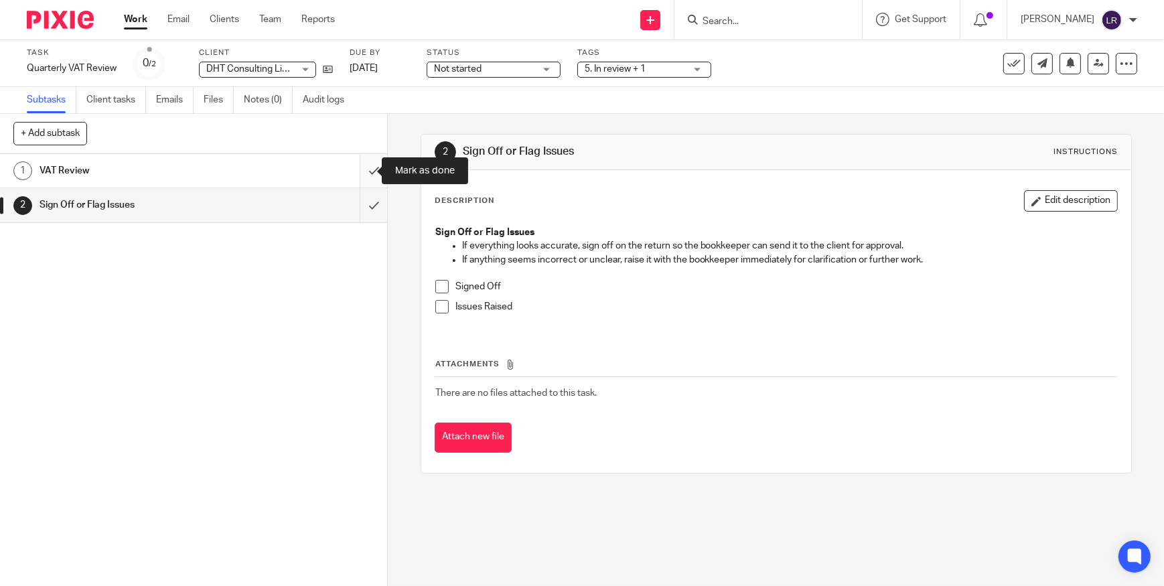
click at [361, 174] on input "submit" at bounding box center [193, 170] width 387 height 33
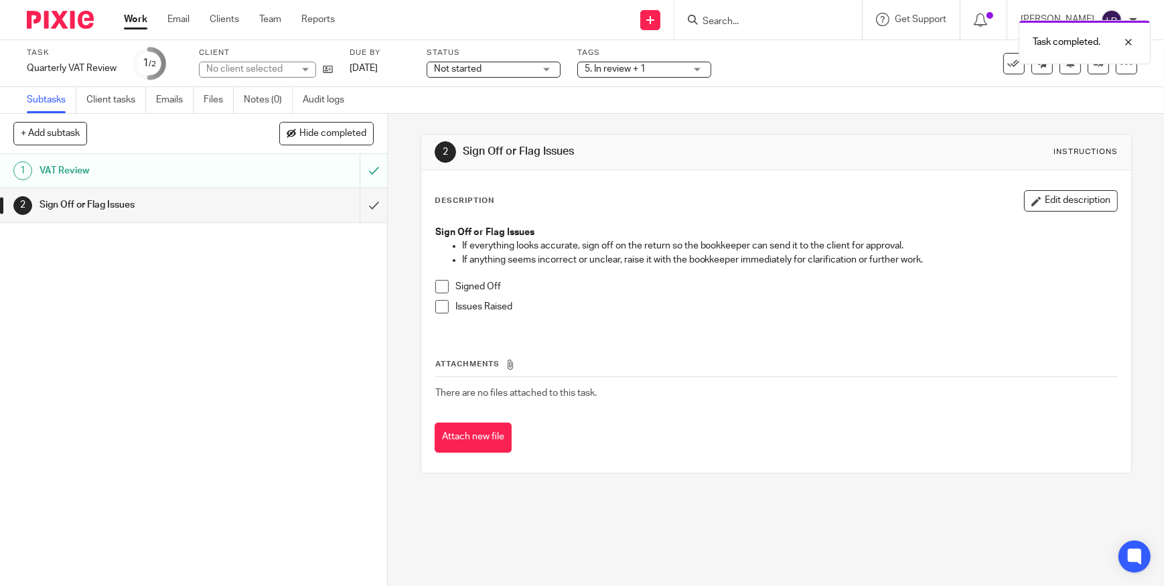
click at [437, 287] on span at bounding box center [441, 286] width 13 height 13
click at [475, 71] on span "Not started" at bounding box center [458, 68] width 48 height 9
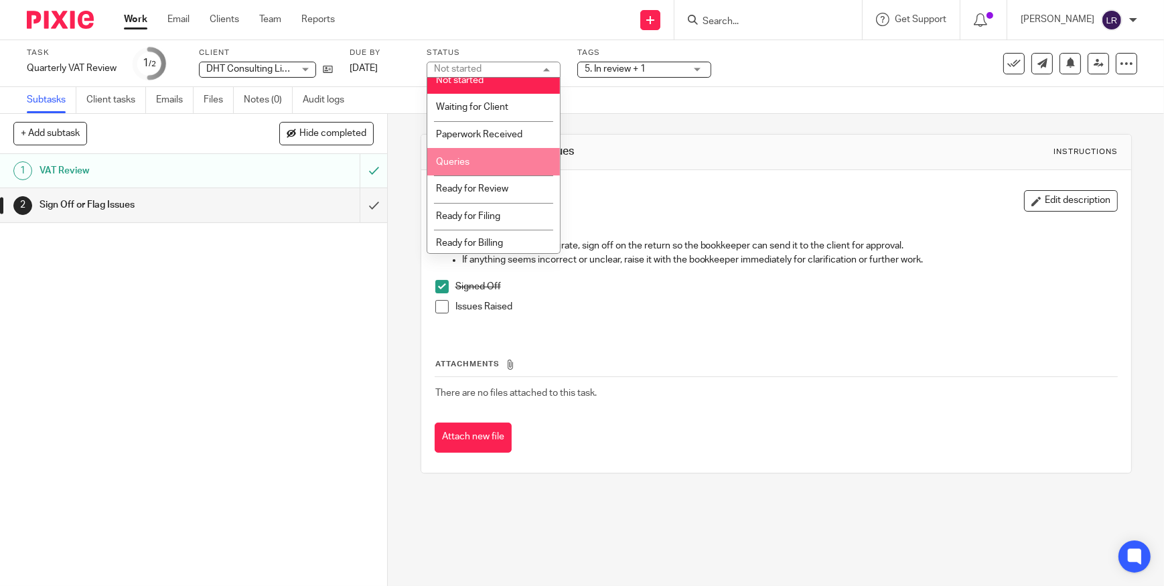
scroll to position [13, 0]
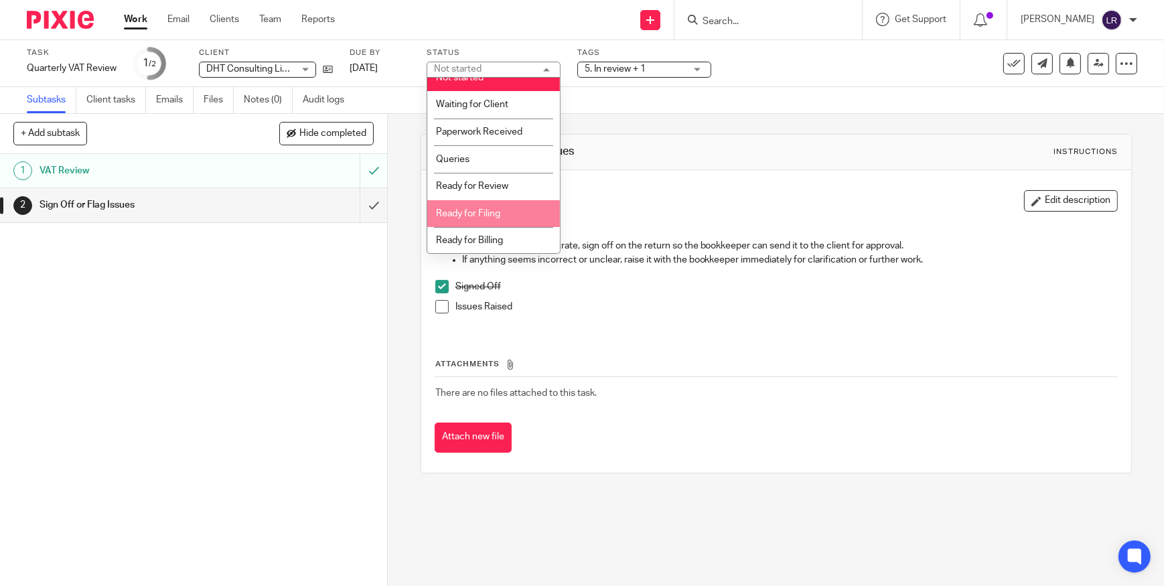
click at [502, 234] on li "Ready for Billing" at bounding box center [493, 240] width 133 height 27
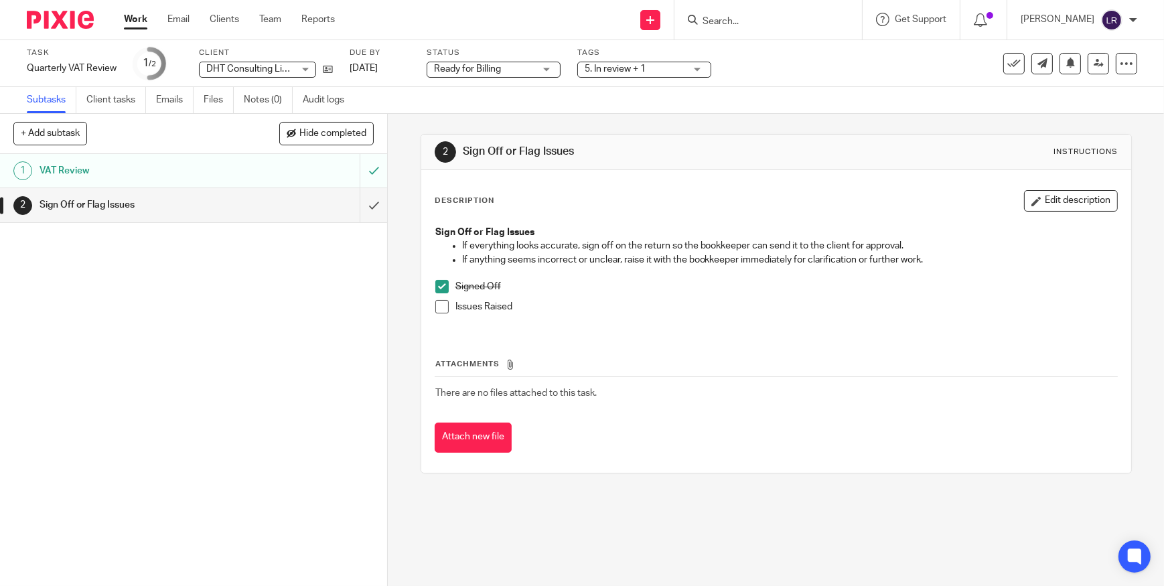
click at [493, 66] on span "Ready for Billing" at bounding box center [467, 68] width 67 height 9
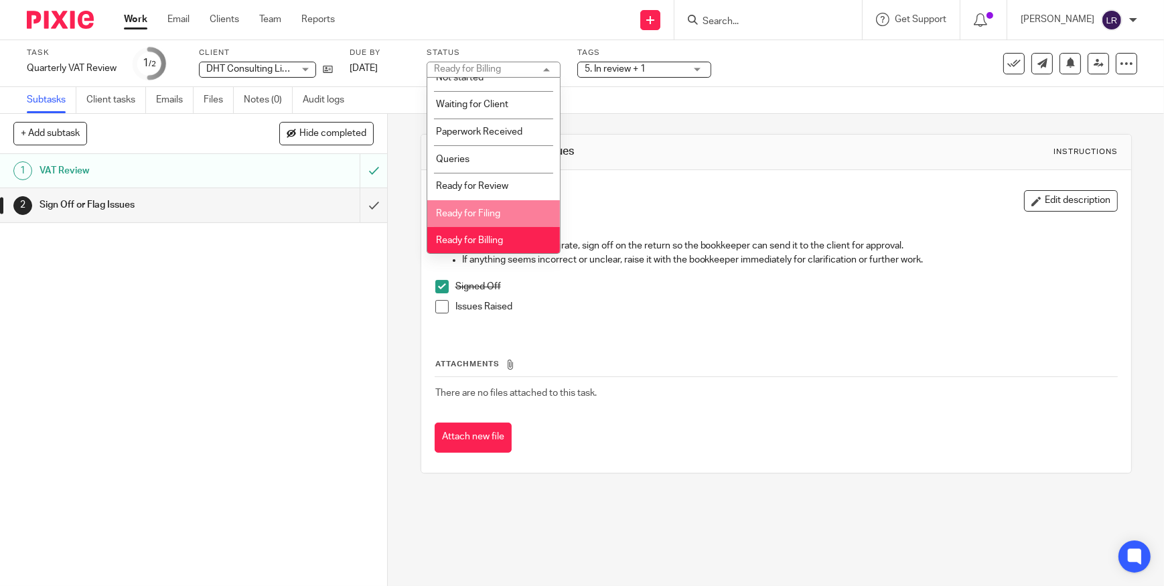
click at [509, 205] on li "Ready for Filing" at bounding box center [493, 213] width 133 height 27
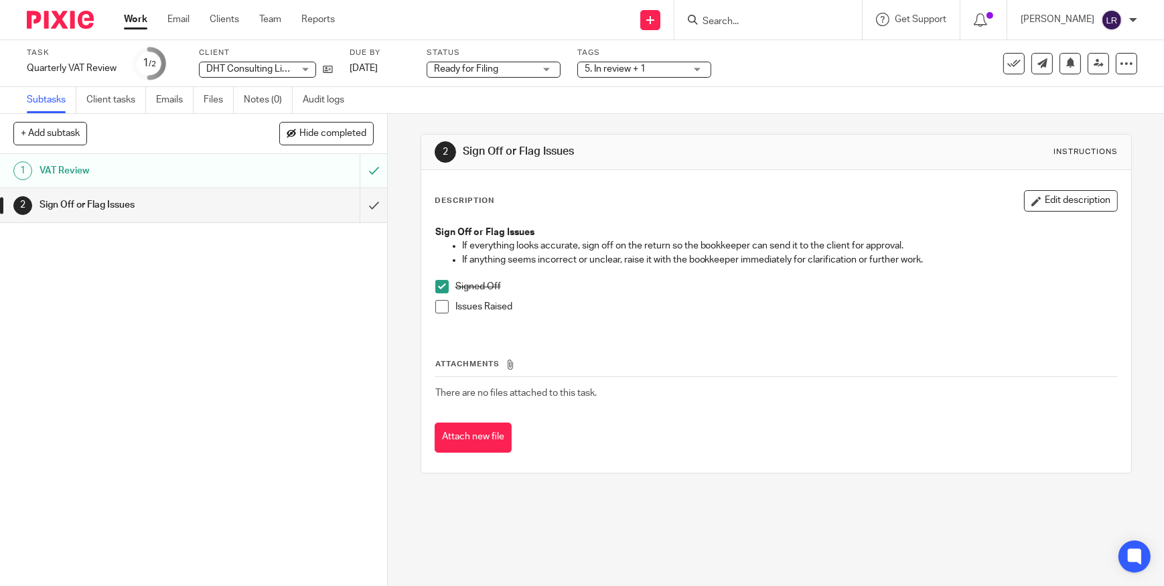
click at [644, 62] on div "5. In review + 1" at bounding box center [644, 70] width 134 height 16
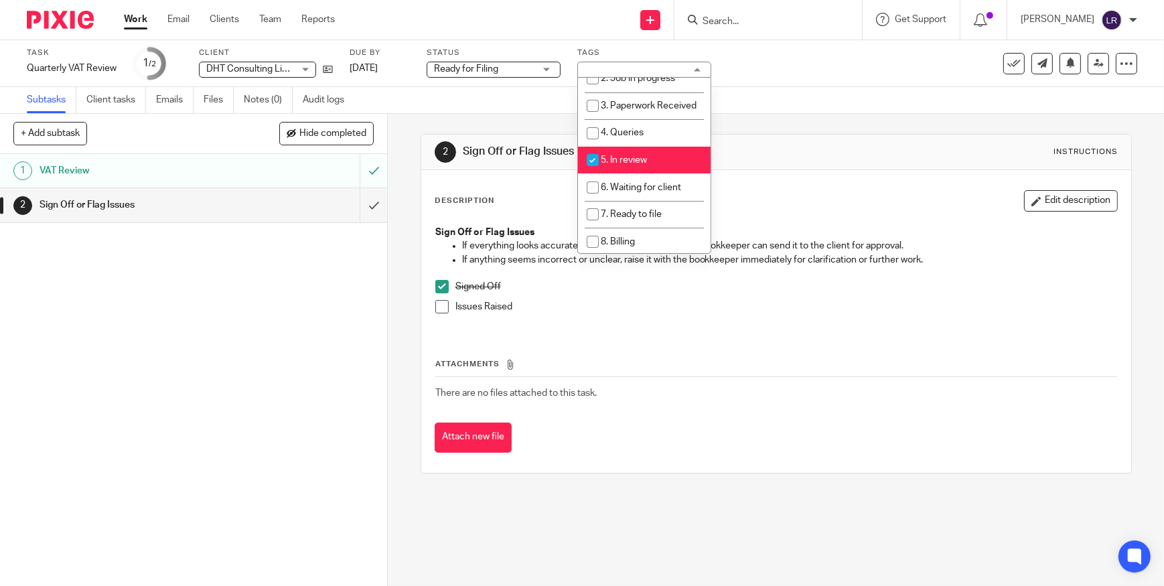
click at [640, 165] on span "5. In review" at bounding box center [624, 159] width 46 height 9
checkbox input "false"
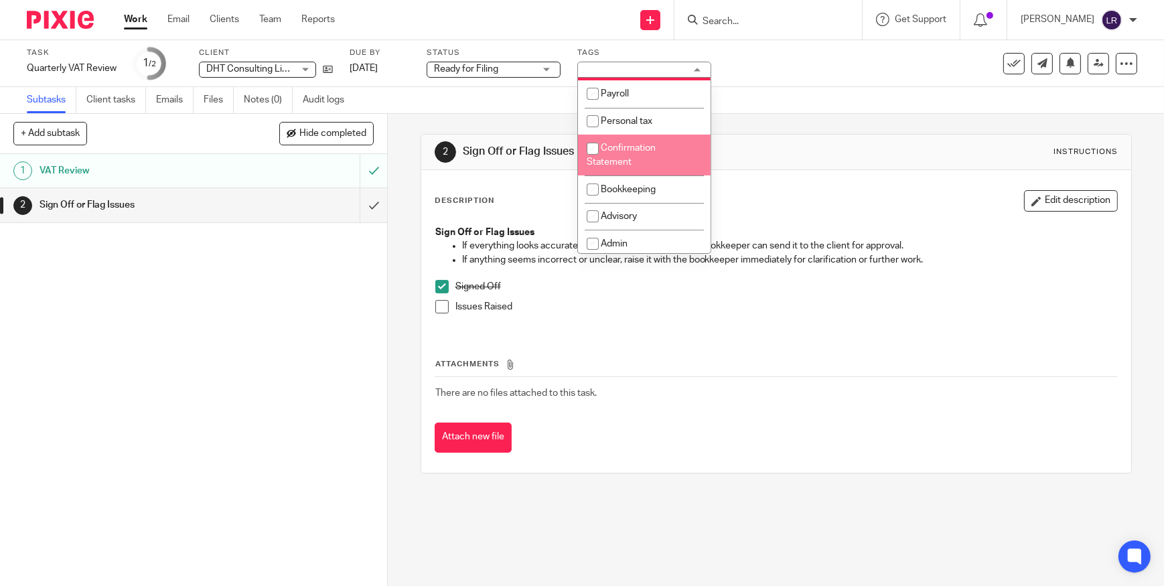
scroll to position [487, 0]
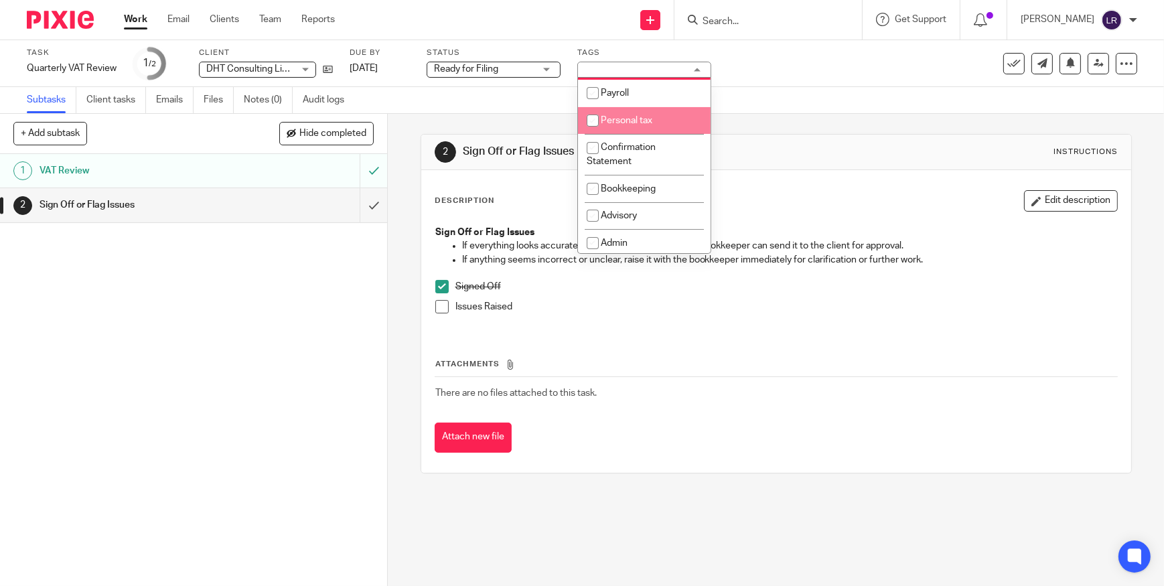
click at [790, 110] on div "Subtasks Client tasks Emails Files Notes (0) Audit logs" at bounding box center [582, 100] width 1164 height 27
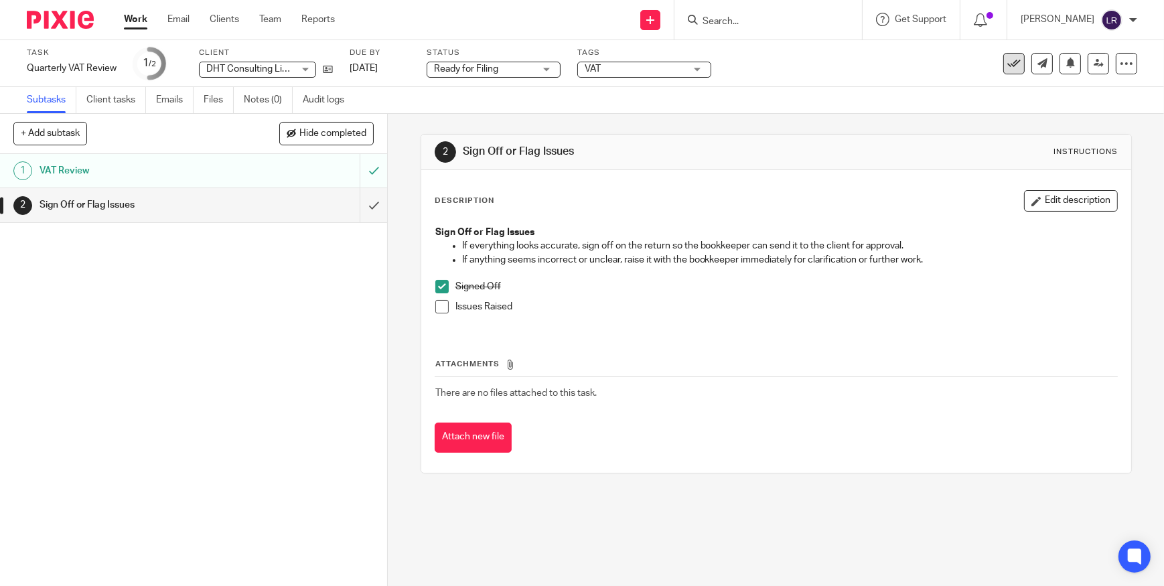
click at [1007, 64] on icon at bounding box center [1013, 63] width 13 height 13
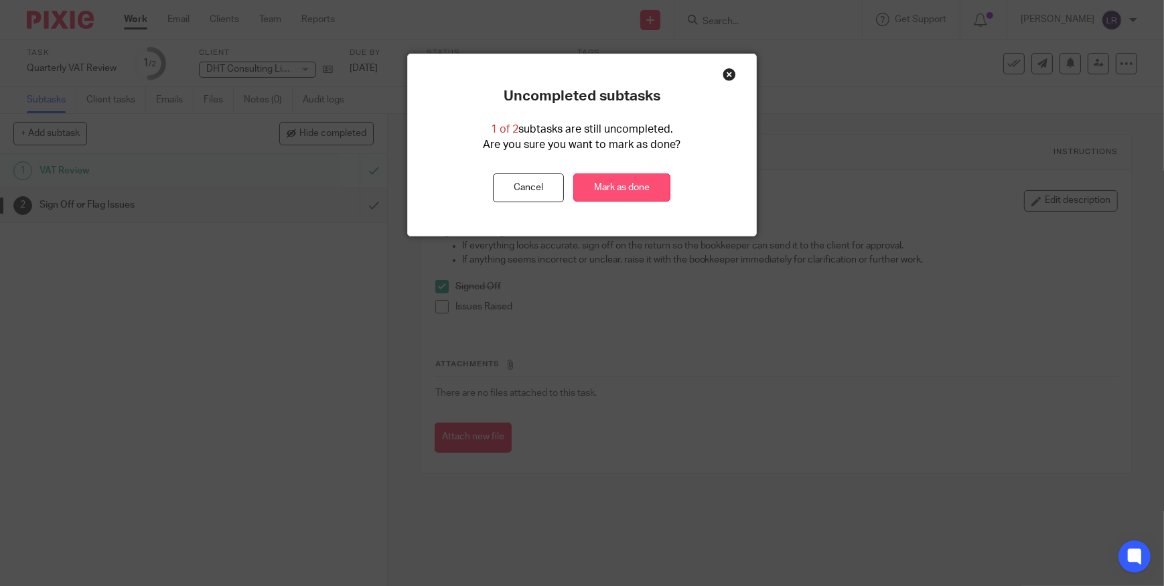
click at [618, 192] on link "Mark as done" at bounding box center [621, 187] width 97 height 29
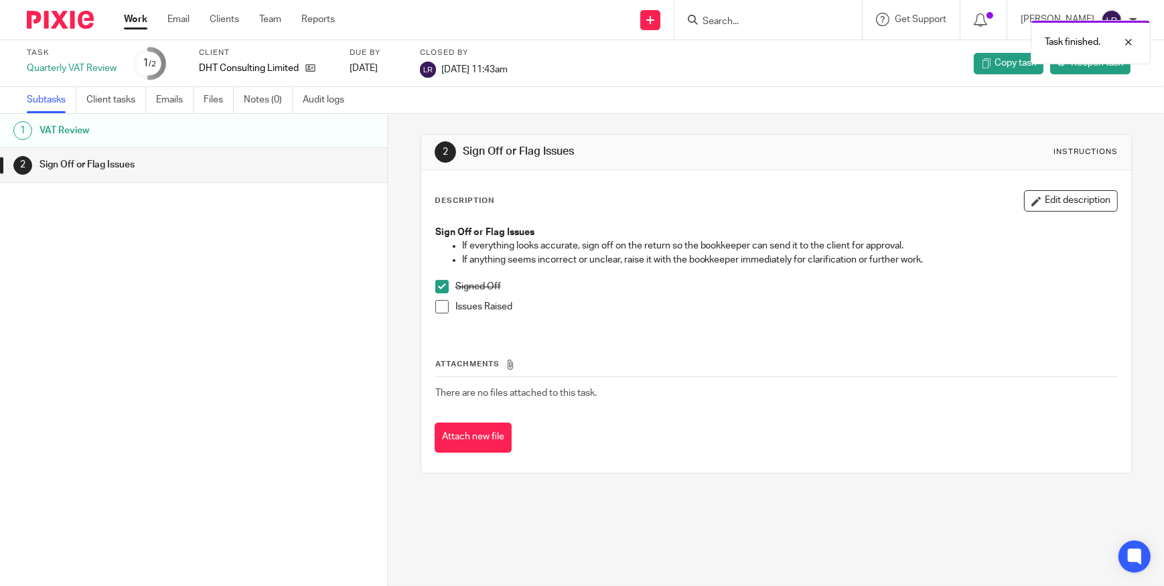
click at [78, 21] on img at bounding box center [60, 20] width 67 height 18
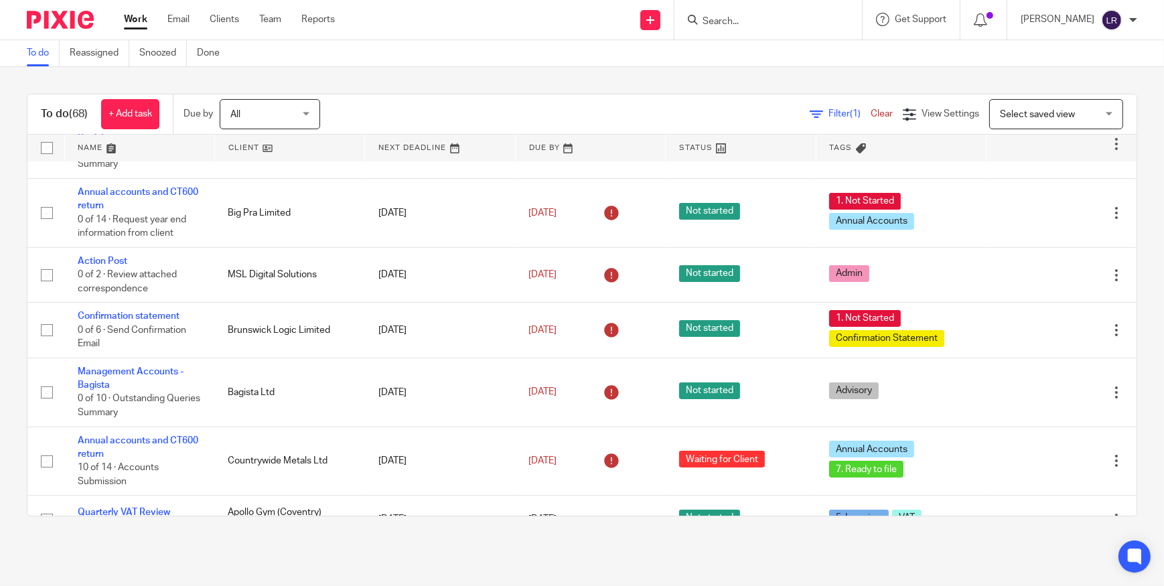
scroll to position [121, 0]
click at [763, 28] on div at bounding box center [768, 20] width 188 height 40
